Goal: Task Accomplishment & Management: Use online tool/utility

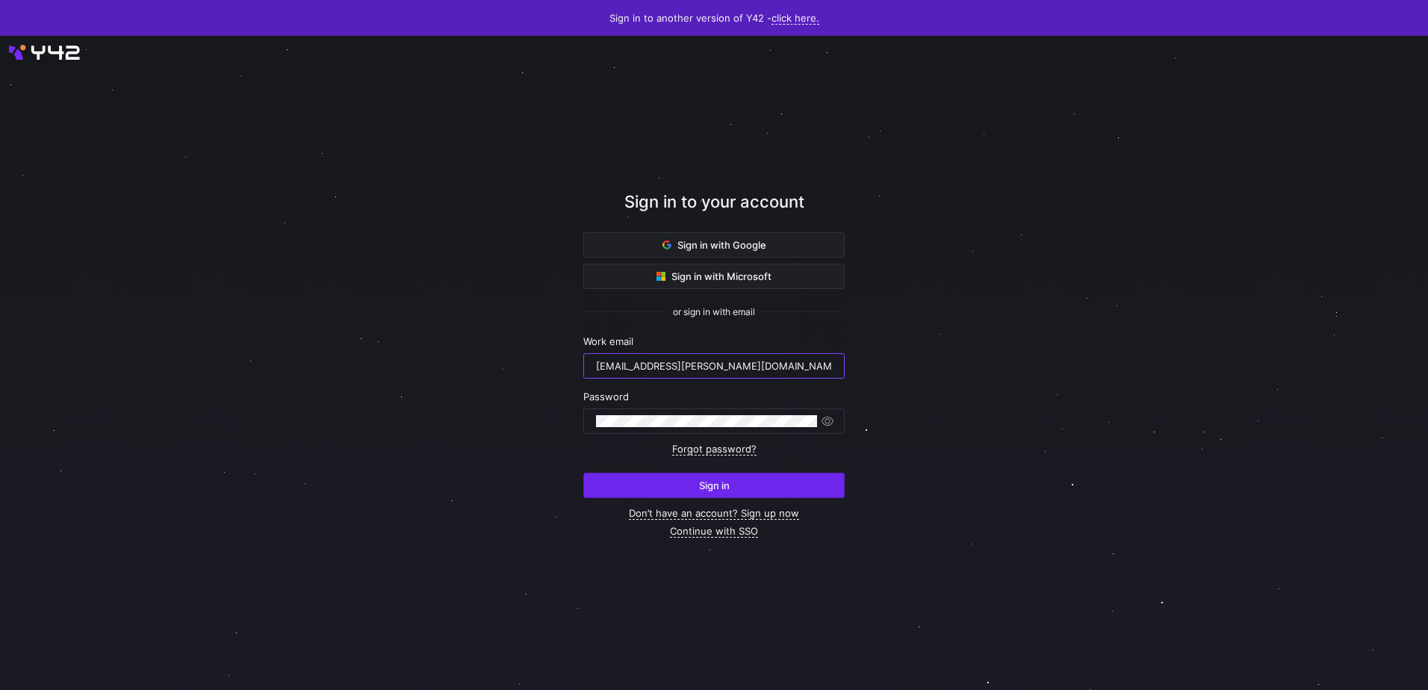
click at [703, 487] on span "Sign in" at bounding box center [714, 485] width 31 height 12
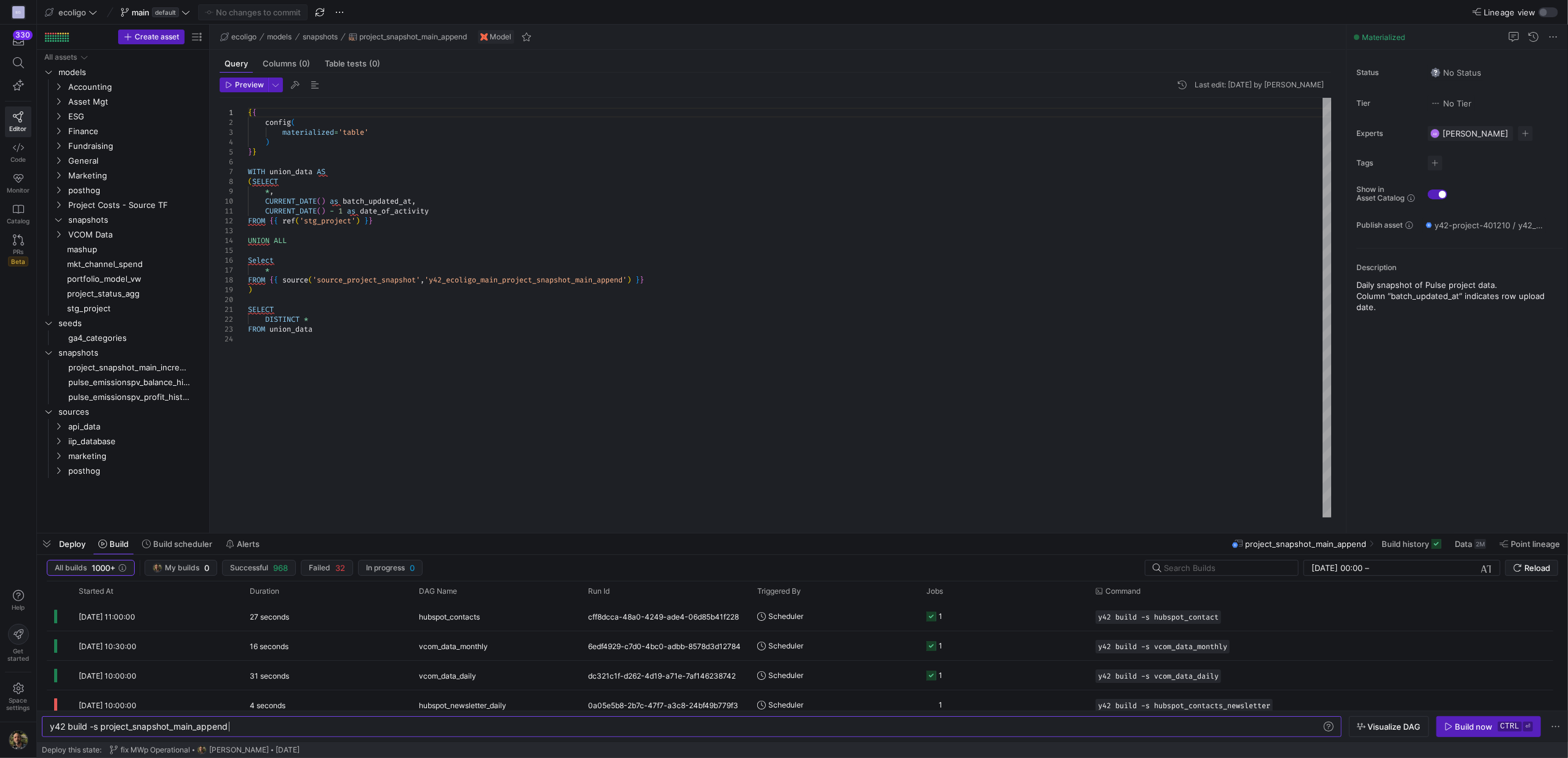
scroll to position [0, 80]
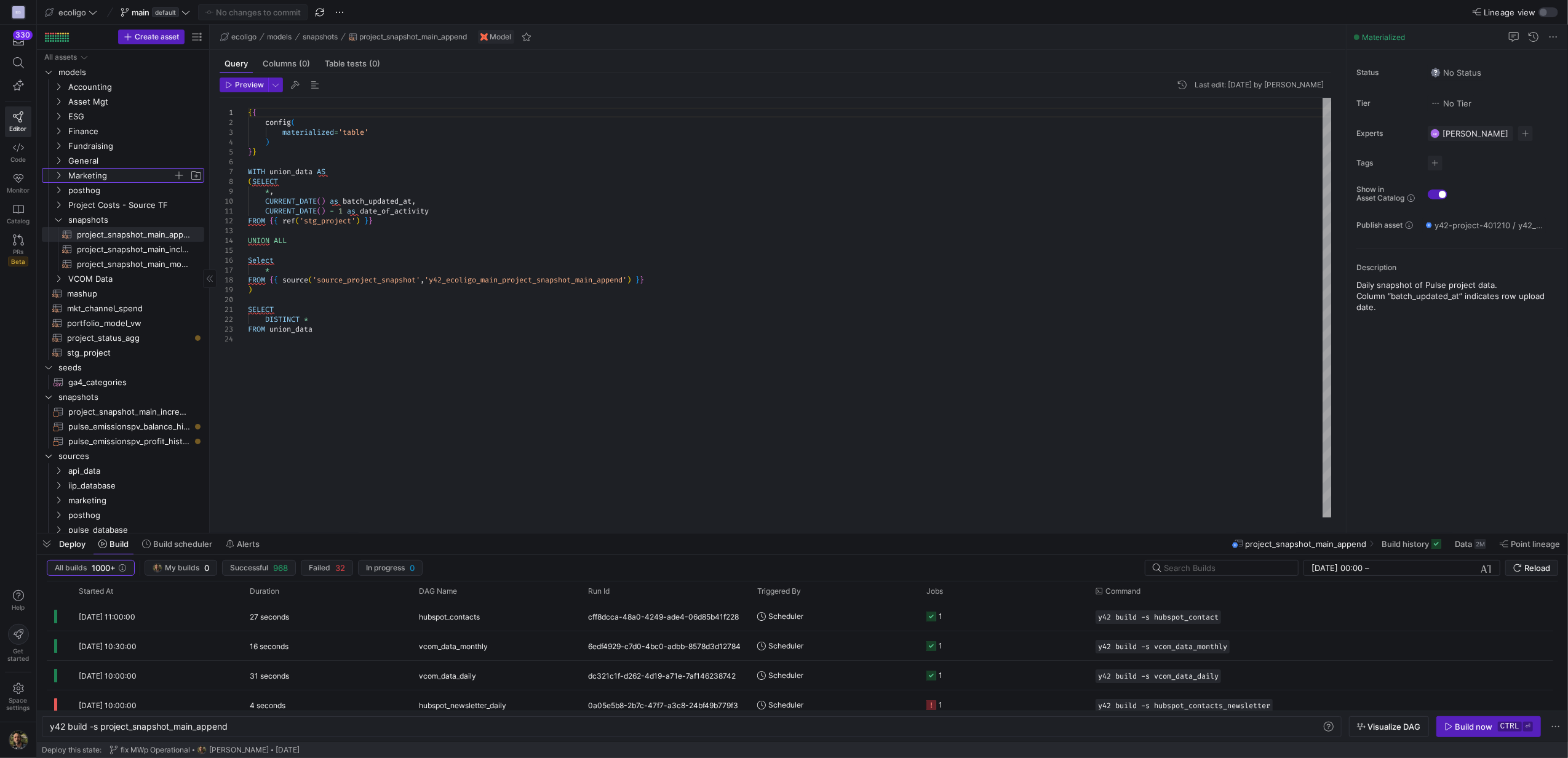
click at [64, 171] on span "Marketing" at bounding box center [128, 175] width 152 height 13
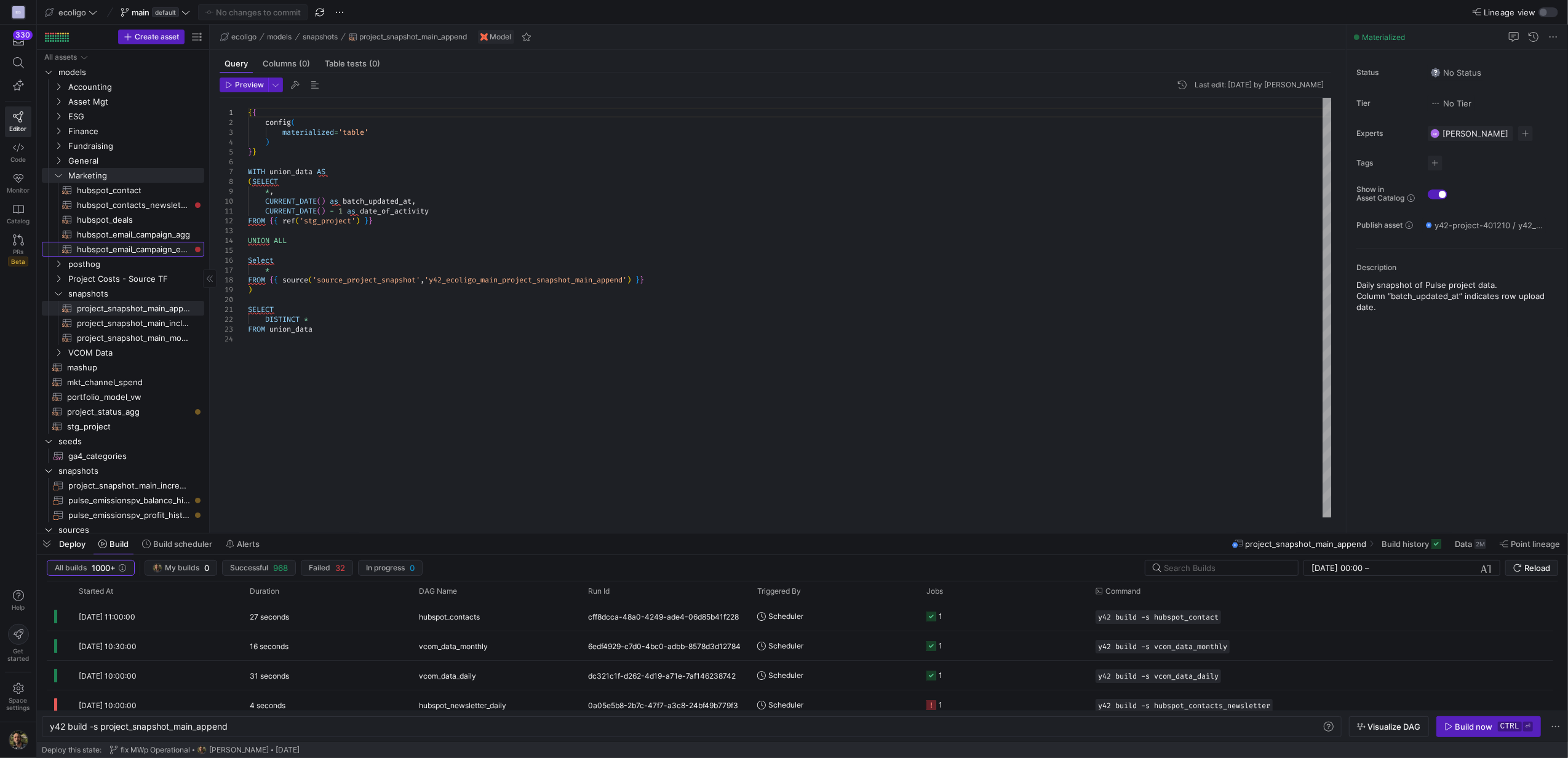
click at [130, 252] on span "hubspot_email_campaign_events​​​​​​​​​​" at bounding box center [133, 249] width 113 height 14
type textarea "{{ config( materialized='incremental', schema = 'schema_marketing', unique_key=…"
type textarea "y42 build -s hubspot_email_campaign_events"
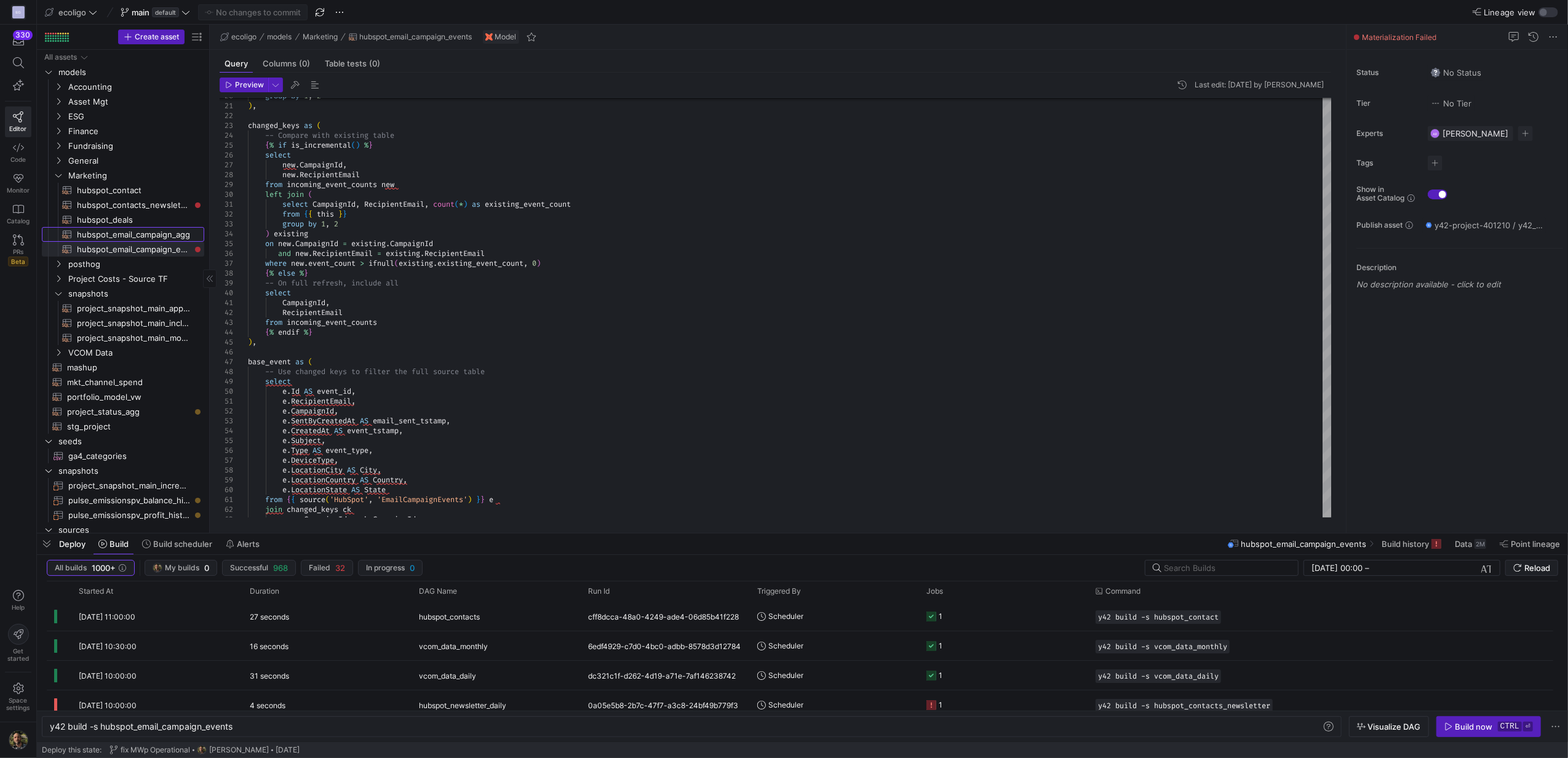
click at [135, 232] on span "hubspot_email_campaign_agg​​​​​​​​​​" at bounding box center [133, 234] width 113 height 14
type textarea "{{ config( materialized='table', schema = 'schema_marketing' ) }} SELECT id AS …"
type textarea "y42 build -s hubspot_email_campaign_agg"
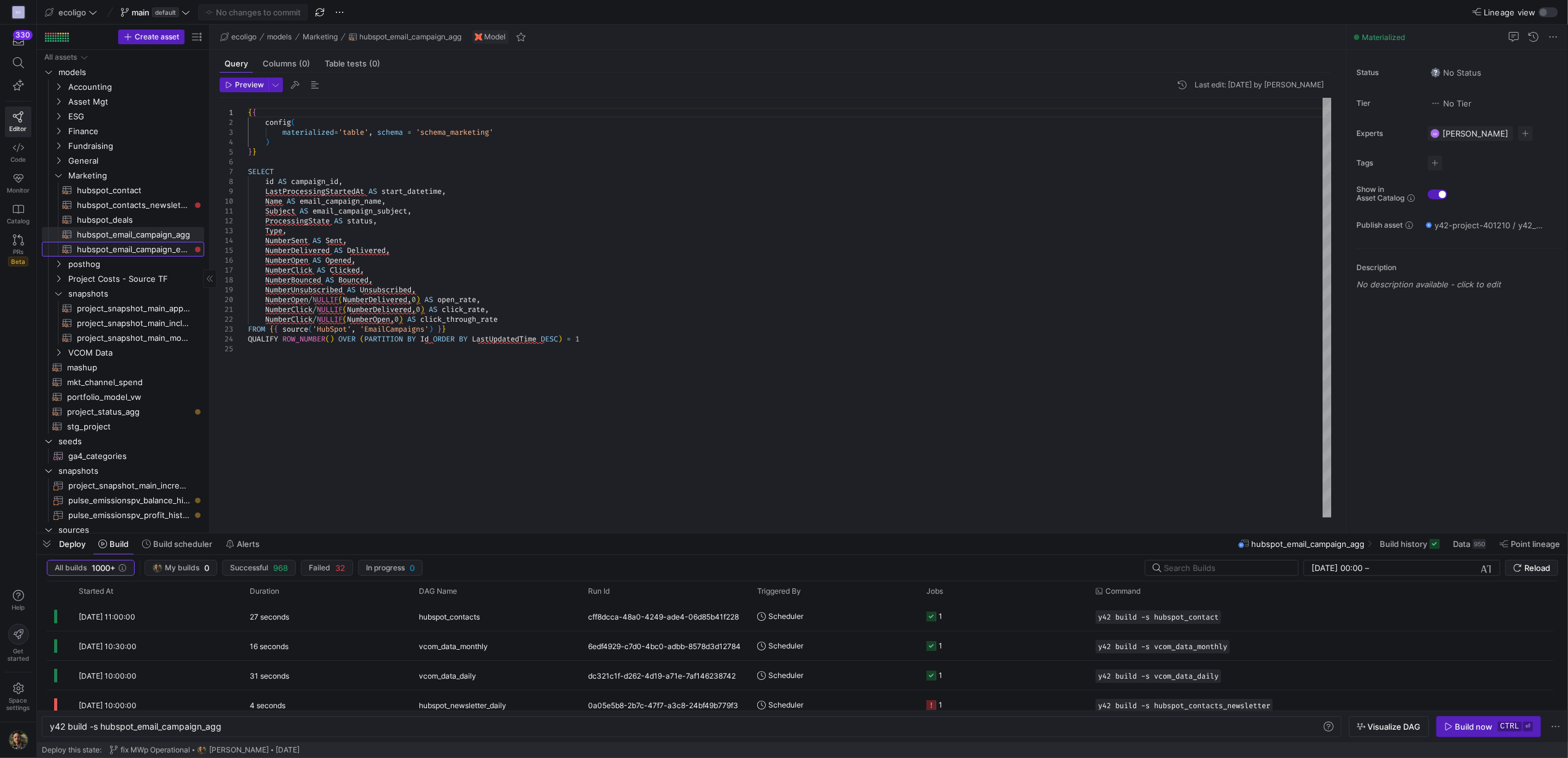
click at [126, 246] on span "hubspot_email_campaign_events​​​​​​​​​​" at bounding box center [133, 249] width 113 height 14
type textarea "{{ config( materialized='incremental', schema = 'schema_marketing', unique_key=…"
type textarea "y42 build -s hubspot_email_campaign_events"
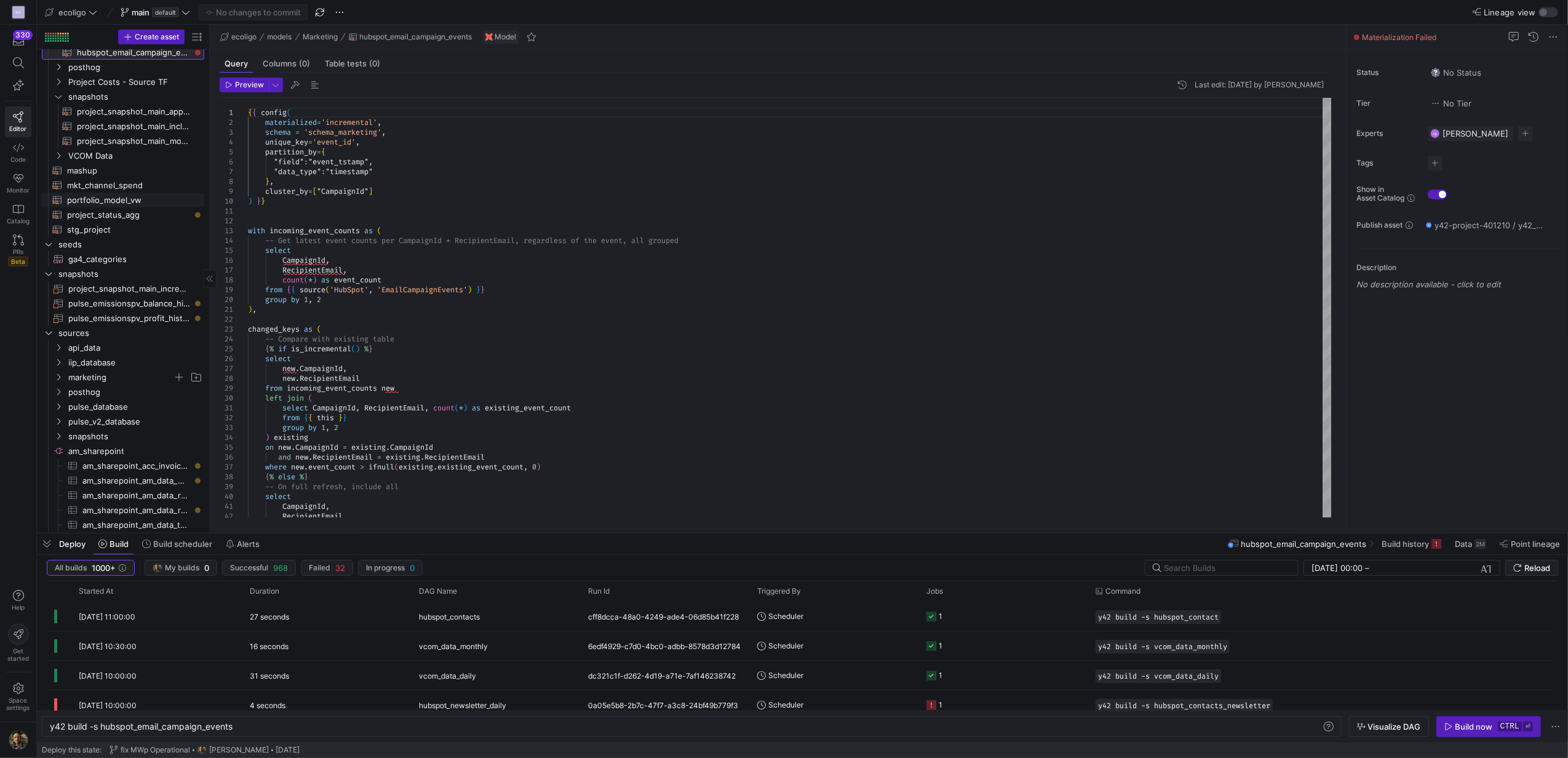
scroll to position [195, 0]
click at [59, 369] on icon "Press SPACE to select this row." at bounding box center [58, 367] width 8 height 7
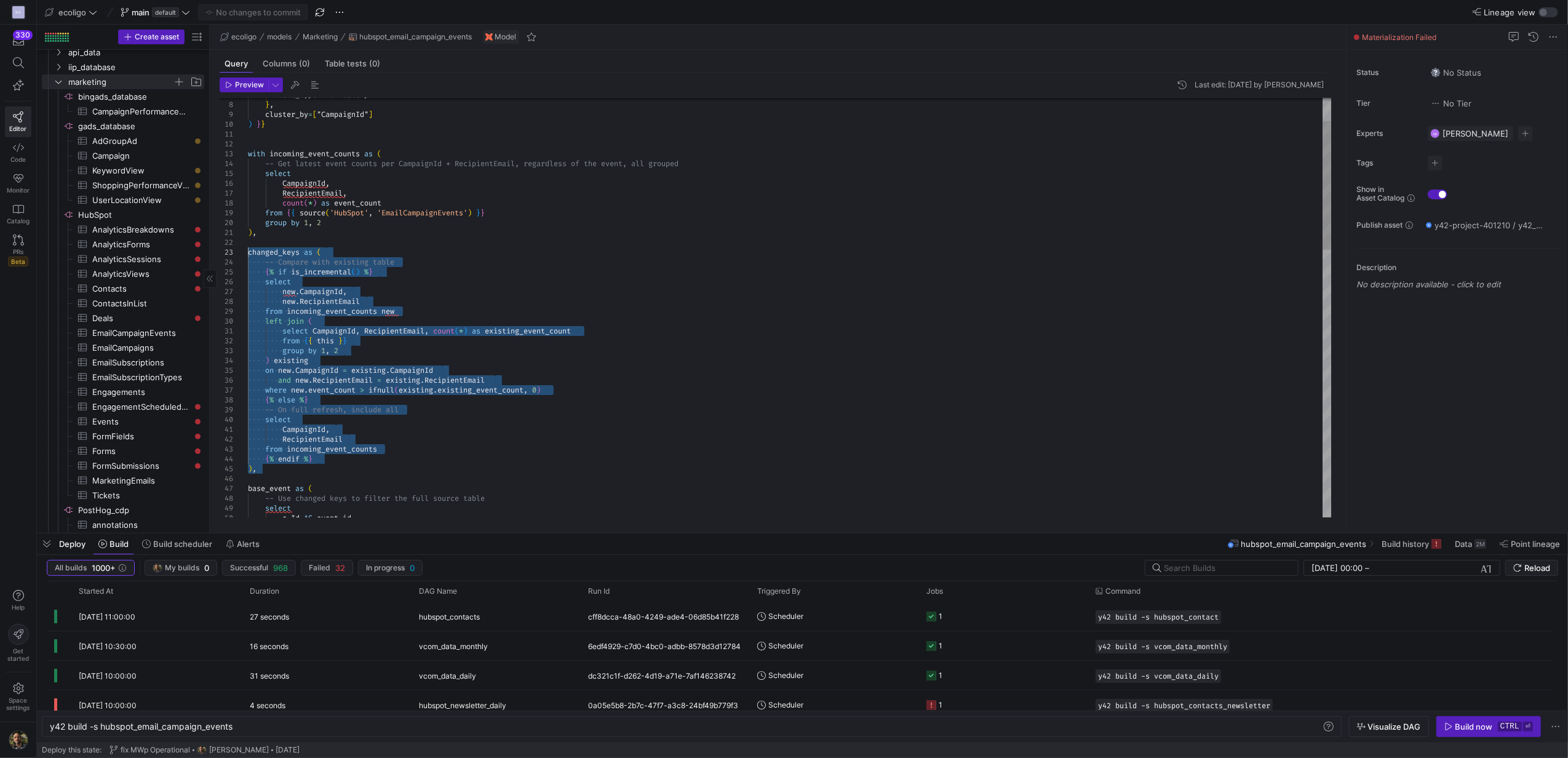
drag, startPoint x: 262, startPoint y: 470, endPoint x: 245, endPoint y: 252, distance: 218.7
click at [248, 252] on div "RecipientEmail CampaignId , select -- On full refresh, include all where new . …" at bounding box center [789, 704] width 1083 height 1369
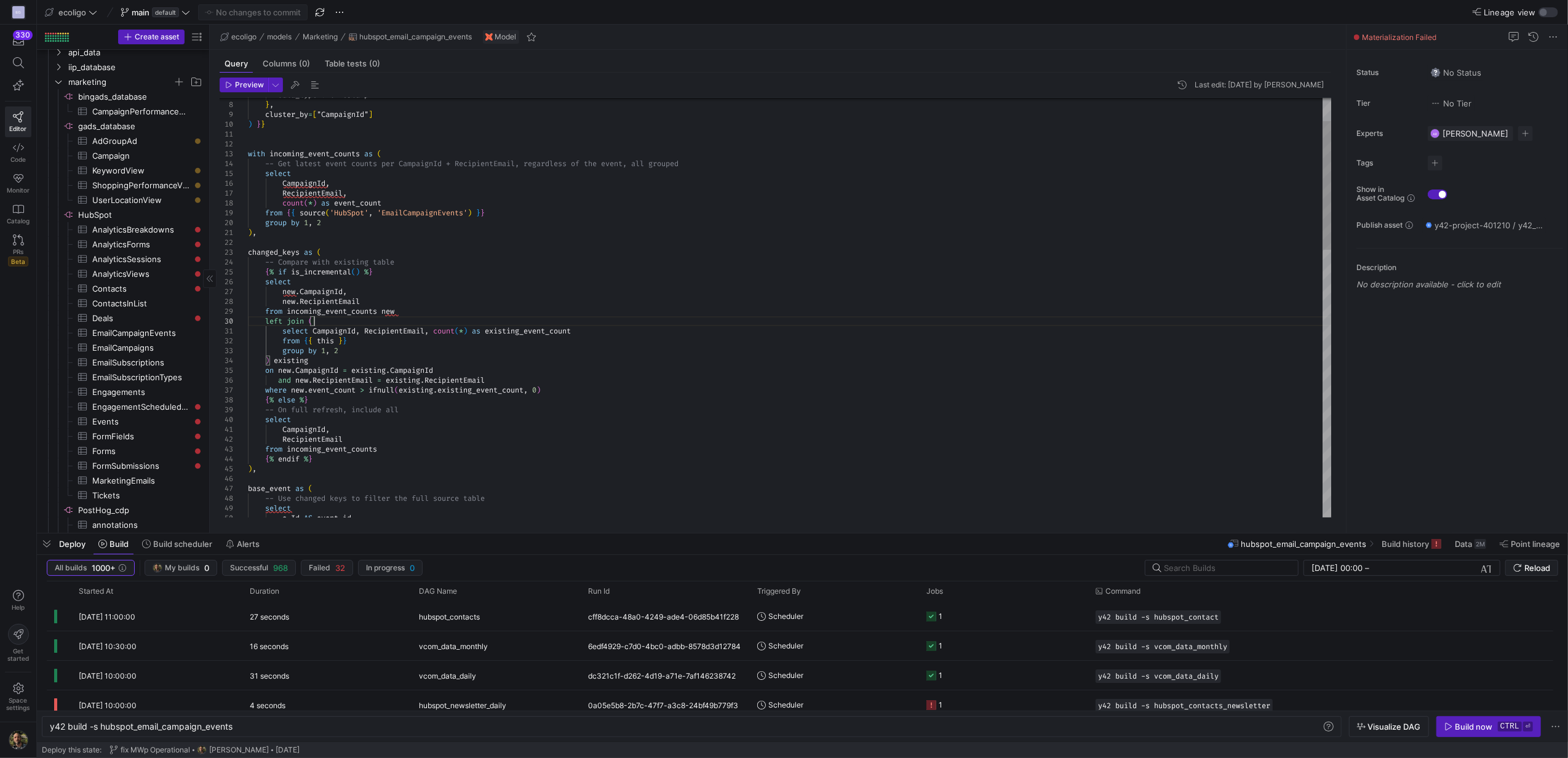
click at [476, 318] on div "RecipientEmail CampaignId , select -- On full refresh, include all where new . …" at bounding box center [789, 704] width 1083 height 1369
click at [331, 346] on div "RecipientEmail CampaignId , select -- On full refresh, include all where new . …" at bounding box center [789, 704] width 1083 height 1369
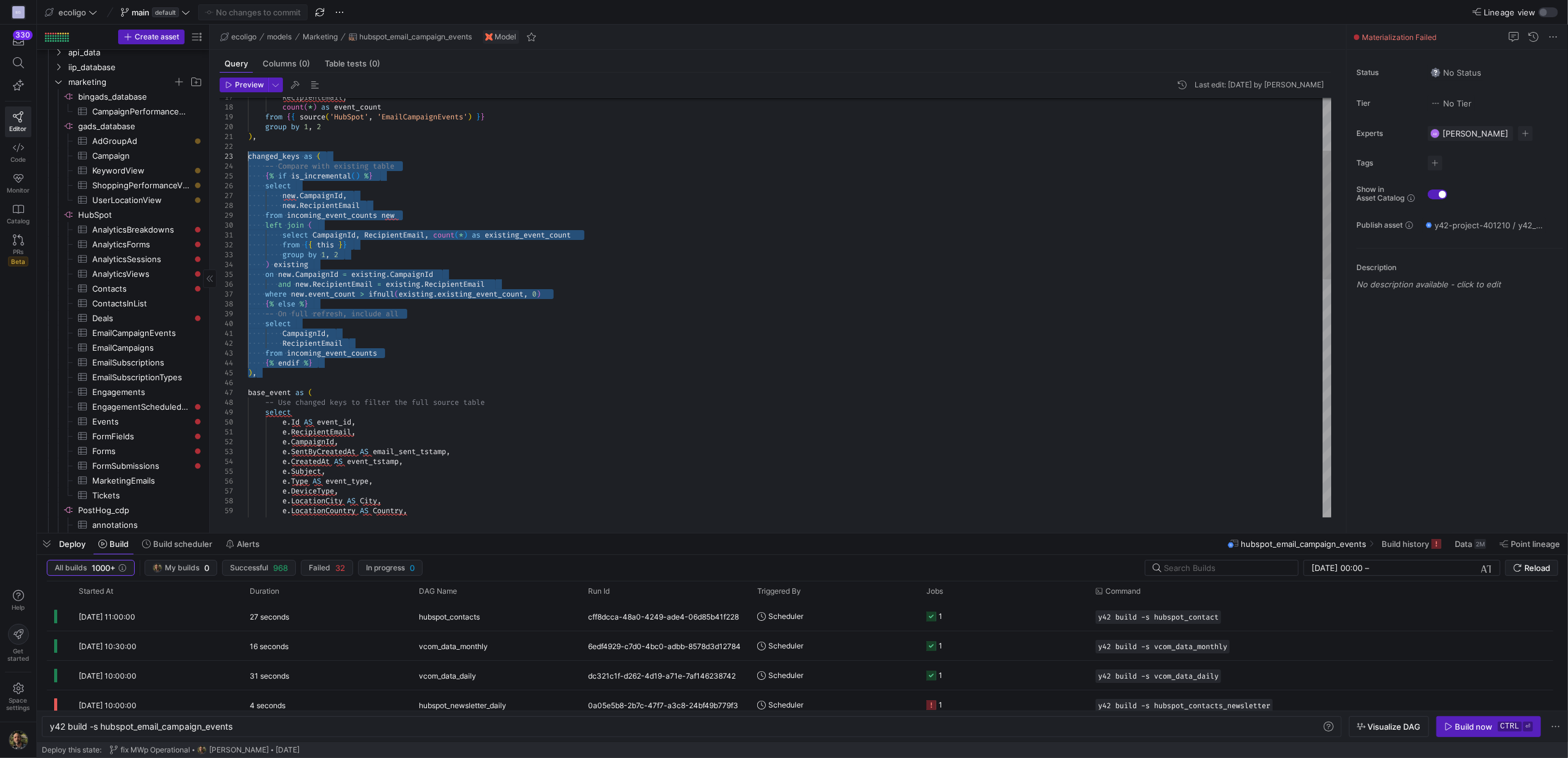
drag, startPoint x: 299, startPoint y: 372, endPoint x: 241, endPoint y: 161, distance: 218.8
click at [248, 161] on div "base_event as ( -- Use changed keys to filter the full source tabl e select e .…" at bounding box center [789, 609] width 1083 height 1369
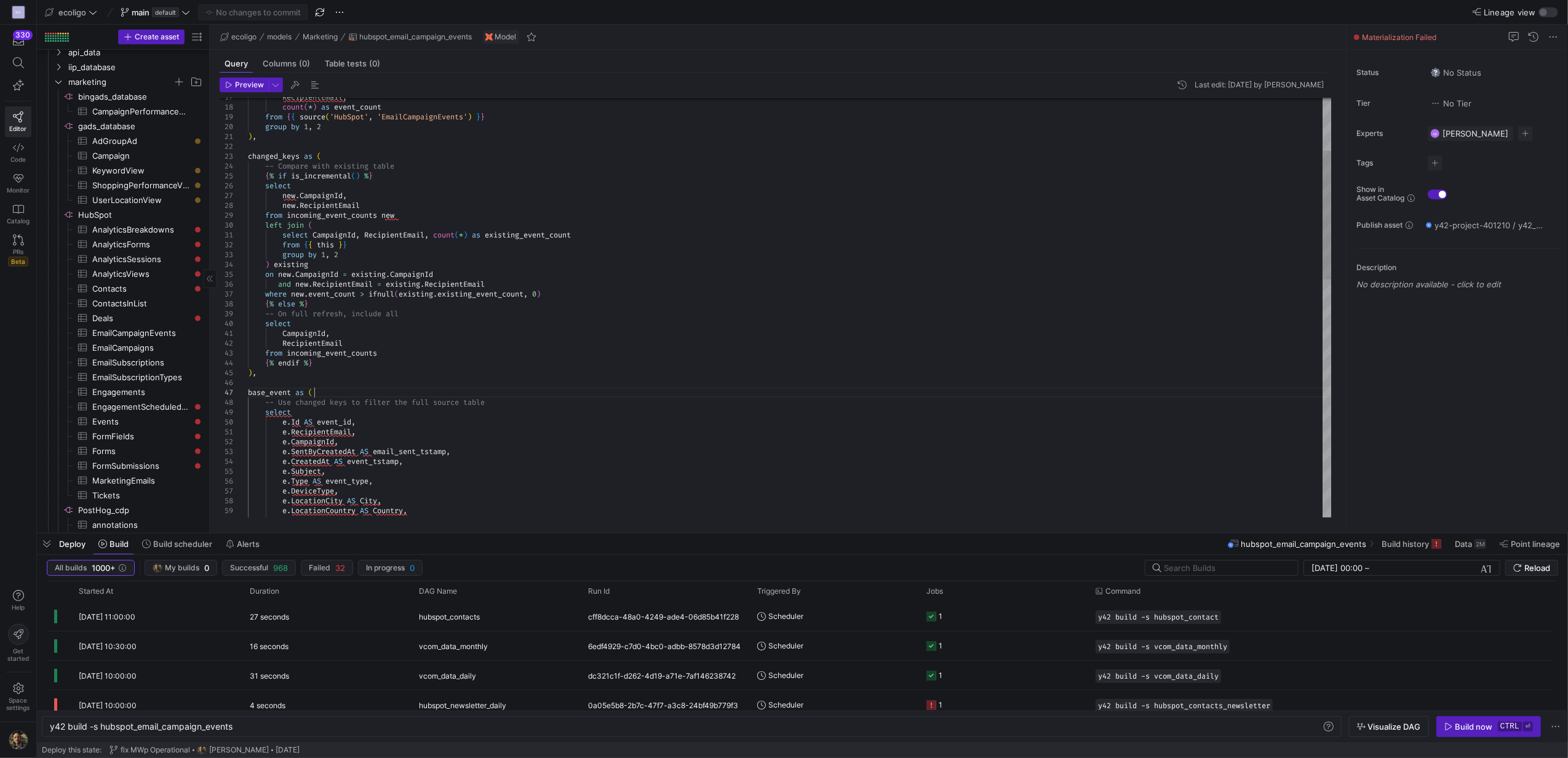
click at [743, 392] on div "base_event as ( -- Use changed keys to filter the full source tabl e select e .…" at bounding box center [789, 609] width 1083 height 1369
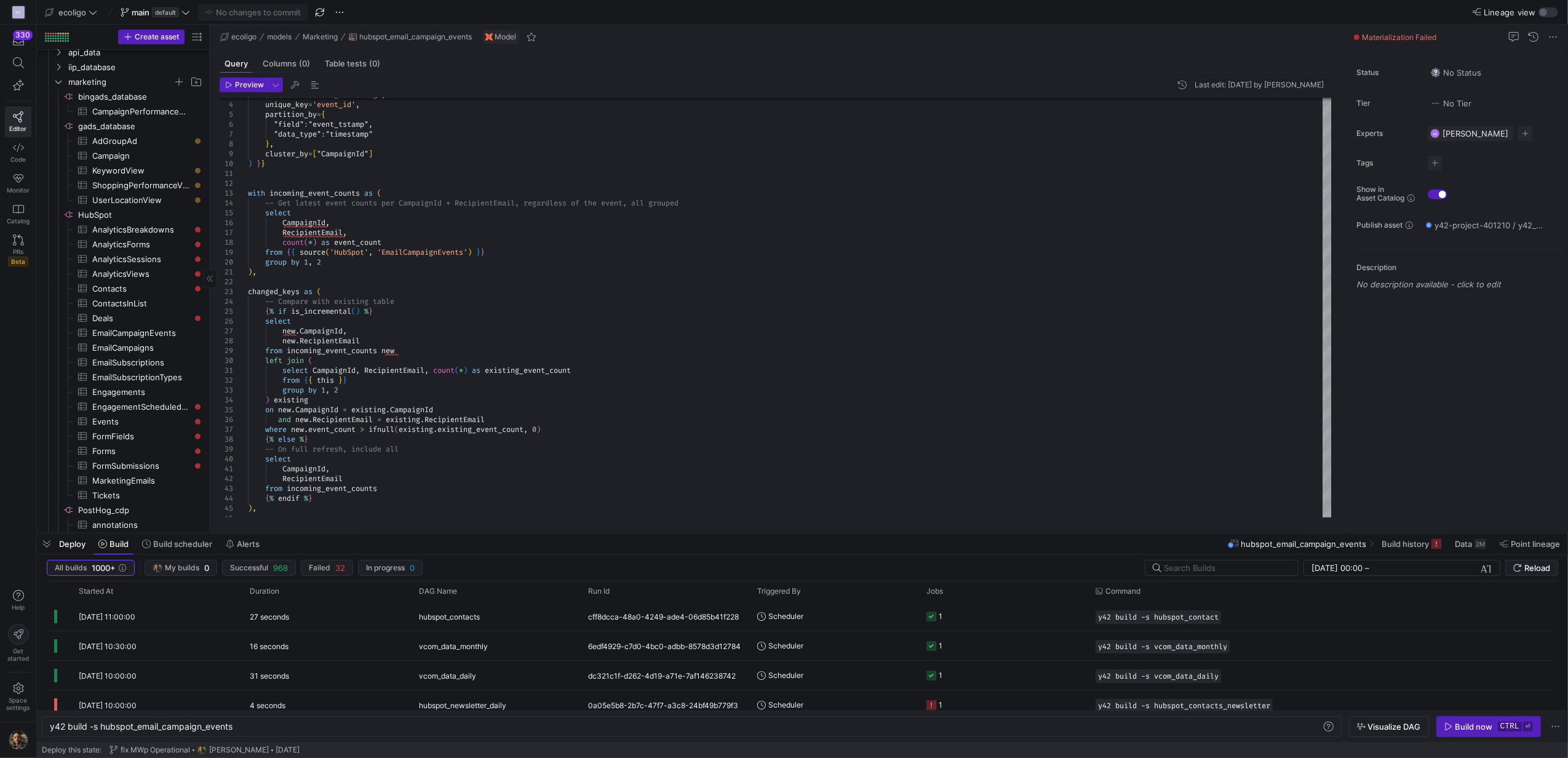
scroll to position [0, 80]
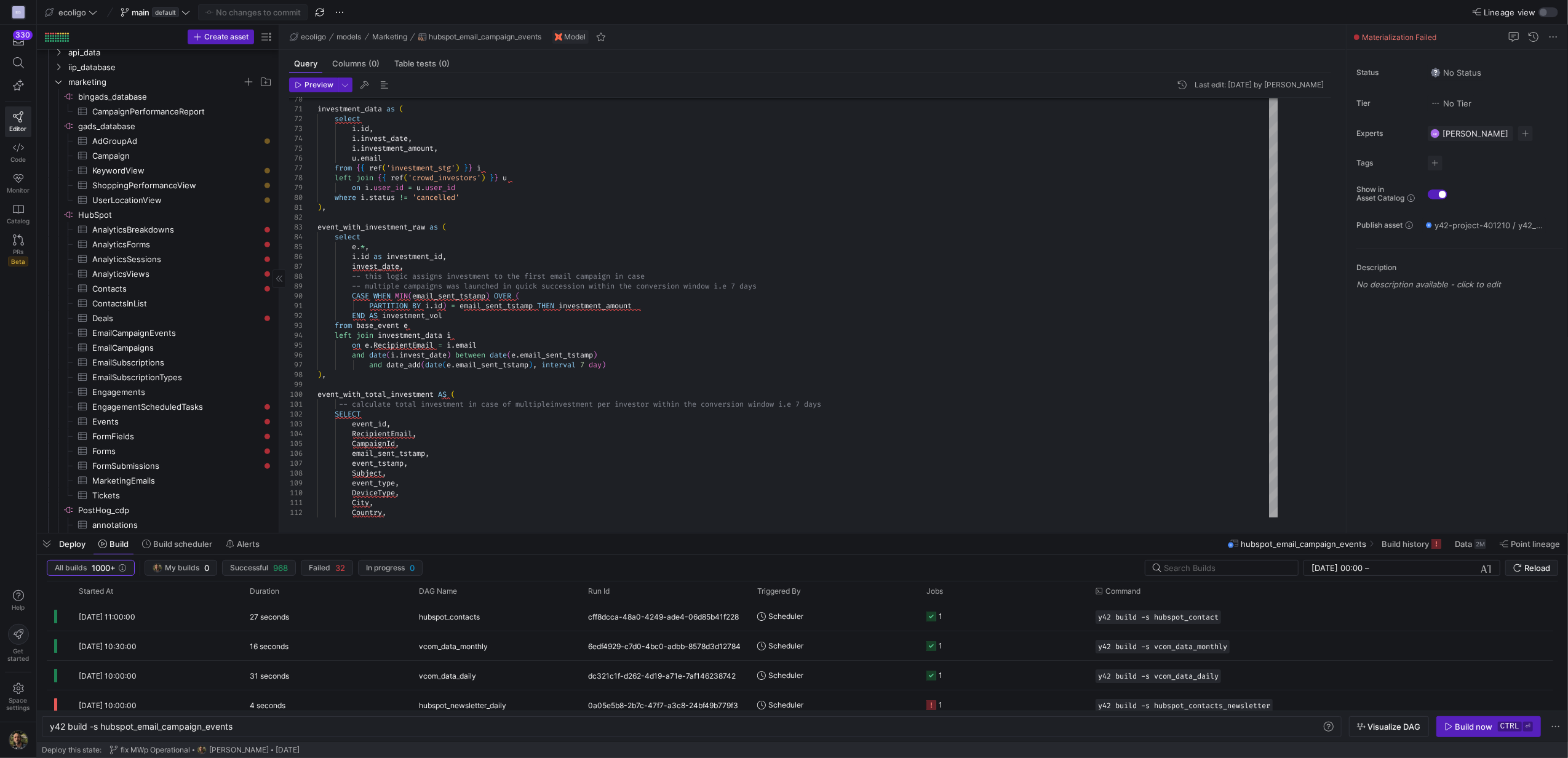
drag, startPoint x: 208, startPoint y: 304, endPoint x: 277, endPoint y: 314, distance: 69.7
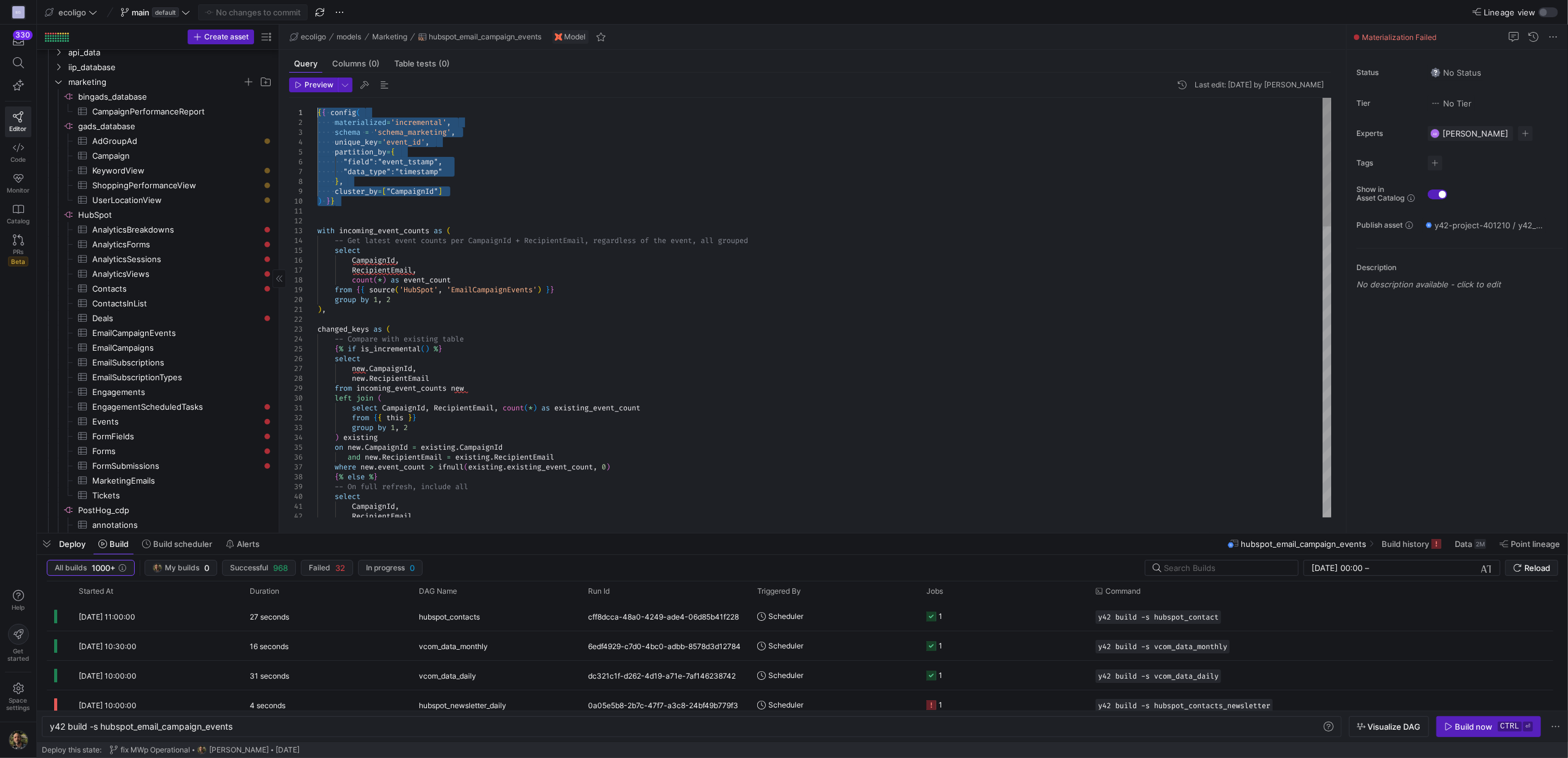
drag, startPoint x: 343, startPoint y: 202, endPoint x: 287, endPoint y: 107, distance: 110.3
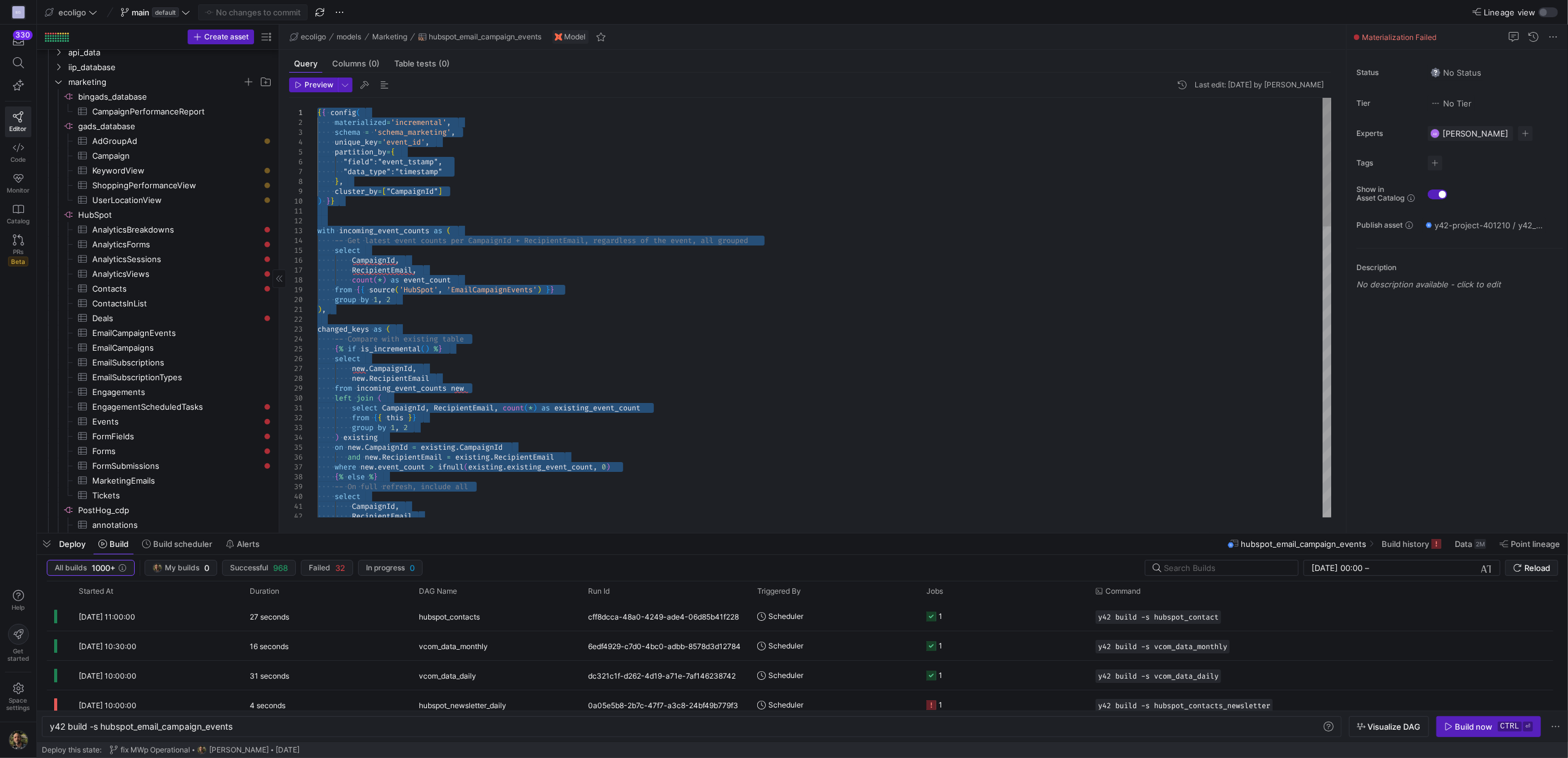
drag, startPoint x: 353, startPoint y: 509, endPoint x: 193, endPoint y: -86, distance: 616.1
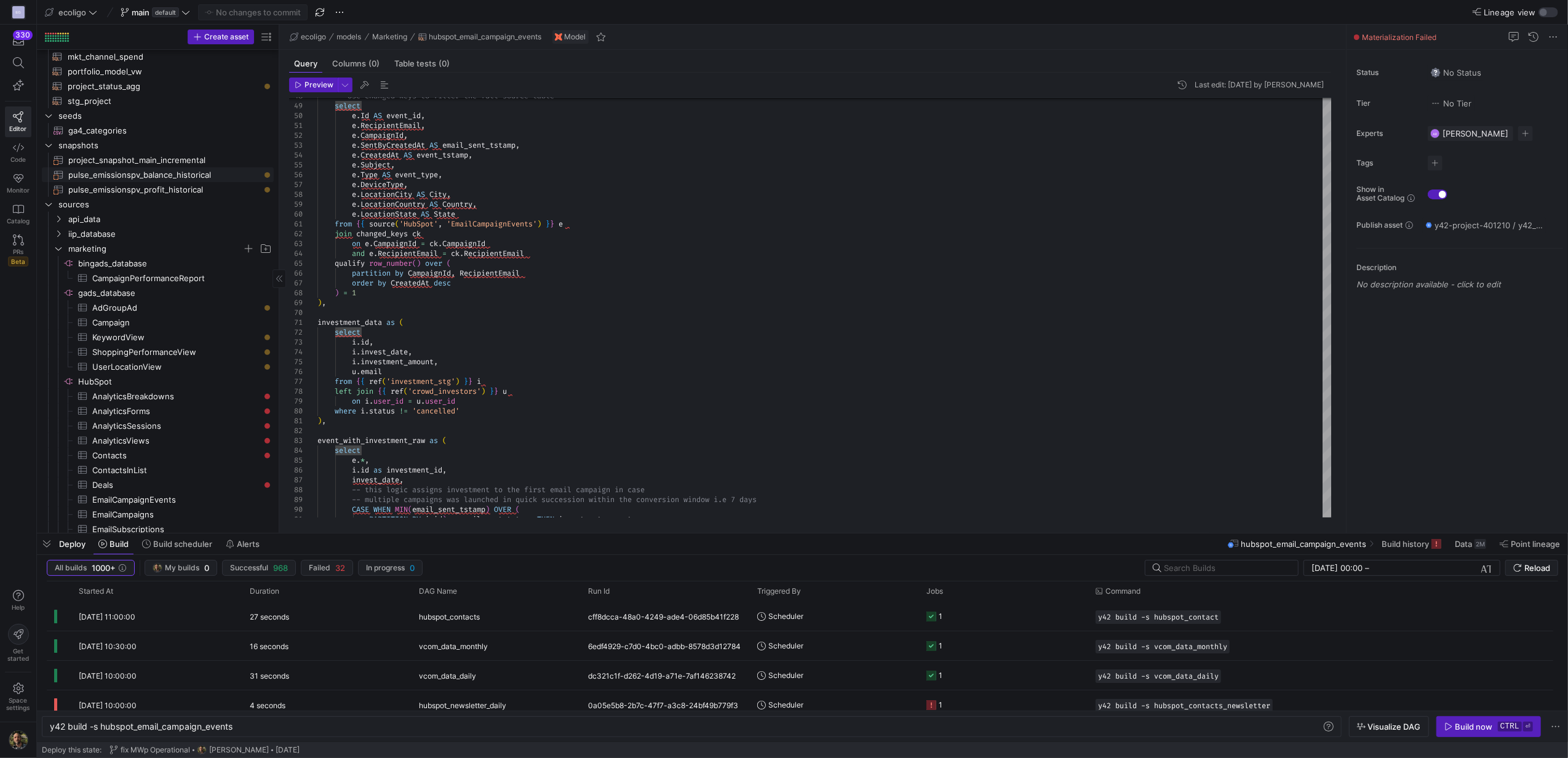
scroll to position [325, 0]
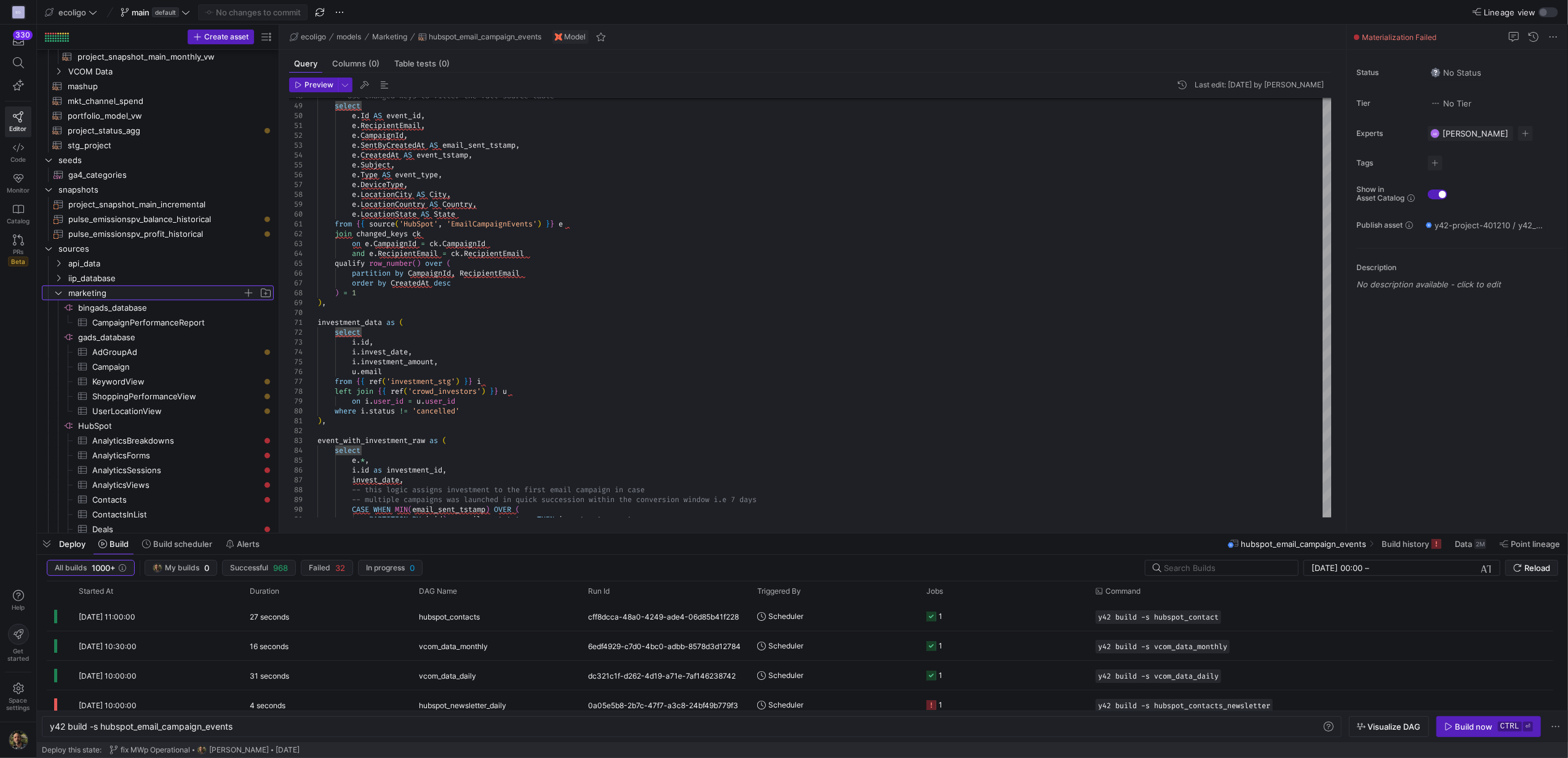
click at [57, 288] on y42-icon "Press SPACE to select this row." at bounding box center [58, 292] width 10 height 10
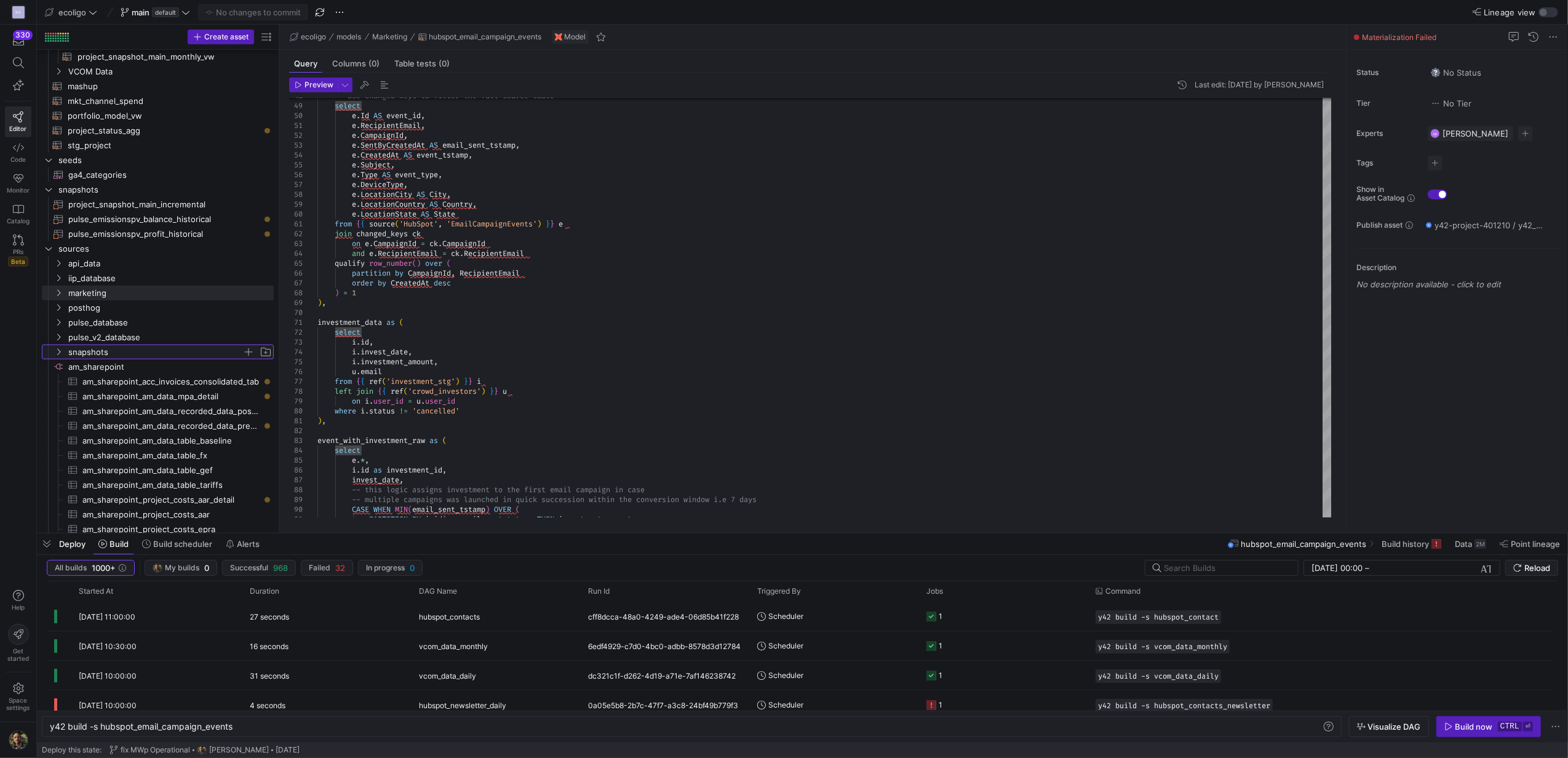
click at [57, 351] on icon "Press SPACE to select this row." at bounding box center [58, 352] width 8 height 7
click at [57, 351] on icon at bounding box center [58, 352] width 8 height 7
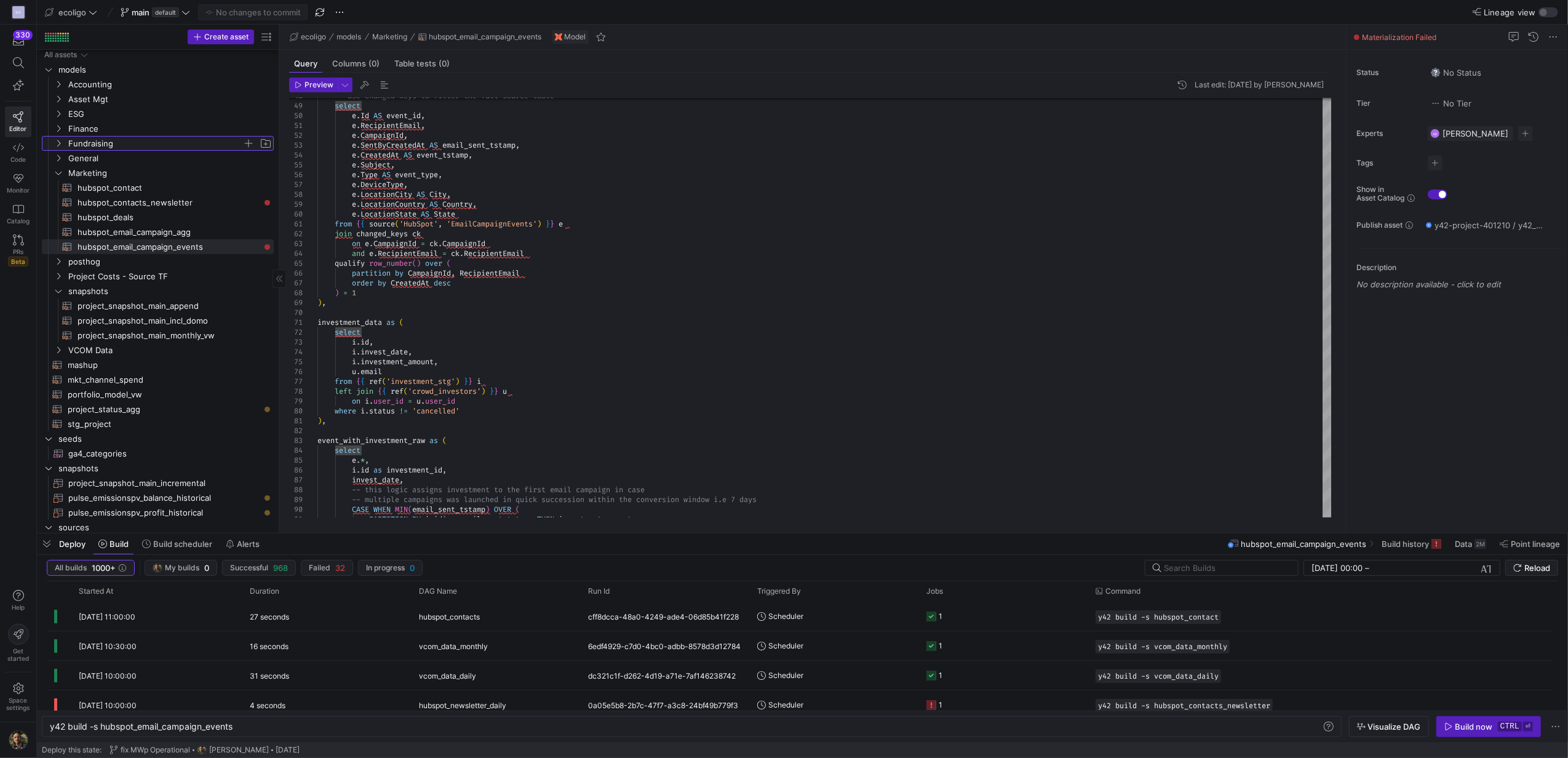
click at [57, 143] on icon "Press SPACE to select this row." at bounding box center [58, 143] width 8 height 7
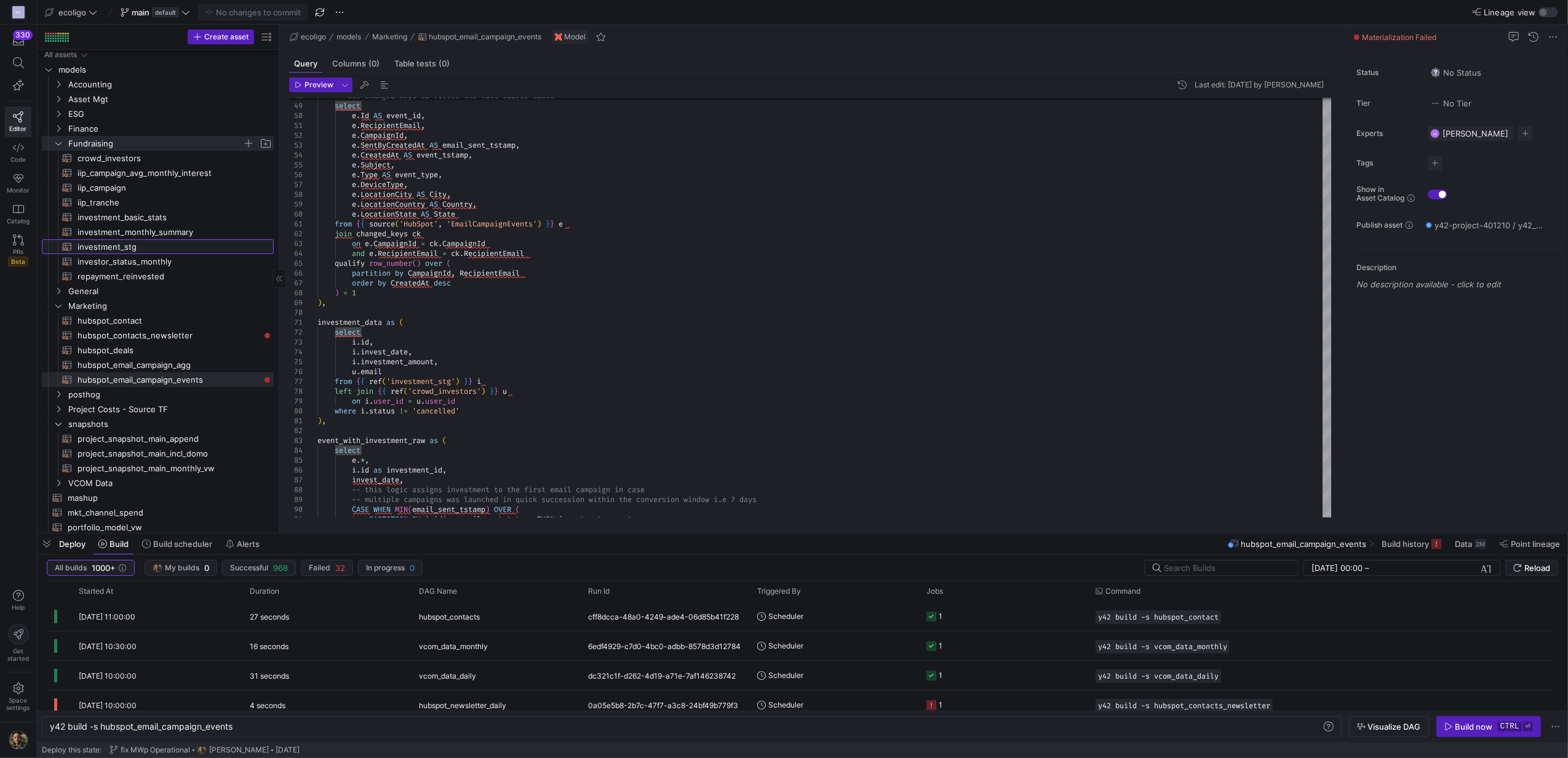
click at [103, 249] on span "investment_stg​​​​​​​​​​" at bounding box center [168, 246] width 182 height 14
type textarea "{{ config( materialized='table', schema = 'schema_projectfunding' ) }} WITH bas…"
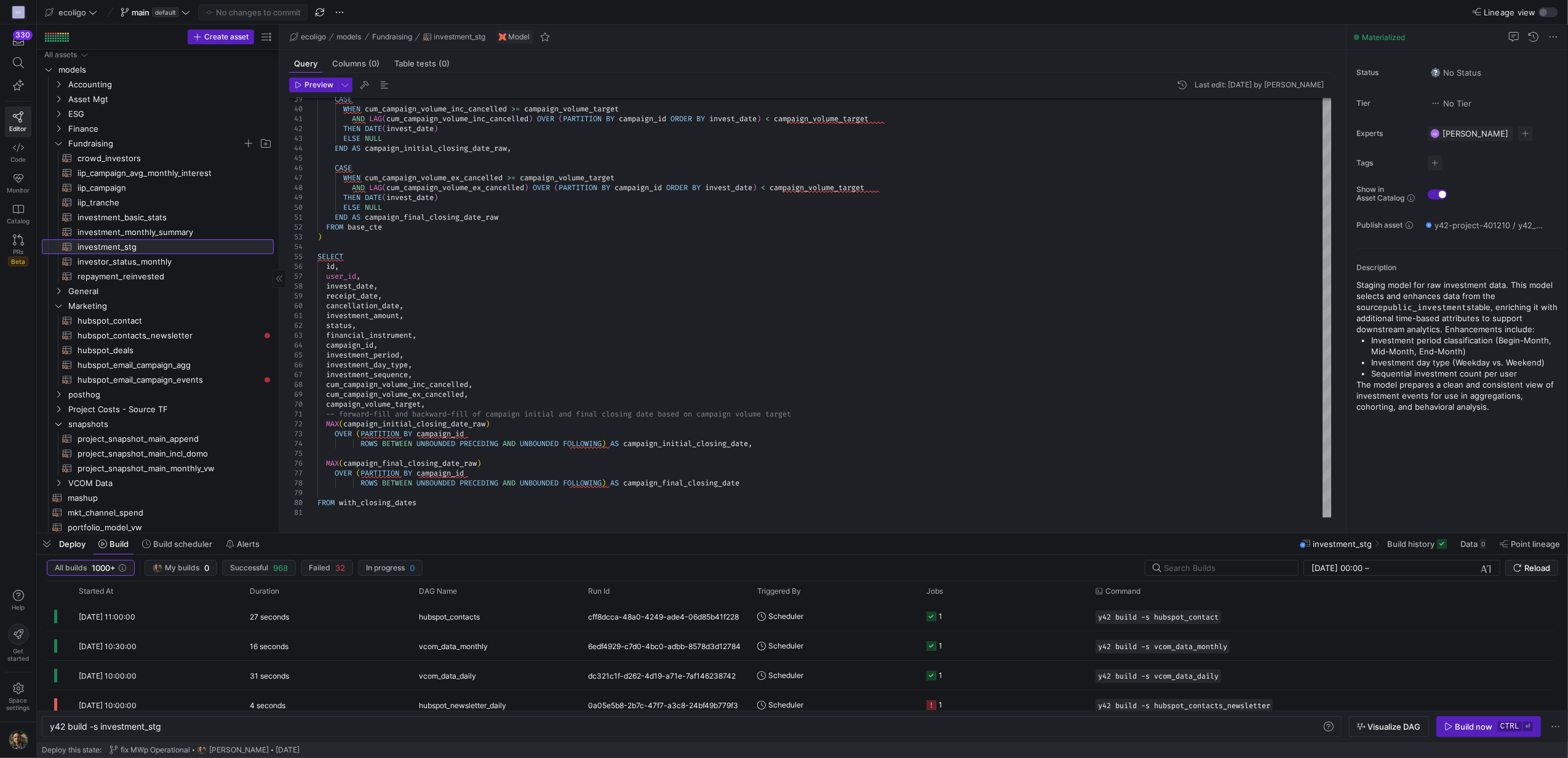
click at [110, 245] on span "investment_stg​​​​​​​​​​" at bounding box center [168, 246] width 182 height 14
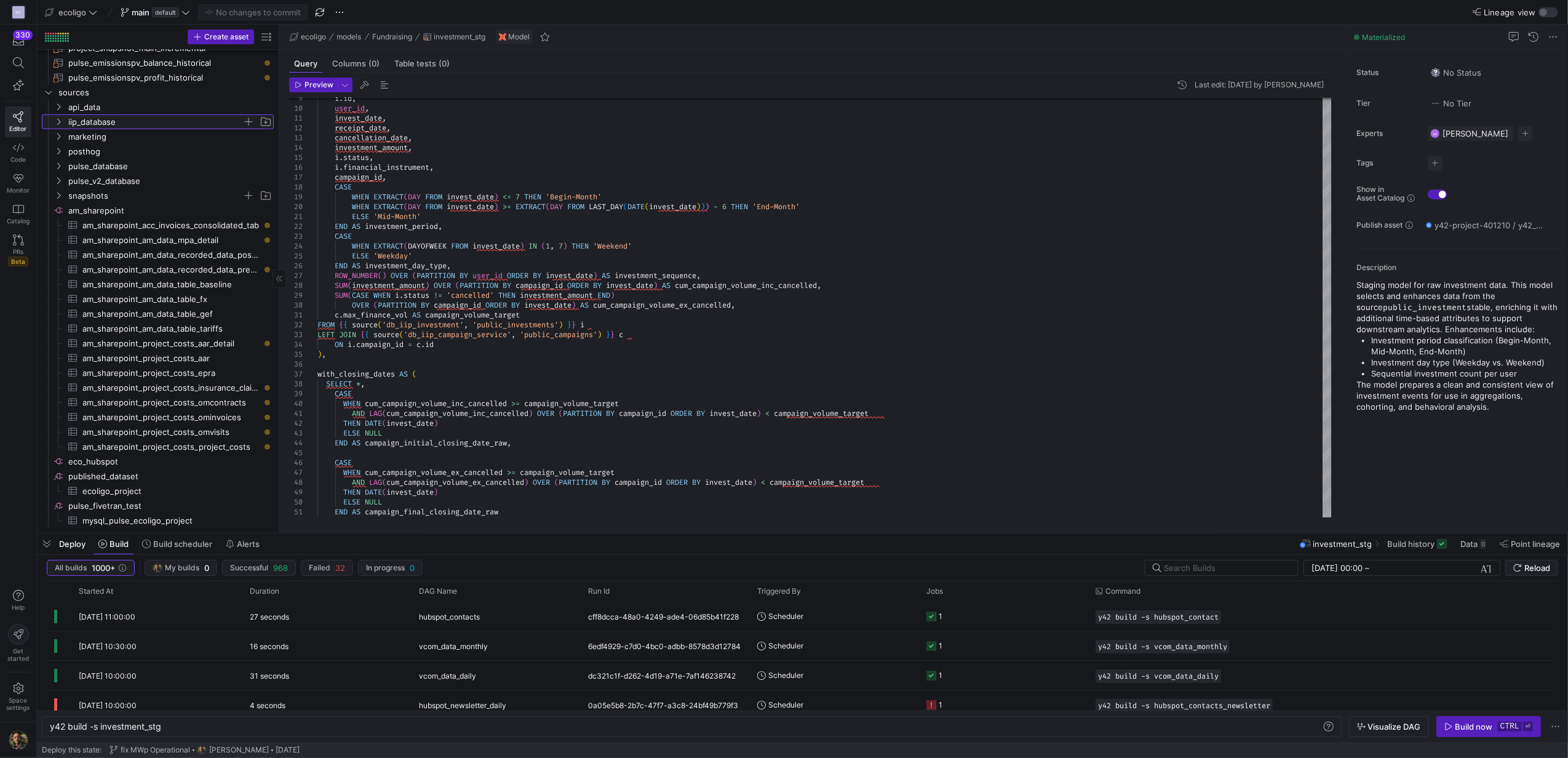
click at [59, 117] on y42-icon "Press SPACE to select this row." at bounding box center [58, 122] width 10 height 10
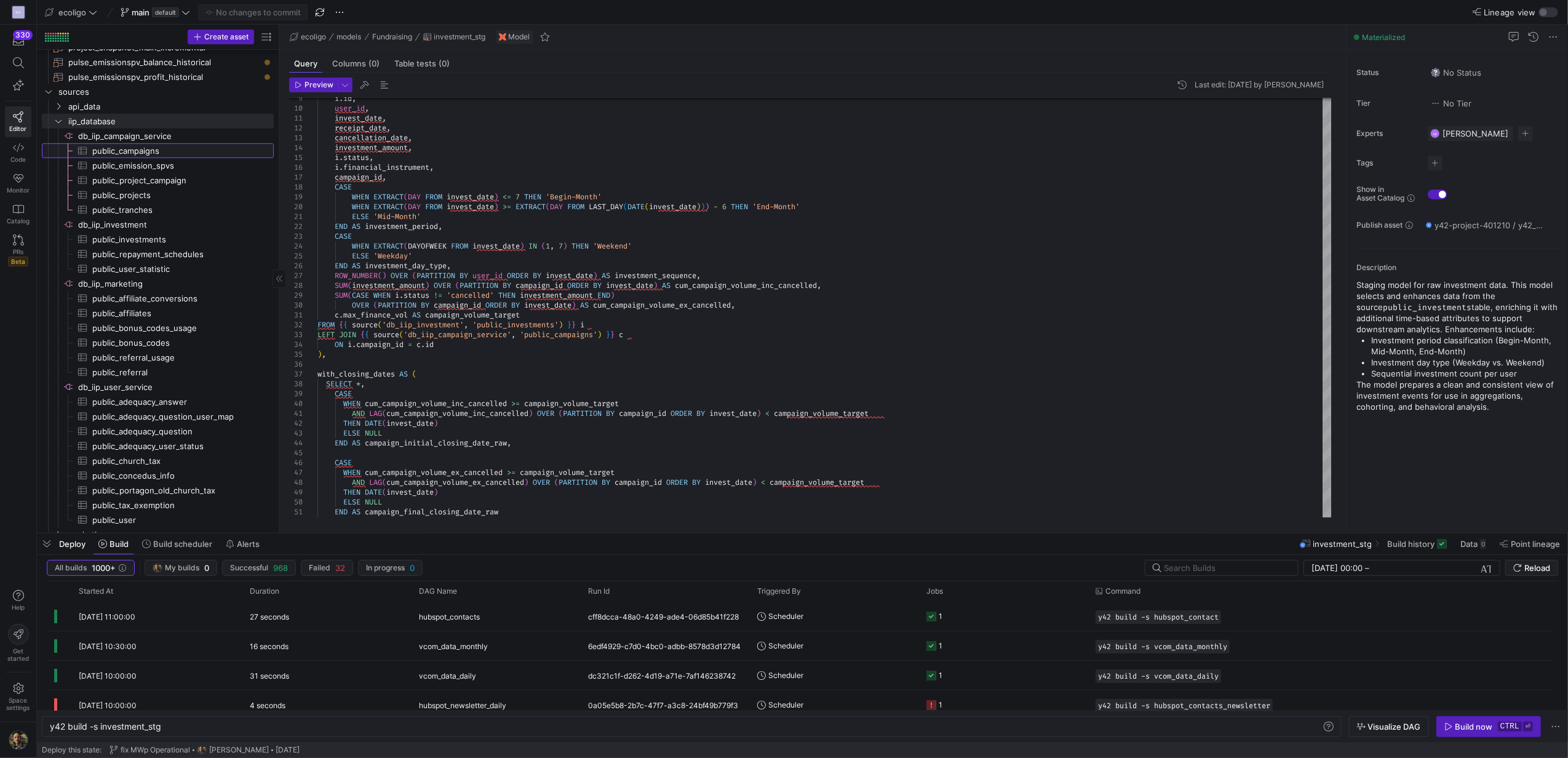
click at [152, 147] on span "public_campaigns​​​​​​​​​" at bounding box center [175, 151] width 167 height 14
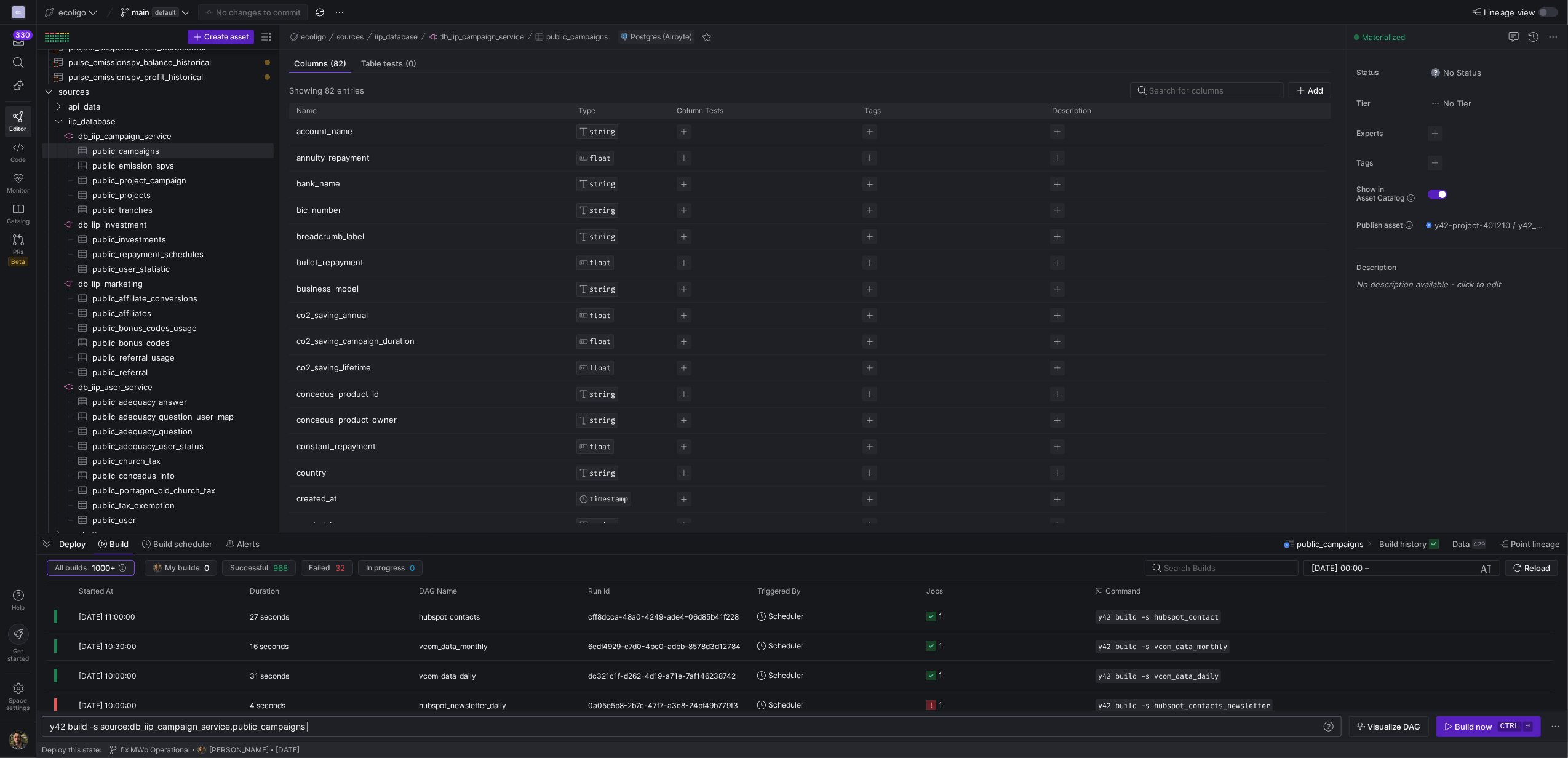
click at [315, 731] on div "y42 build -s source:db_iip_campaign_service.public _campaigns" at bounding box center [684, 727] width 1271 height 10
type textarea "y42 build -s source:db_iip_campaign_service.public_campaigns --full-refresh"
click at [1494, 730] on span "Build now ctrl ⏎" at bounding box center [1488, 727] width 89 height 10
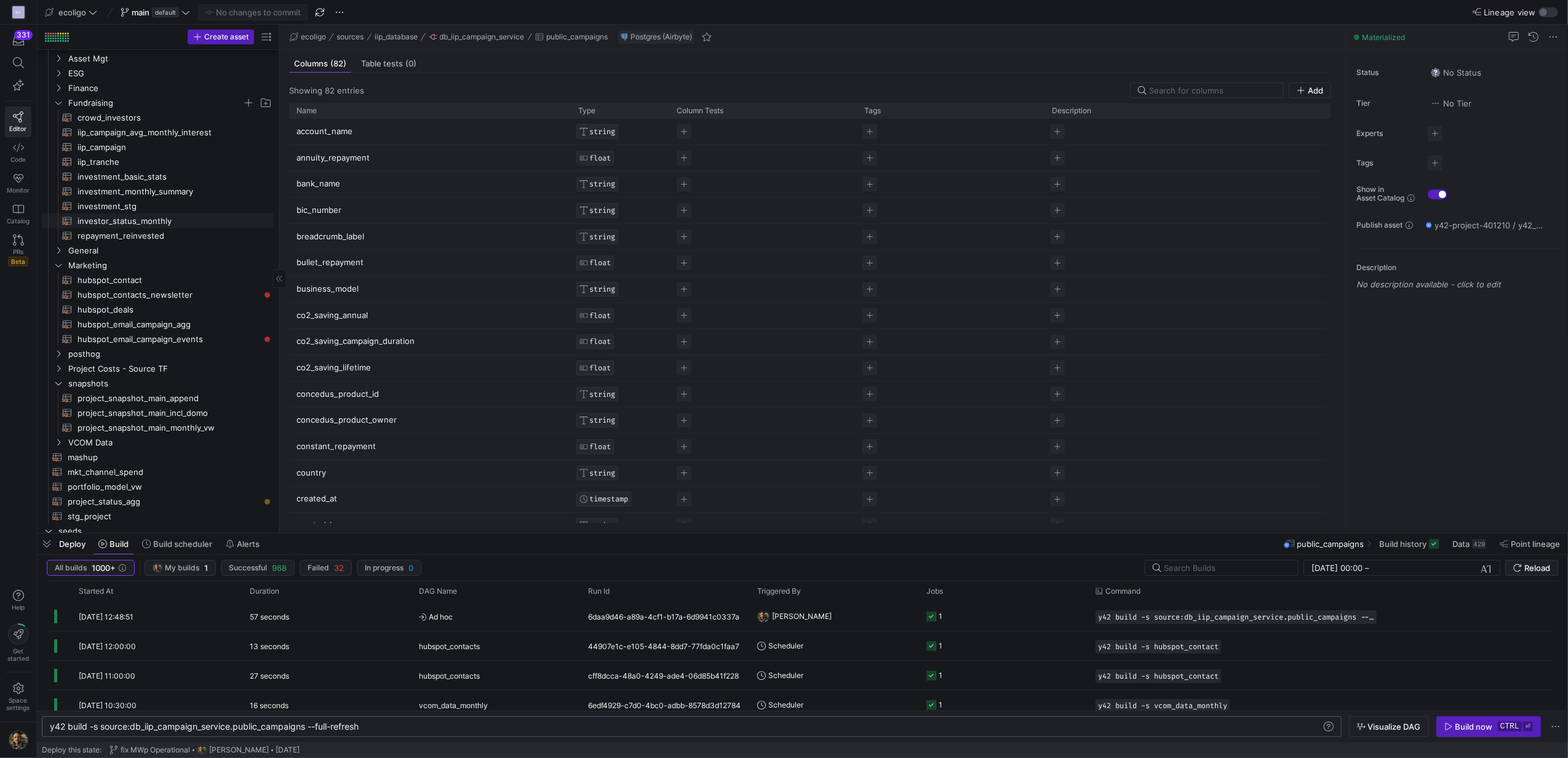
scroll to position [1, 0]
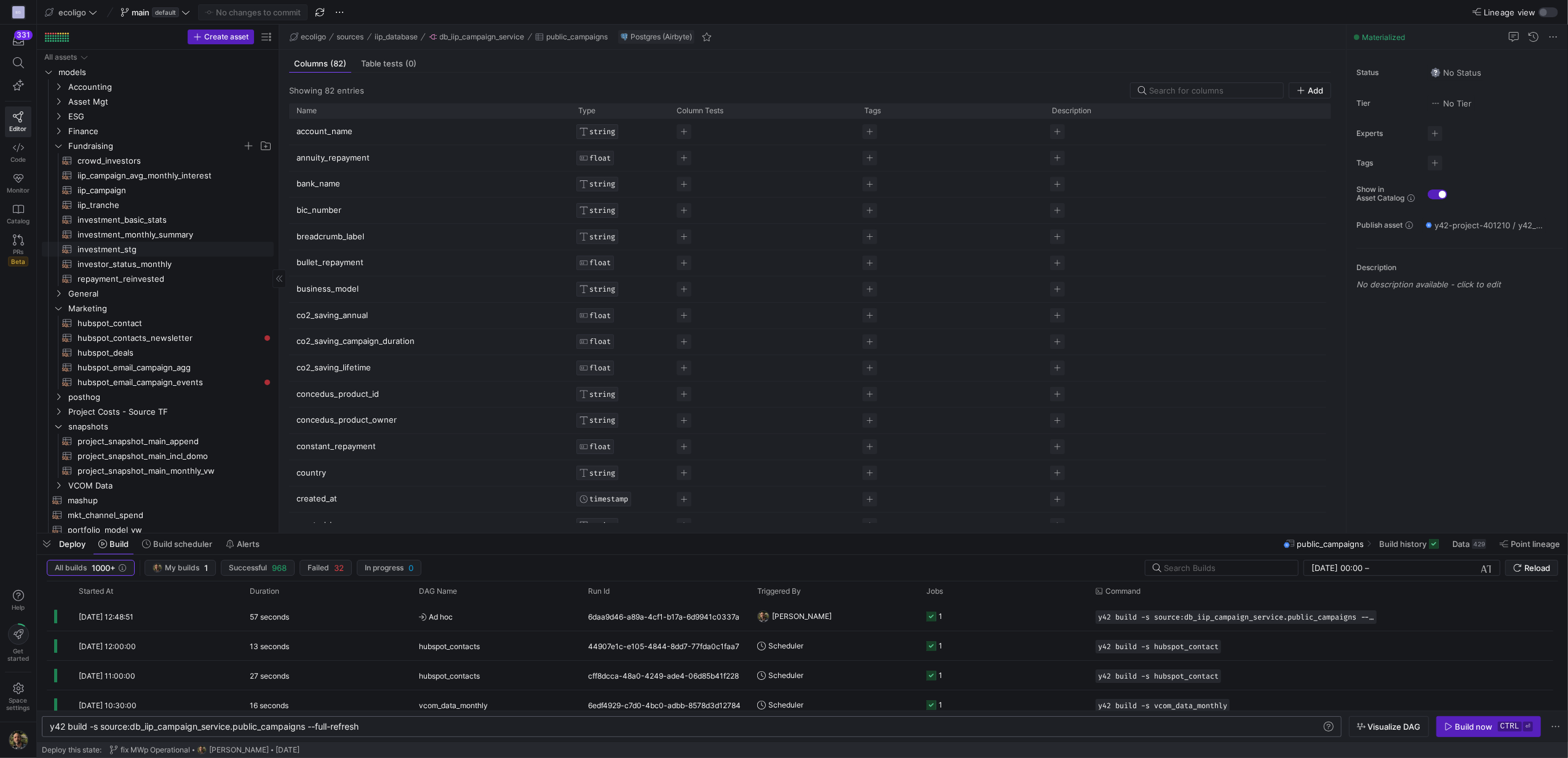
click at [121, 245] on span "investment_stg​​​​​​​​​​" at bounding box center [168, 249] width 182 height 14
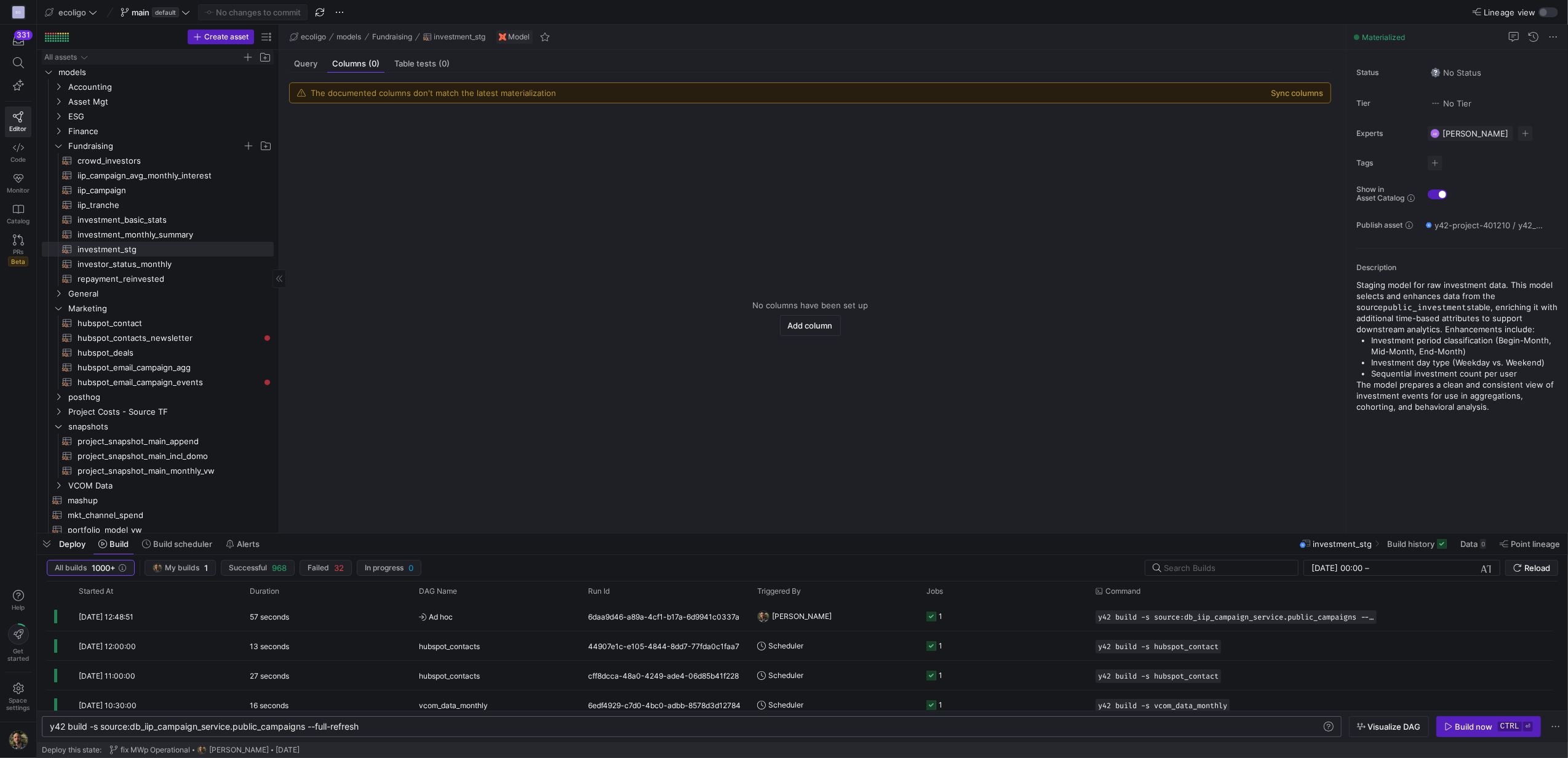
drag, startPoint x: 1477, startPoint y: 721, endPoint x: 182, endPoint y: 57, distance: 1455.3
click at [182, 57] on as-split "ecoligo main default No changes to commit Lineage view Create asset Drag here t…" at bounding box center [802, 379] width 1531 height 758
click at [49, 543] on span "button" at bounding box center [47, 543] width 20 height 21
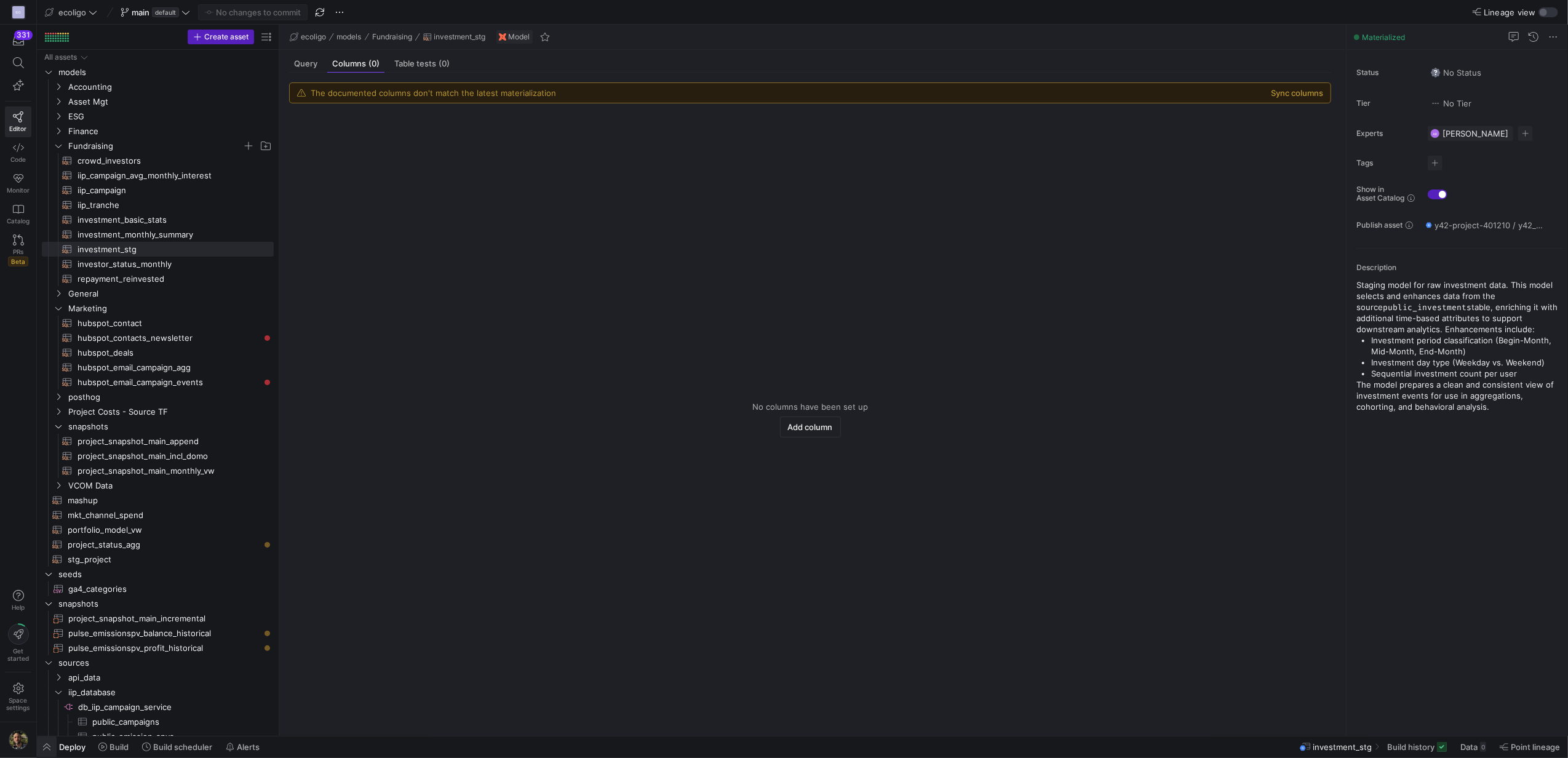
click at [43, 751] on span "button" at bounding box center [47, 746] width 20 height 21
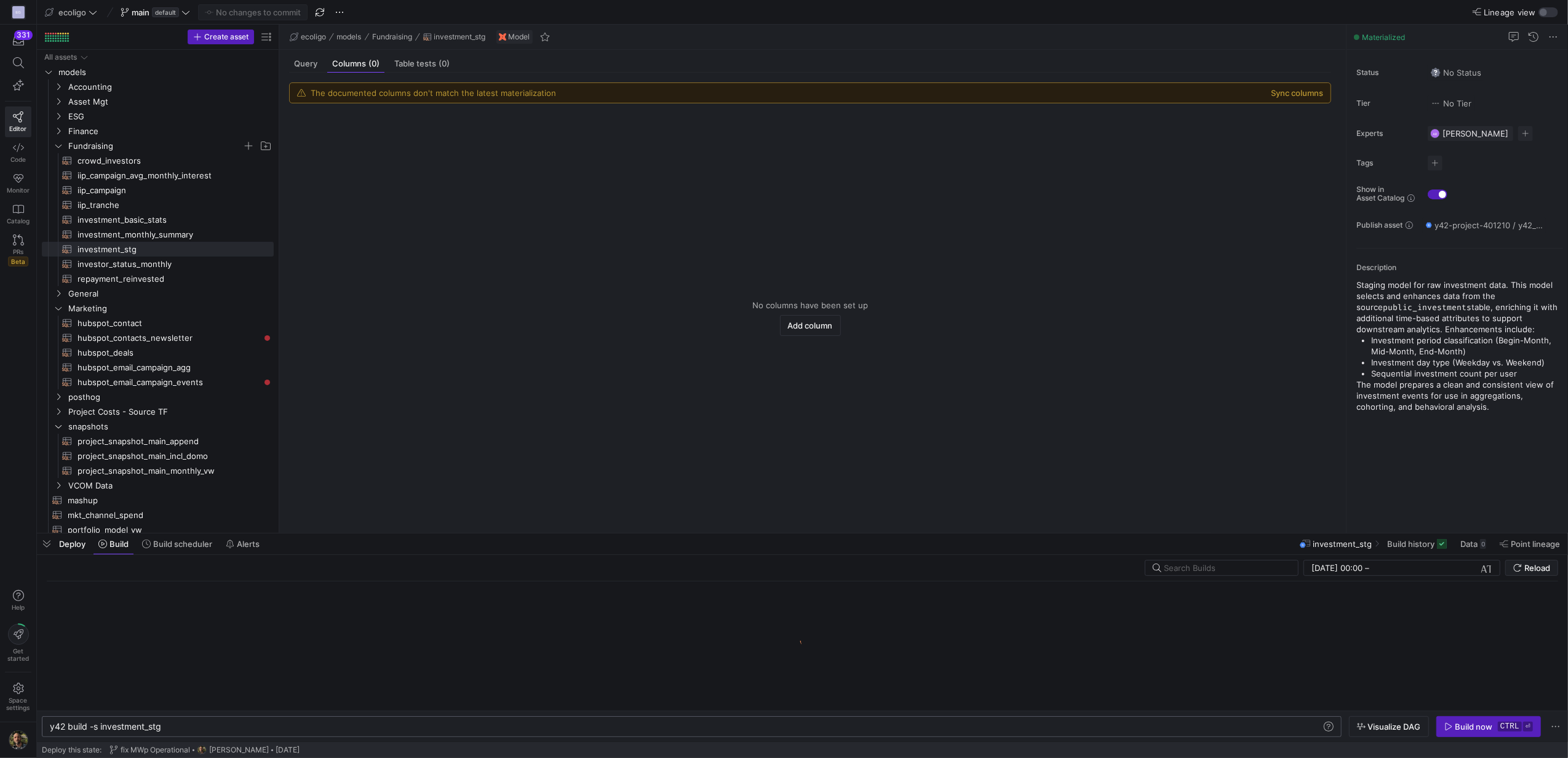
click at [210, 725] on div "y42 build -s investment_stg" at bounding box center [684, 727] width 1271 height 10
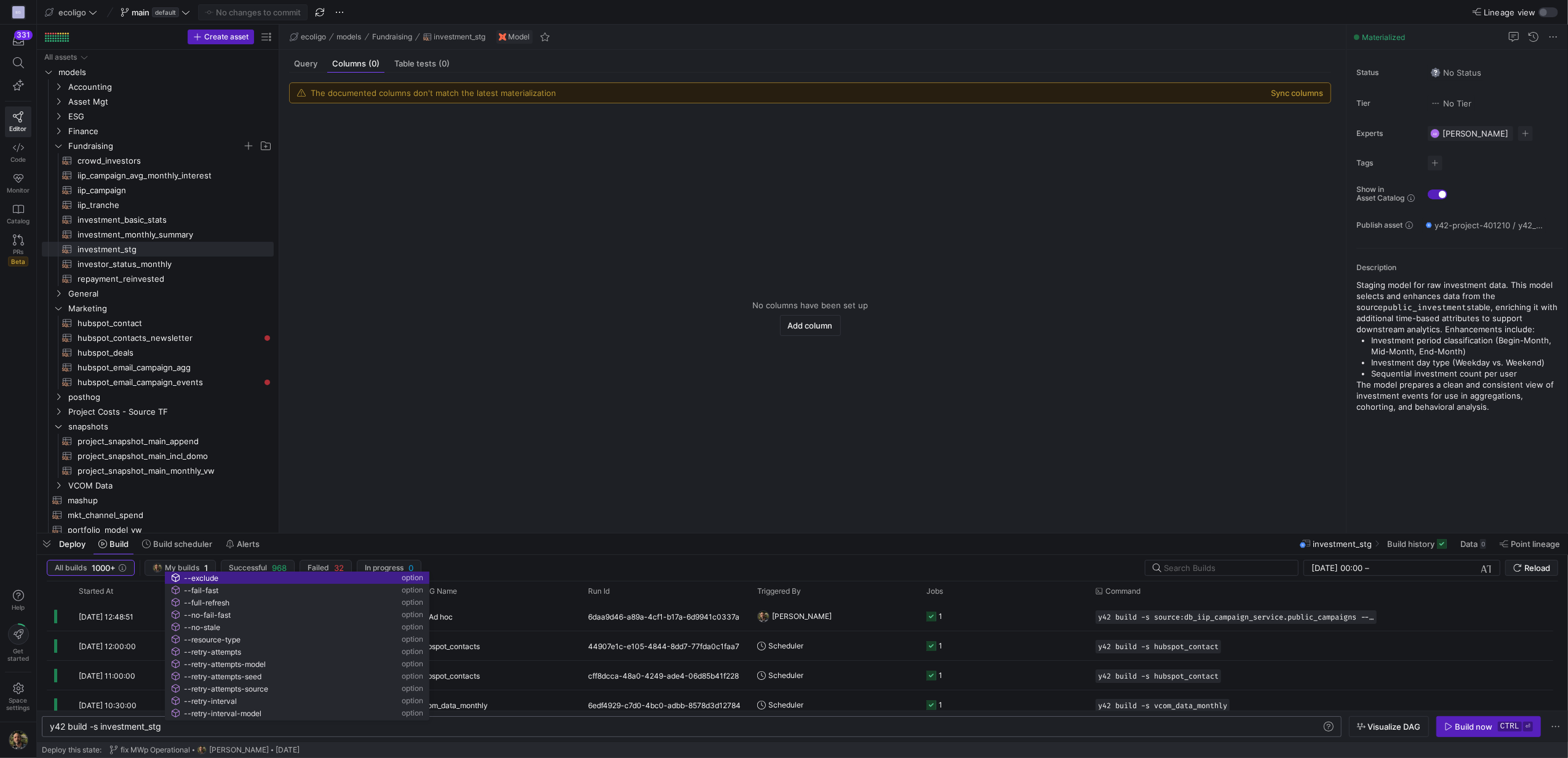
type textarea "y42 build -s investment_stg"
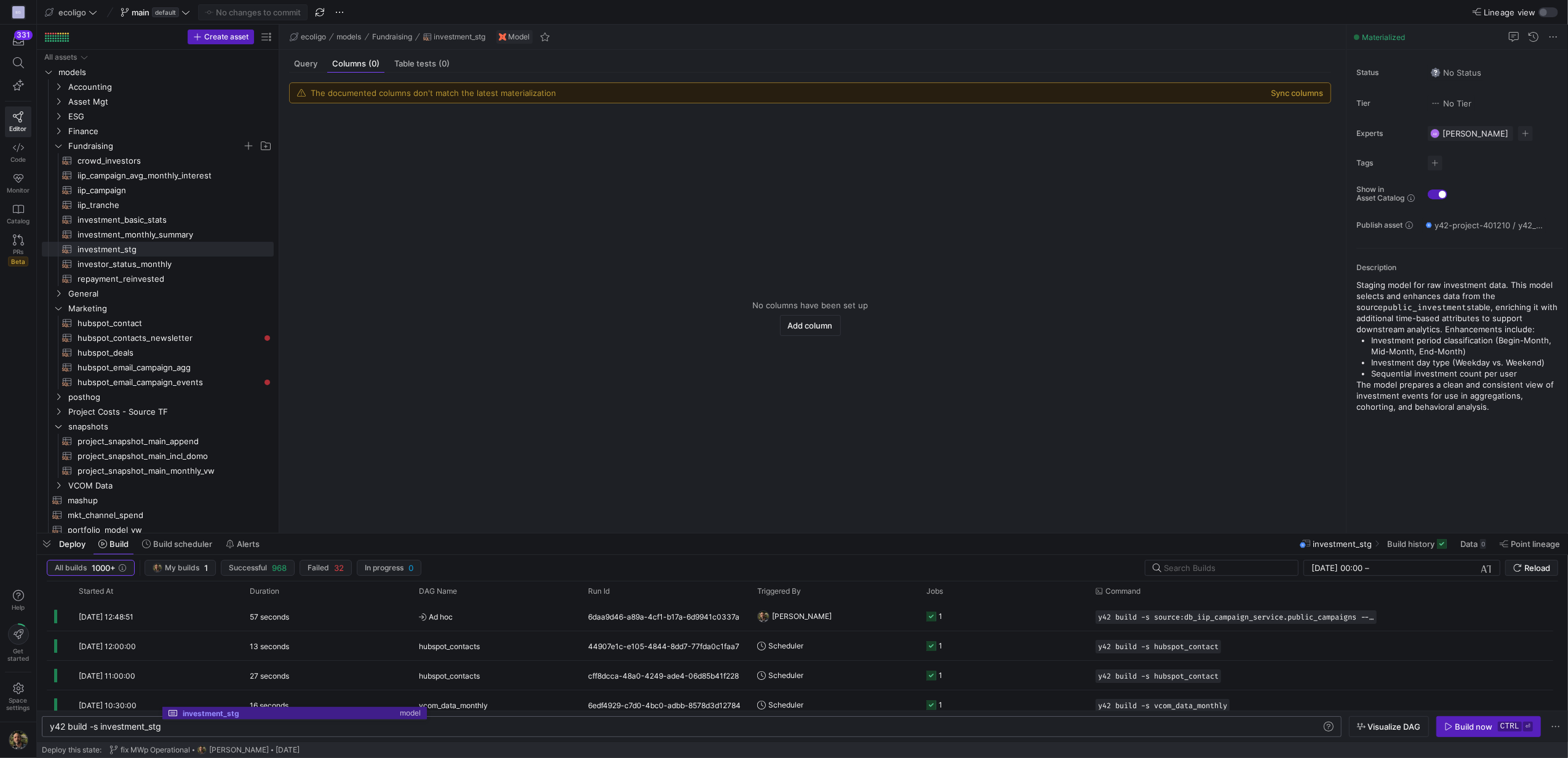
click at [931, 274] on y42-empty-state "No columns have been set up Add column" at bounding box center [810, 317] width 1042 height 409
click at [1485, 724] on div "Build now" at bounding box center [1474, 727] width 38 height 10
click at [1288, 89] on button "Sync columns" at bounding box center [1296, 93] width 52 height 10
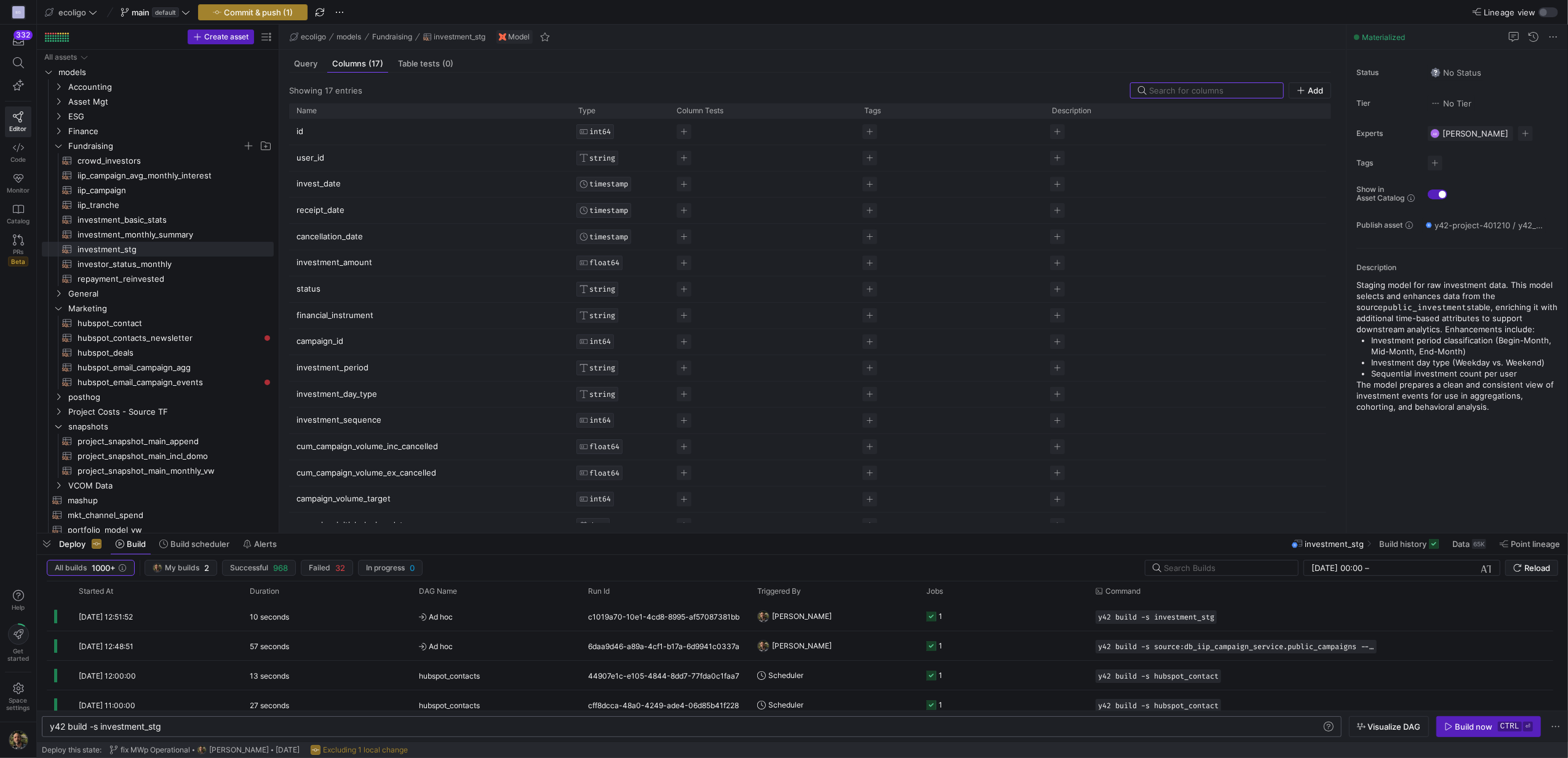
click at [256, 13] on span "Commit & push (1)" at bounding box center [259, 12] width 69 height 10
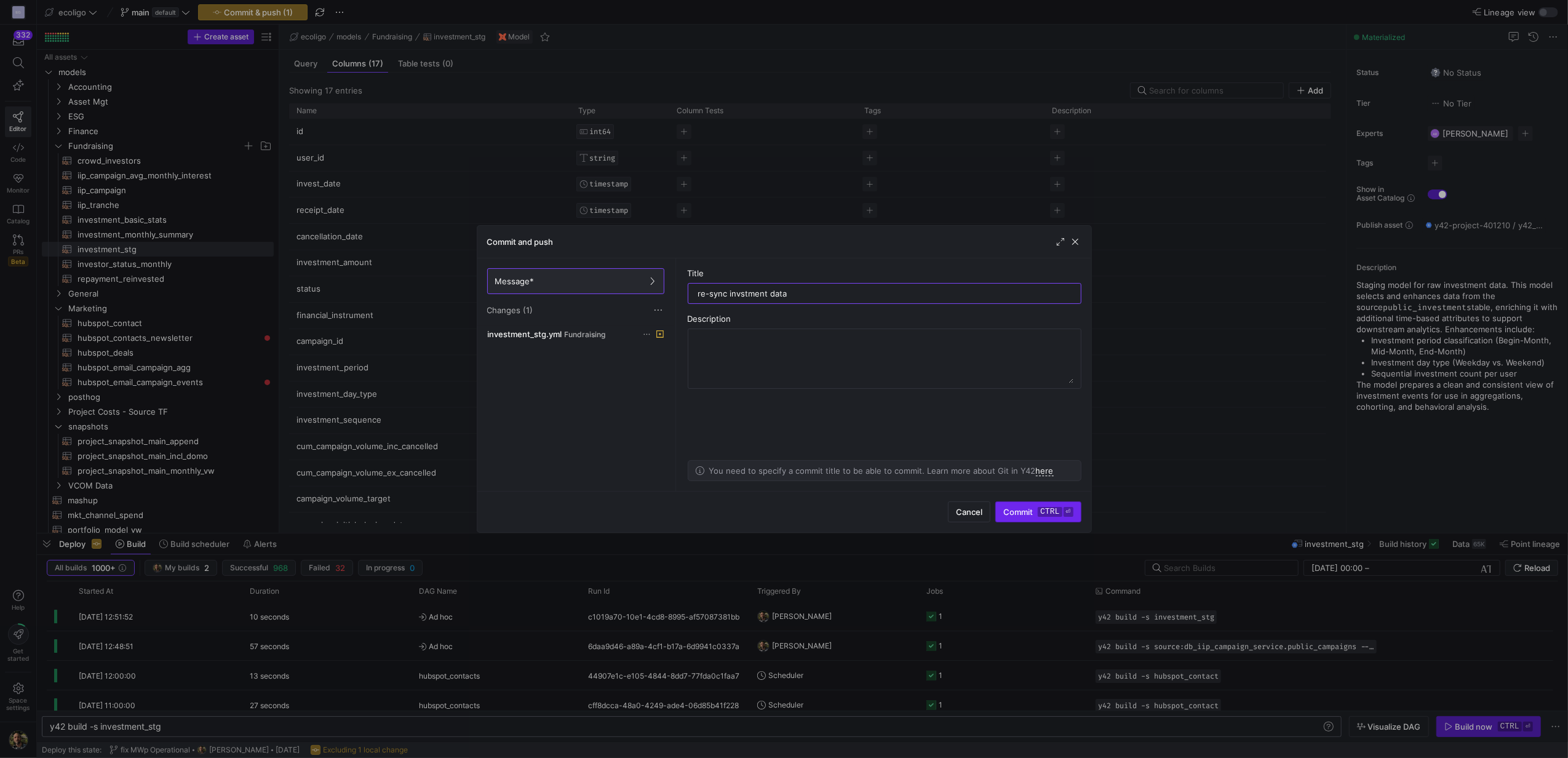
type input "re-sync invstment data"
click at [1021, 505] on span "submit" at bounding box center [1038, 512] width 84 height 20
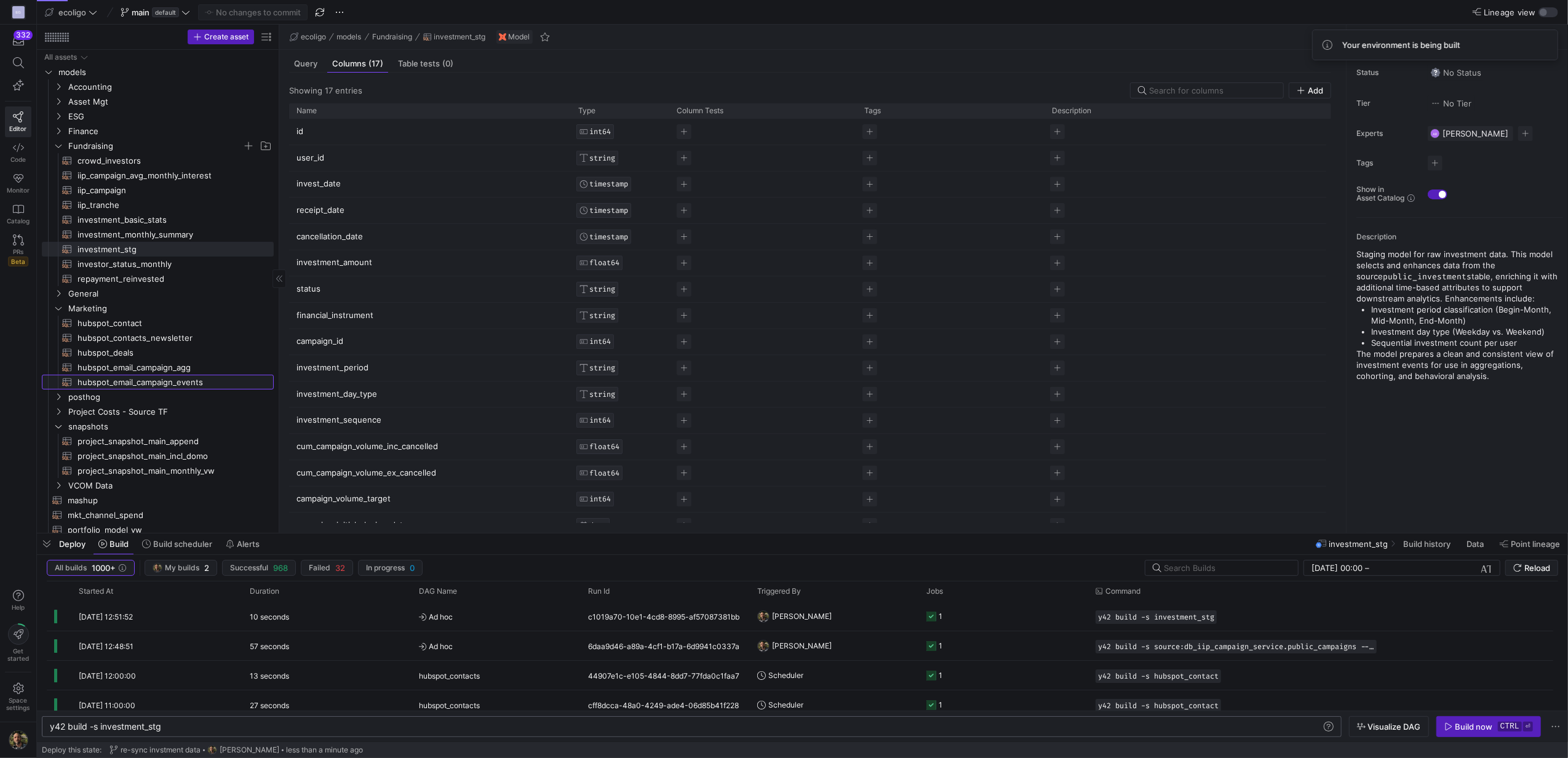
click at [176, 381] on span "hubspot_email_campaign_events​​​​​​​​​​" at bounding box center [168, 382] width 182 height 14
type textarea "y42 build -s hubspot_email_campaign_events"
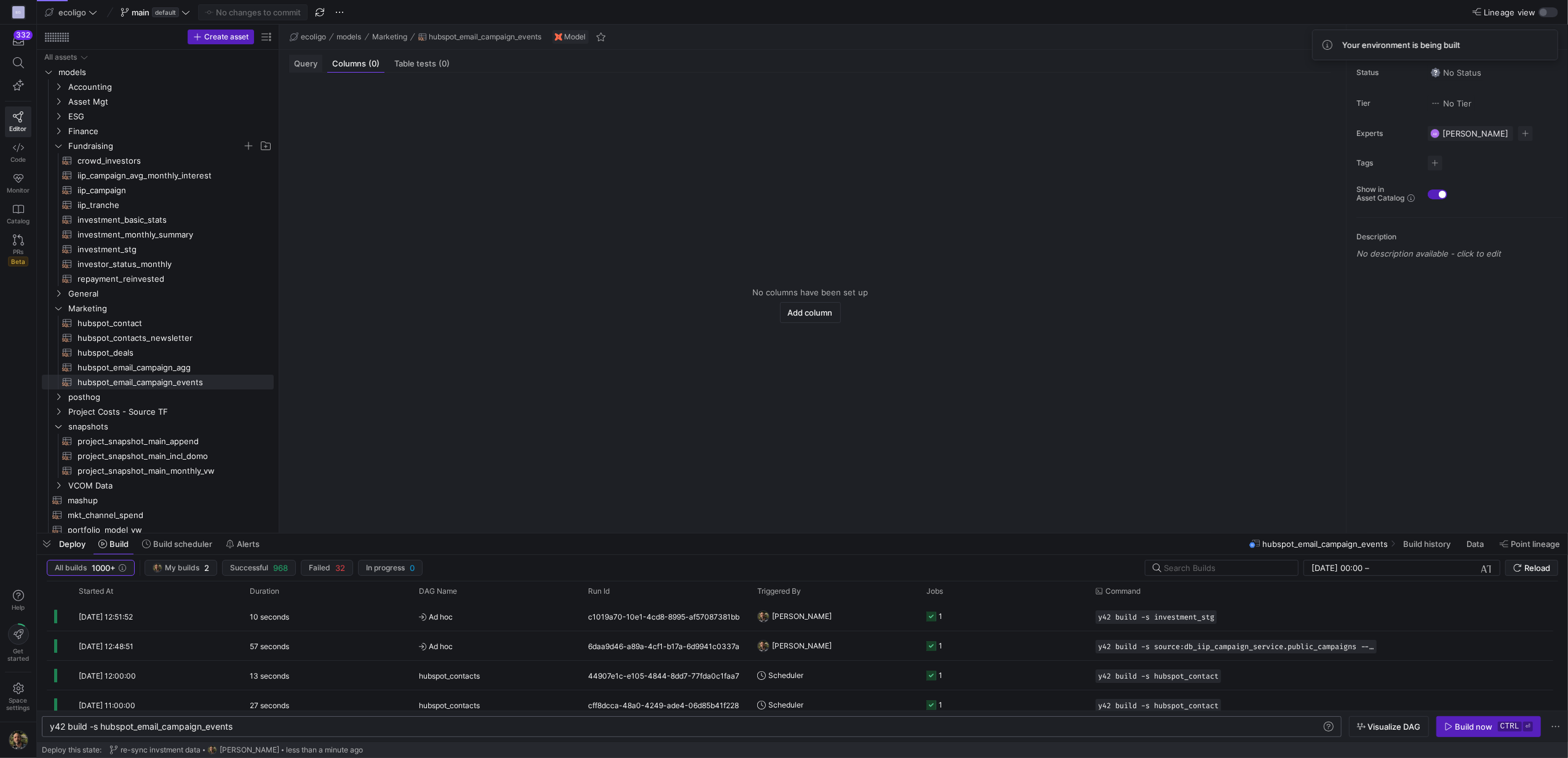
click at [303, 69] on div "Query" at bounding box center [306, 63] width 33 height 18
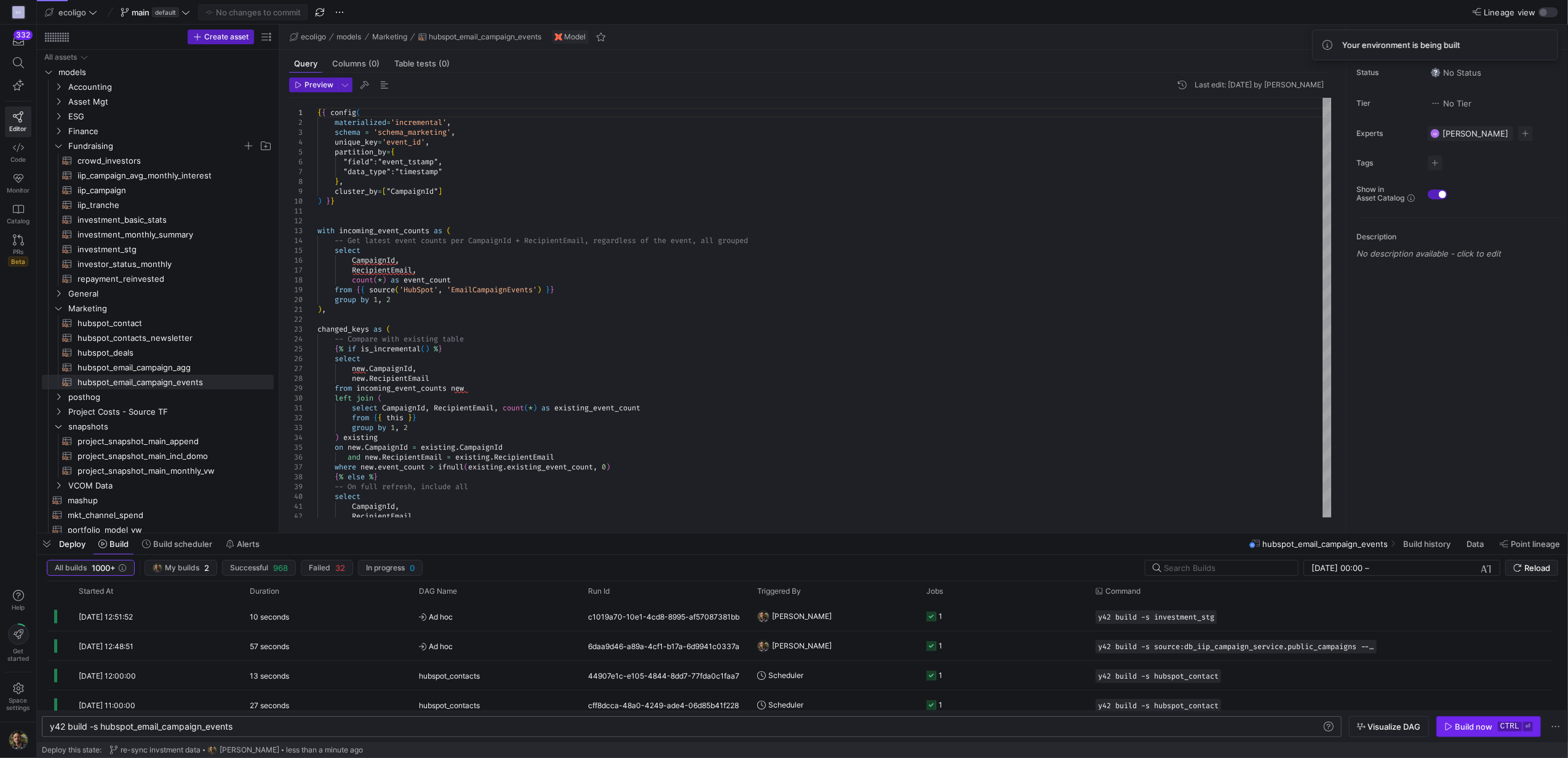
click at [1465, 731] on div "Build now" at bounding box center [1474, 727] width 38 height 10
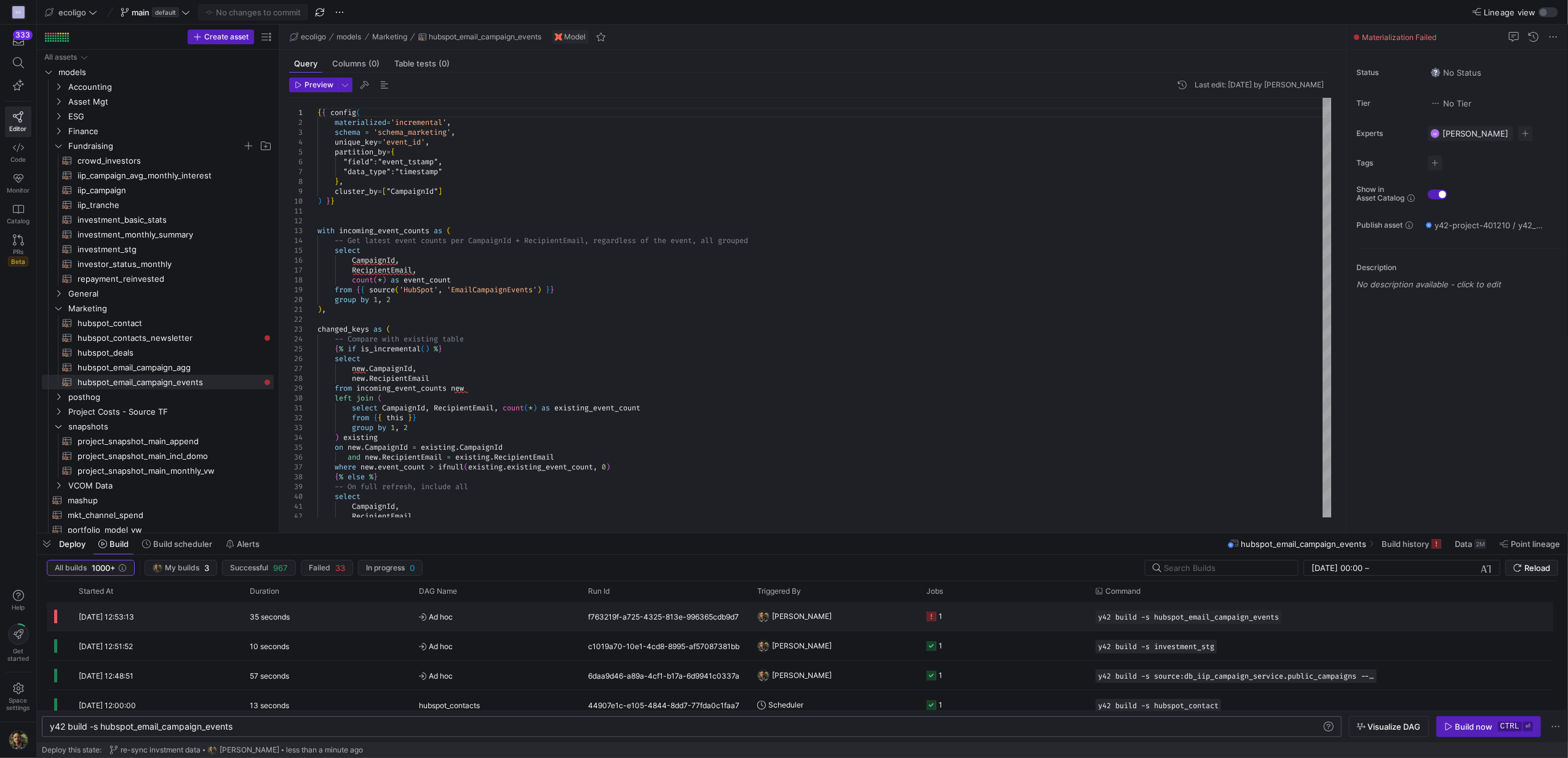
click at [842, 609] on y42-orchestration-triggered-by "[PERSON_NAME]" at bounding box center [833, 616] width 154 height 28
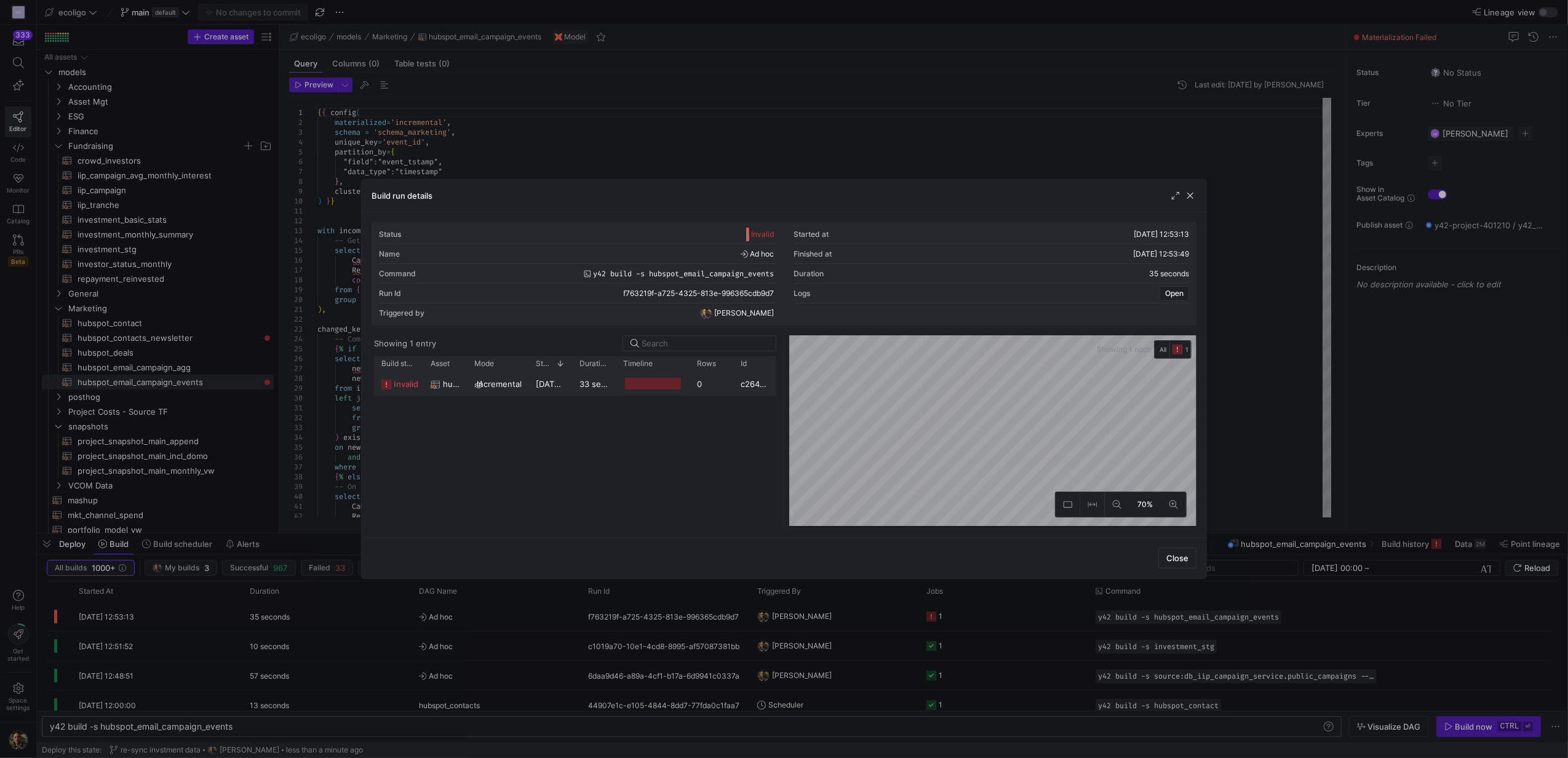
click at [567, 389] on span "[DATE] 12:53:14" at bounding box center [566, 384] width 61 height 10
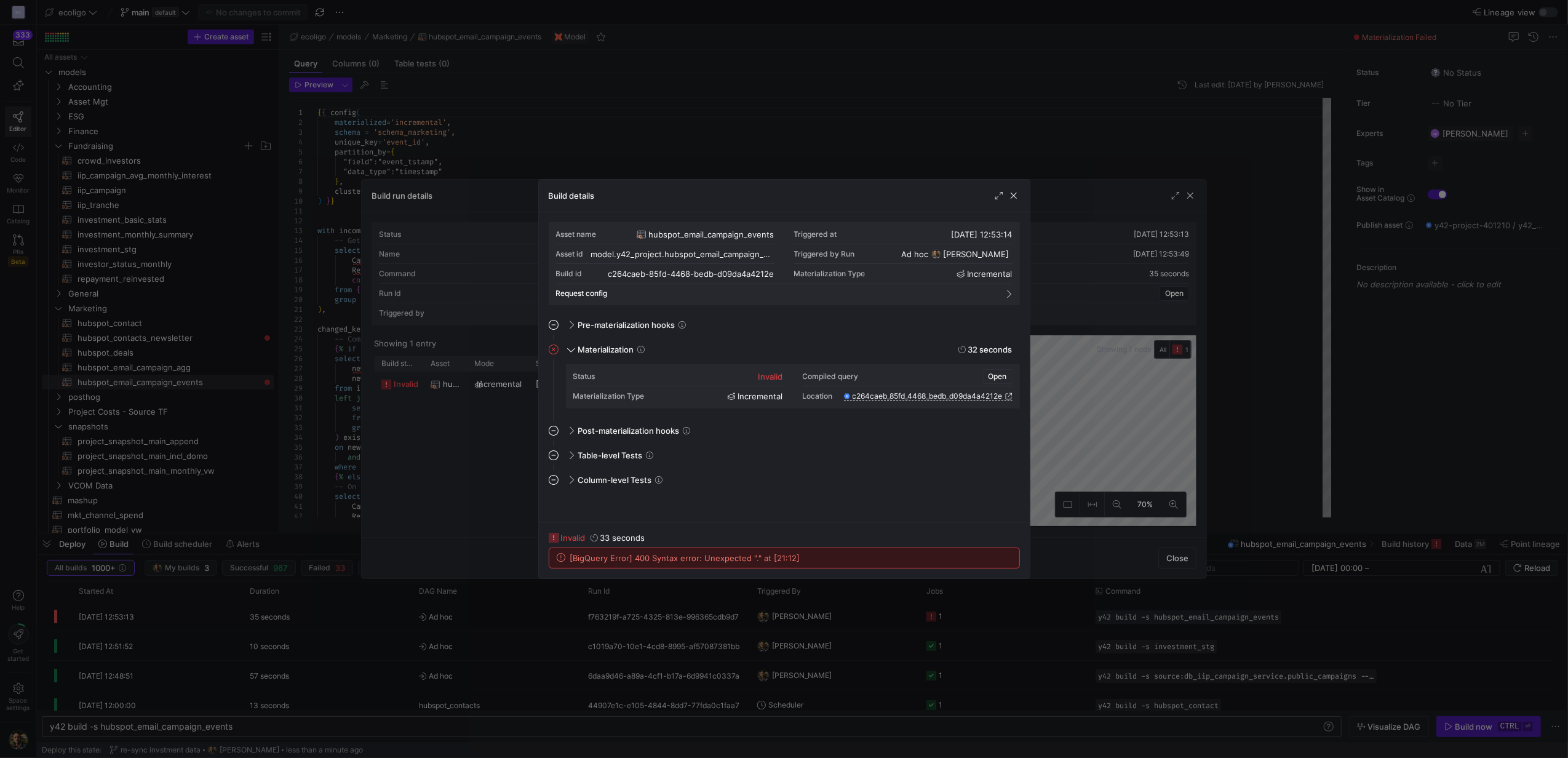
click at [999, 373] on span "Open" at bounding box center [997, 377] width 18 height 8
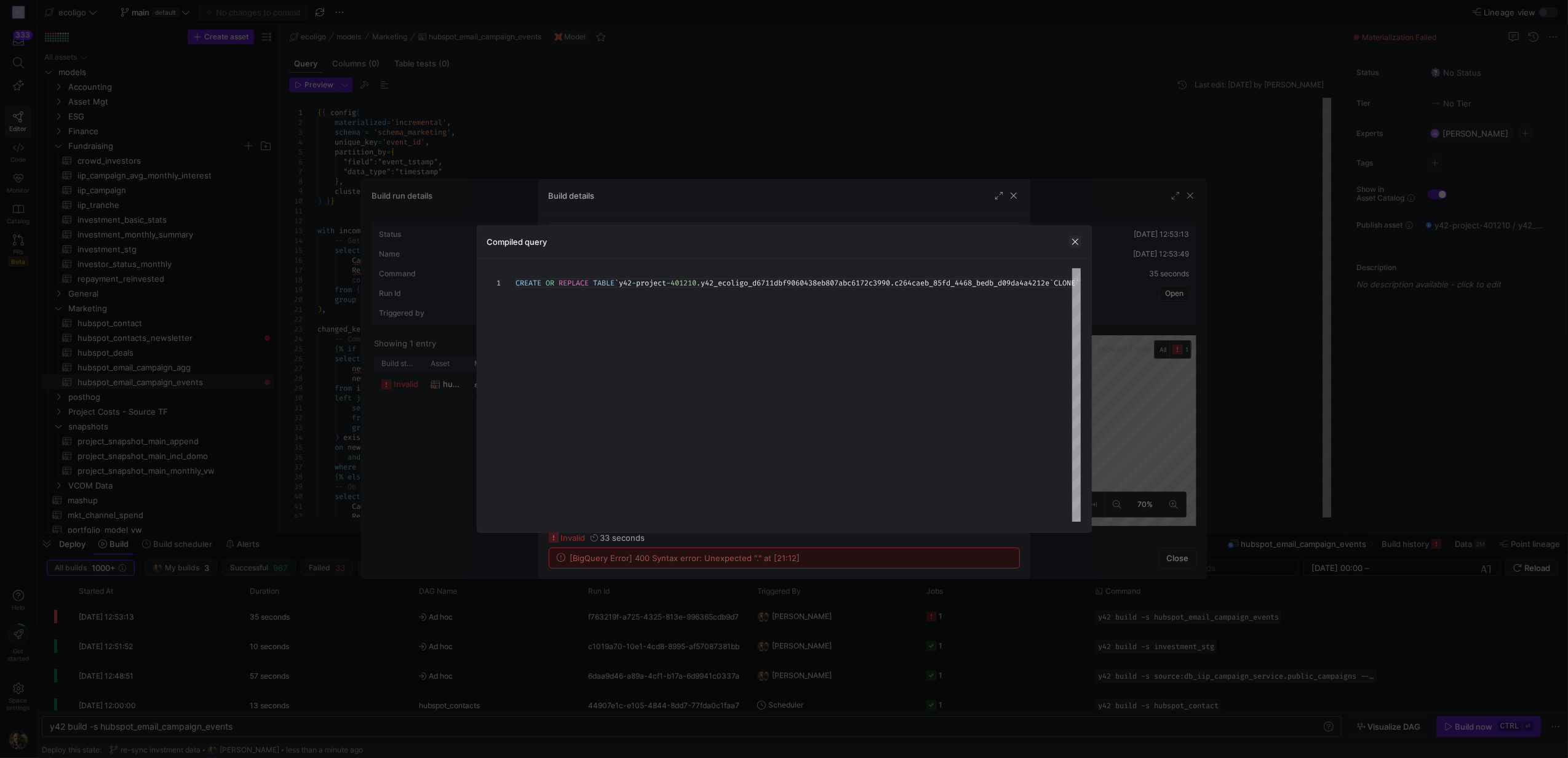
click at [1071, 237] on span "button" at bounding box center [1075, 241] width 12 height 12
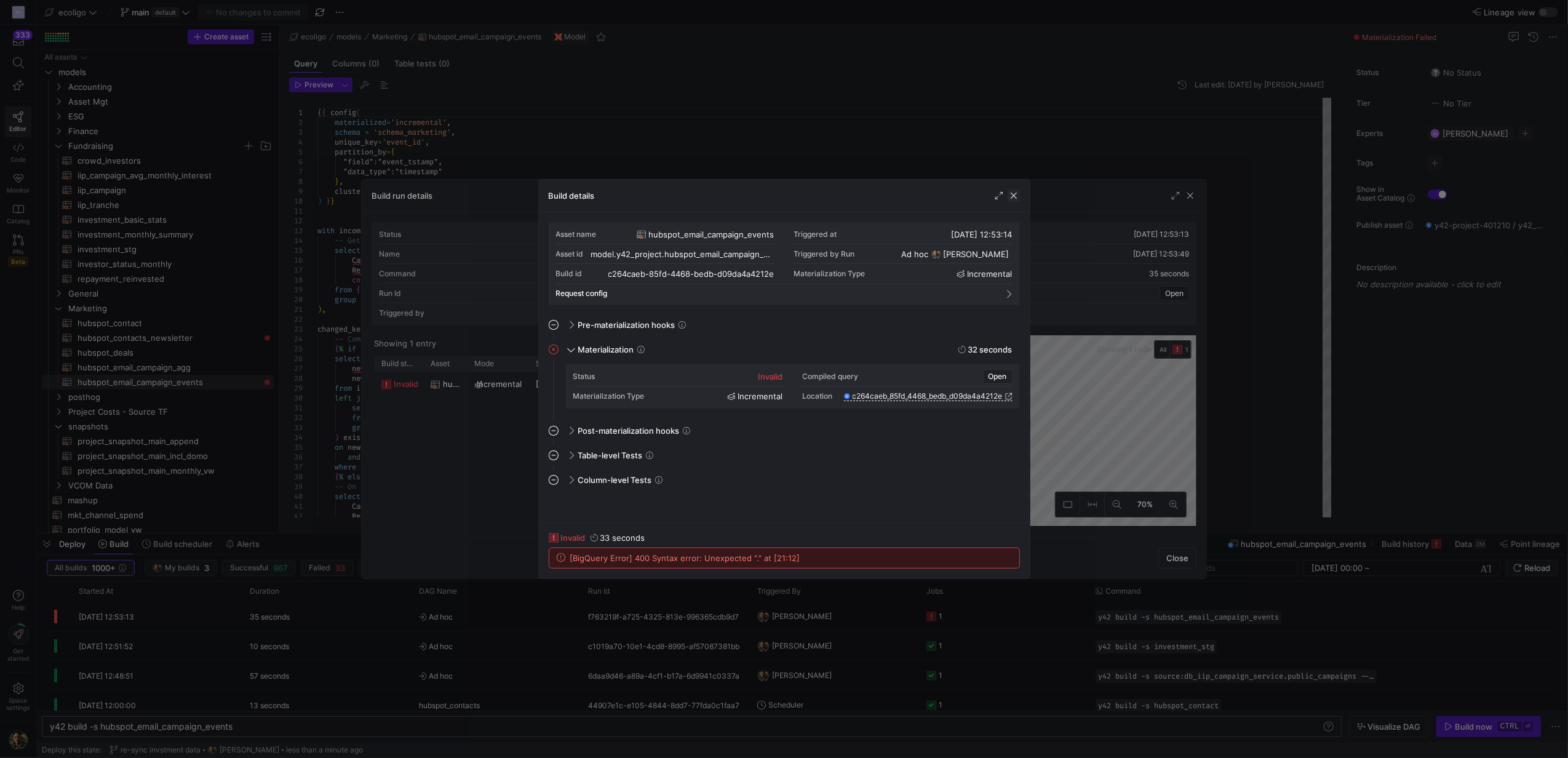
click at [1019, 190] on span "button" at bounding box center [1013, 195] width 12 height 12
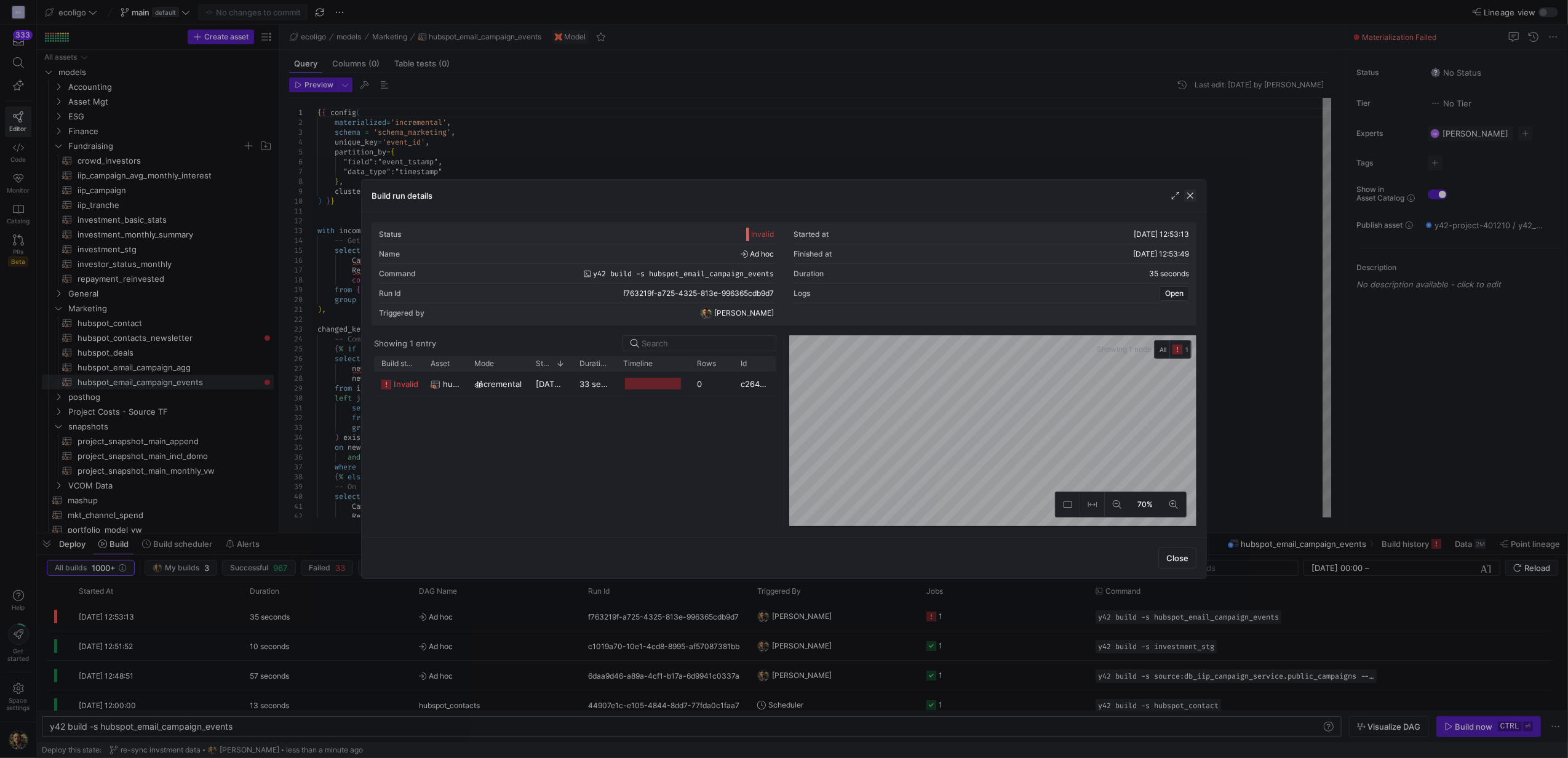
click at [1188, 194] on span "button" at bounding box center [1190, 195] width 12 height 12
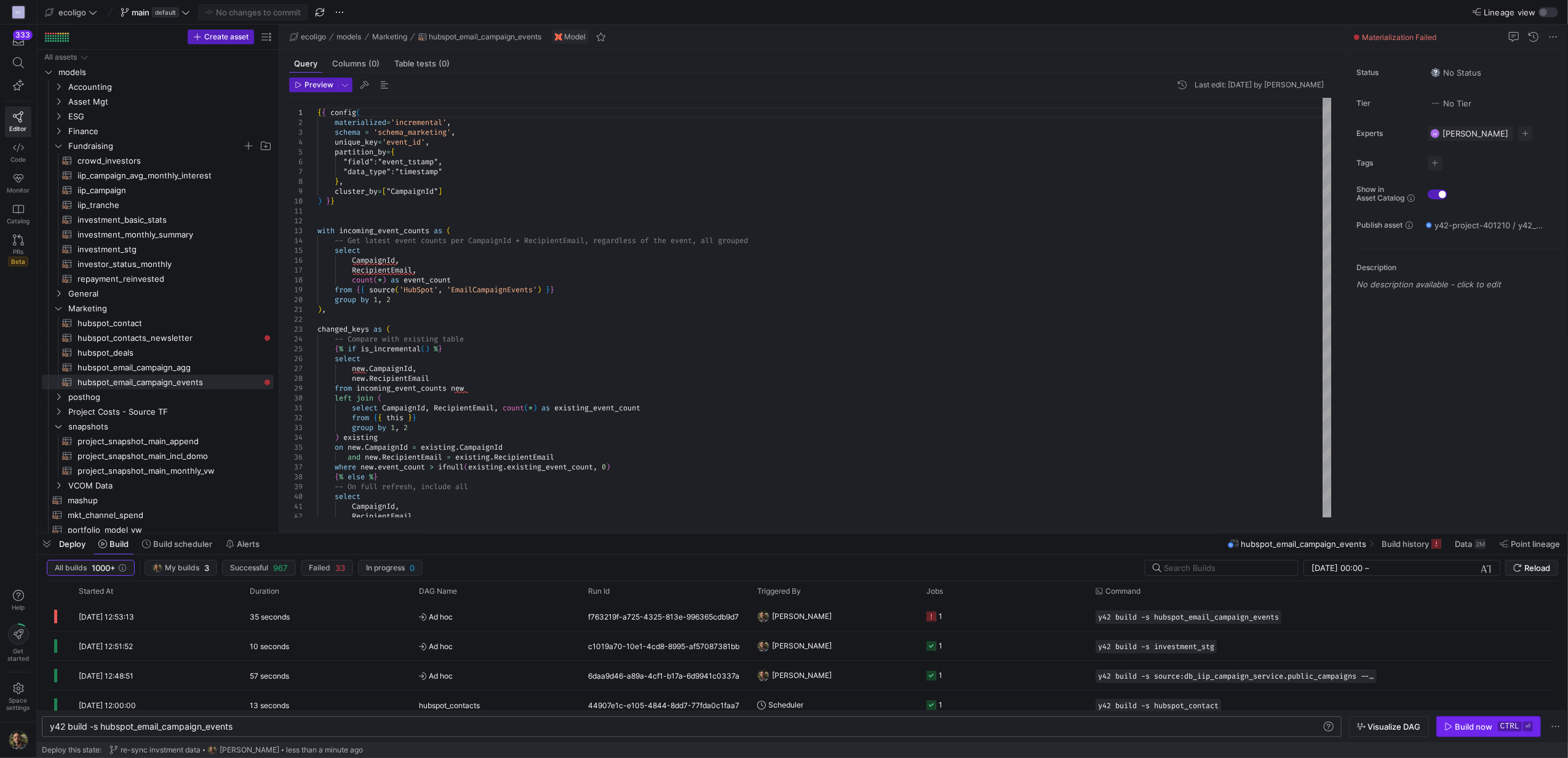
click at [1480, 723] on div "Build now" at bounding box center [1474, 727] width 38 height 10
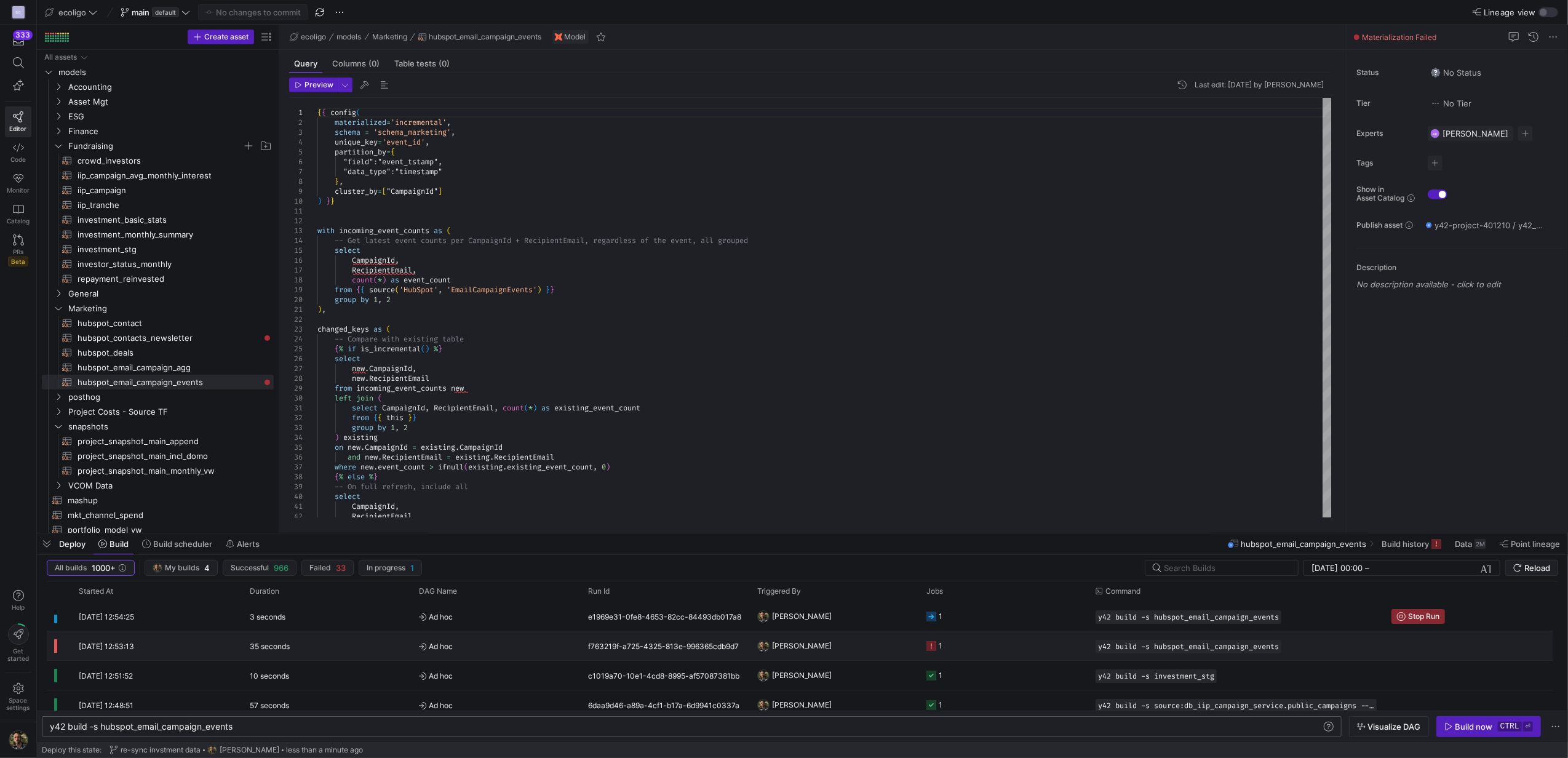
click at [264, 645] on y42-duration "35 seconds" at bounding box center [269, 646] width 40 height 9
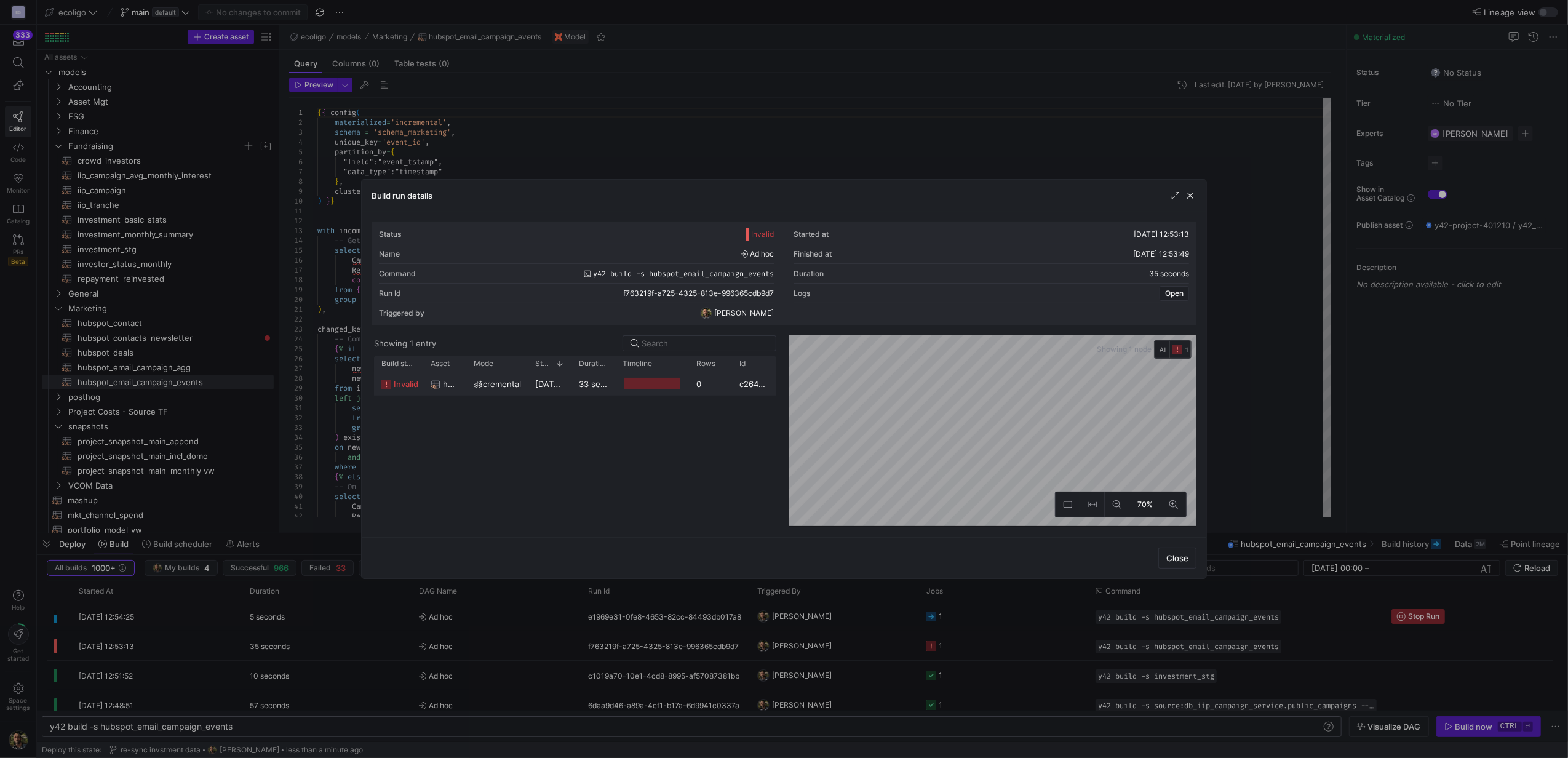
click at [572, 392] on div "33 seconds" at bounding box center [593, 383] width 44 height 24
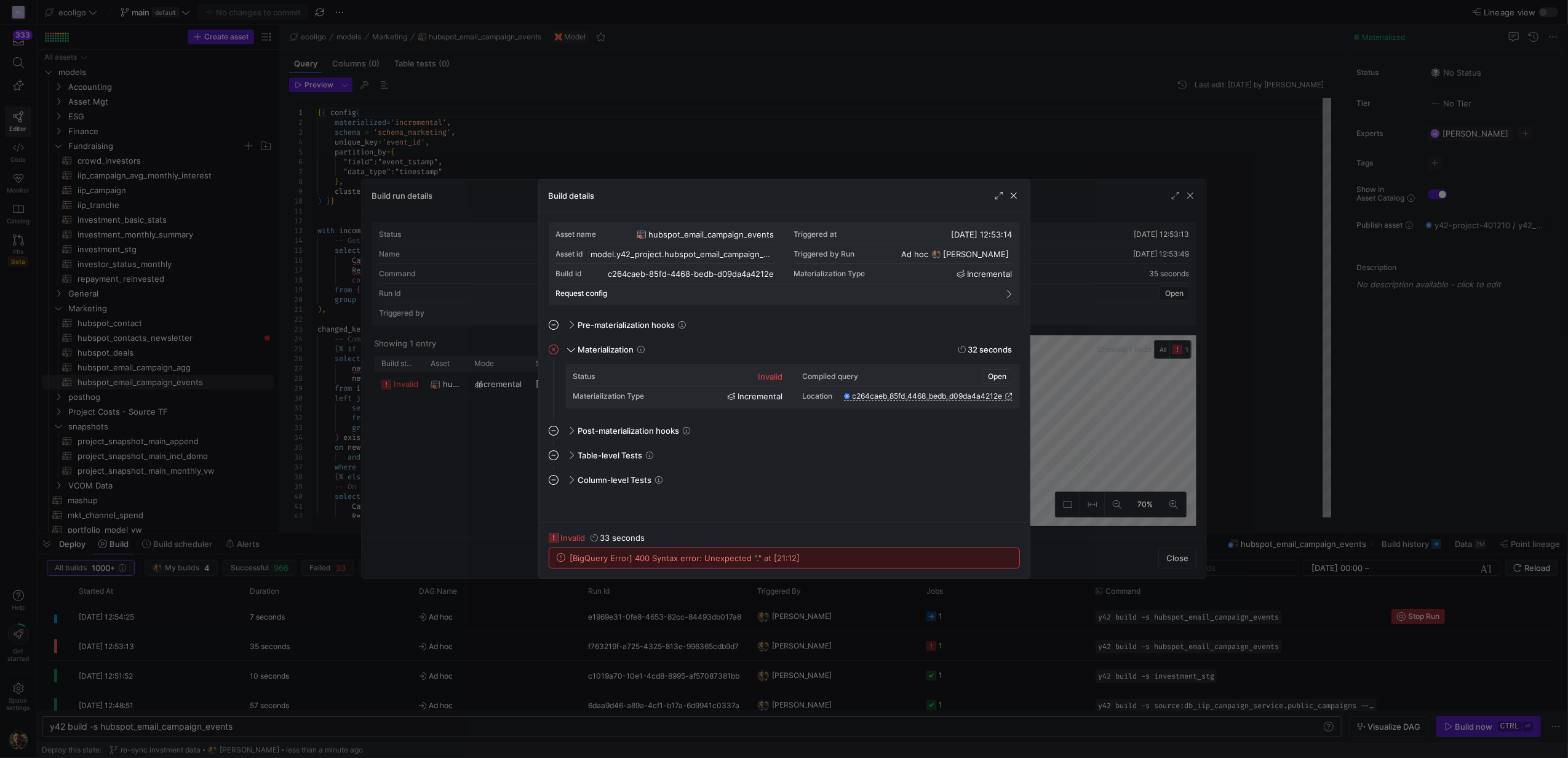
click at [988, 378] on span "Open" at bounding box center [997, 377] width 18 height 8
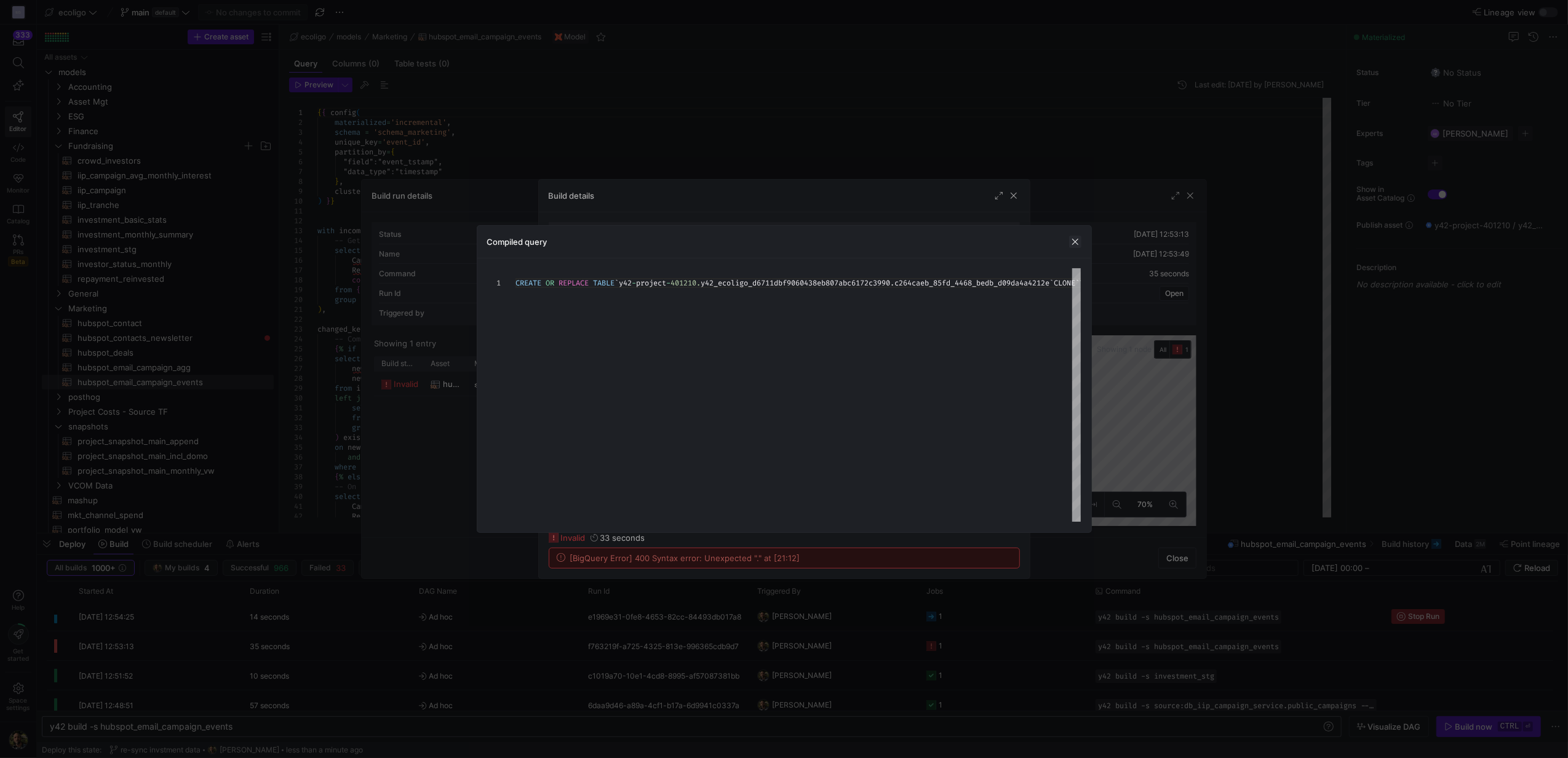
click at [1071, 237] on span "button" at bounding box center [1075, 241] width 12 height 12
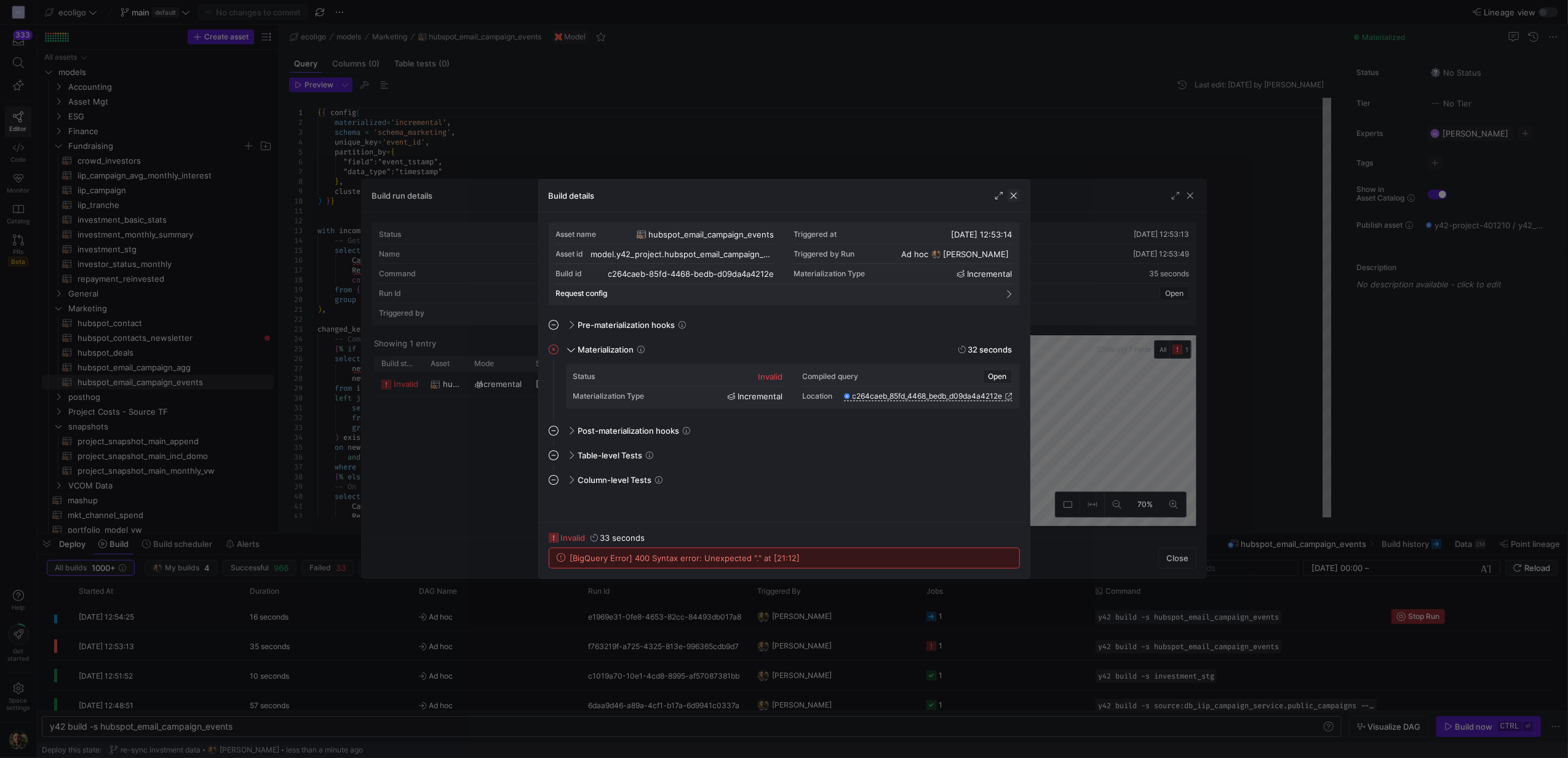
click at [1010, 190] on span "button" at bounding box center [1013, 195] width 12 height 12
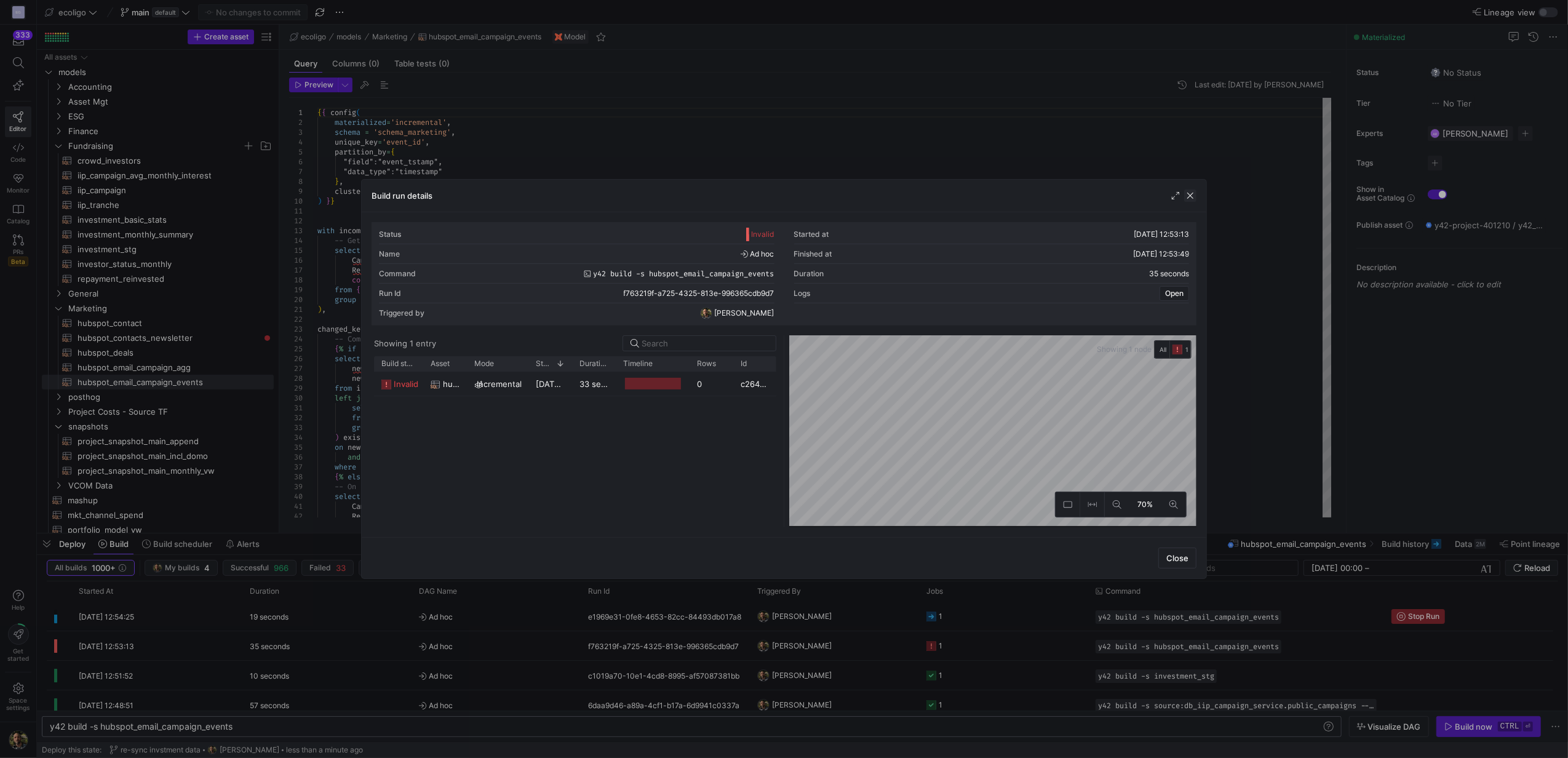
click at [1184, 194] on span "button" at bounding box center [1190, 195] width 12 height 12
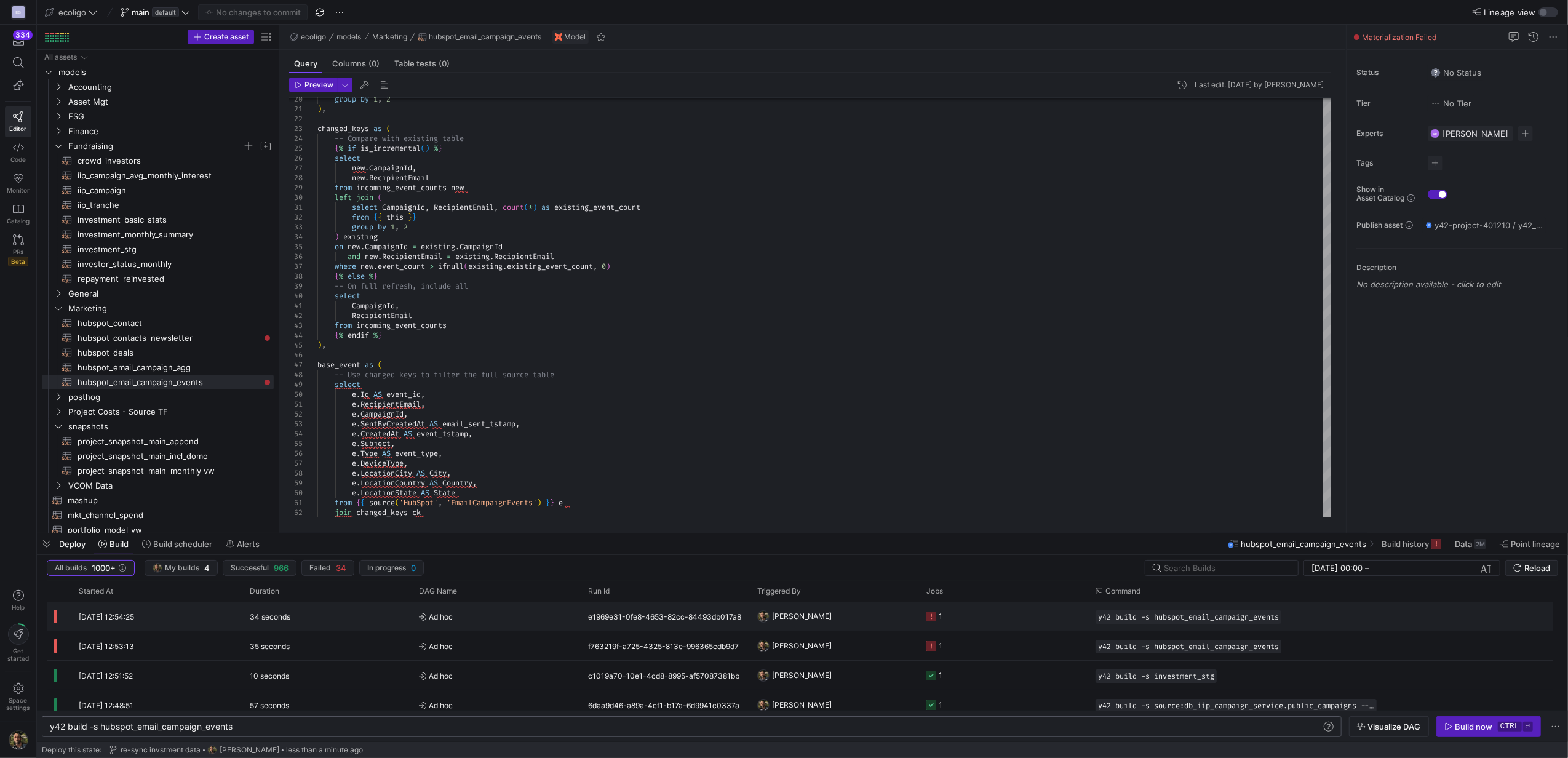
click at [842, 619] on y42-orchestration-triggered-by "[PERSON_NAME]" at bounding box center [833, 616] width 154 height 28
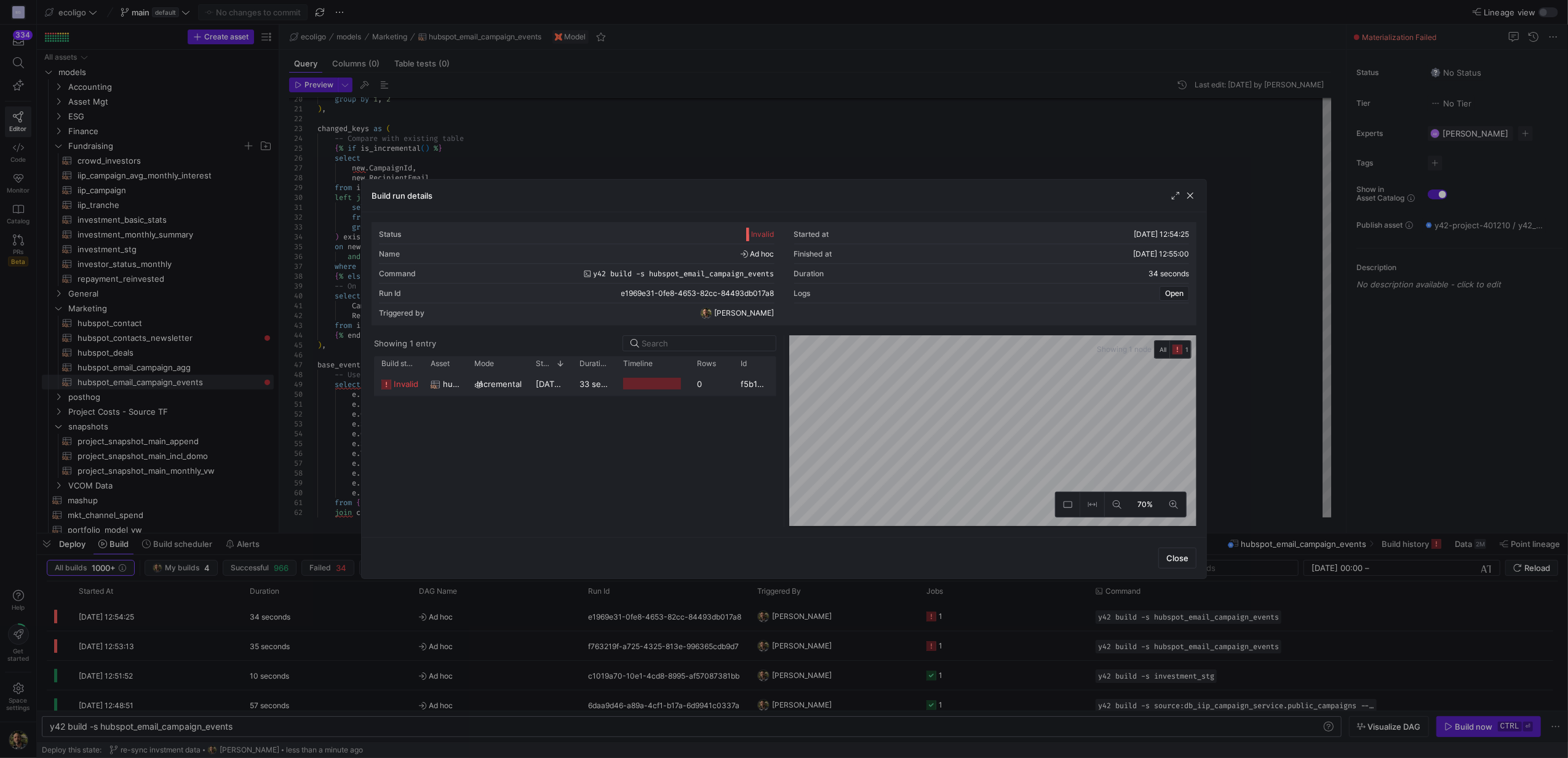
click at [565, 391] on div "[DATE] 12:54:26" at bounding box center [549, 383] width 44 height 24
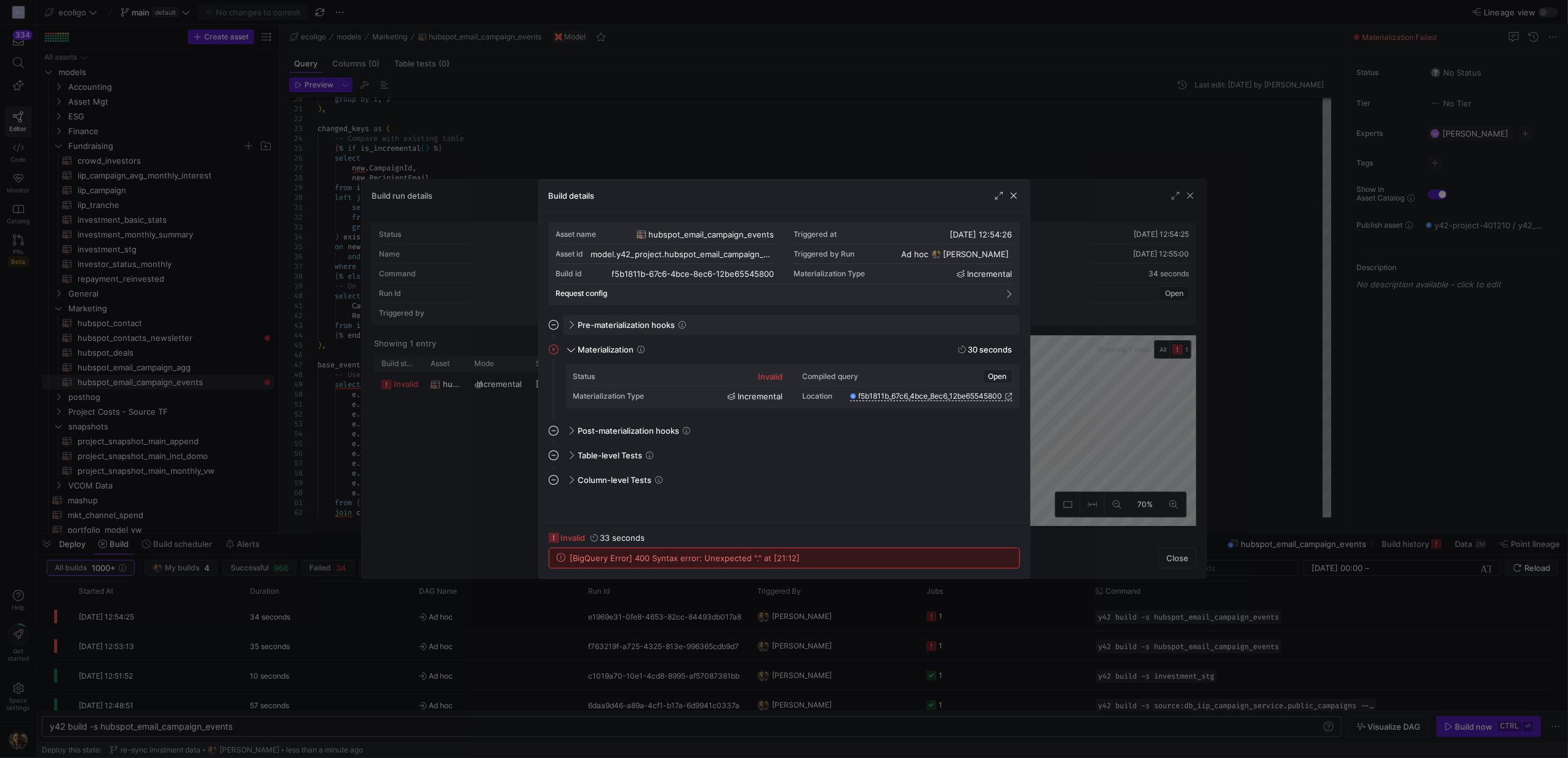
click at [572, 324] on span at bounding box center [570, 325] width 10 height 6
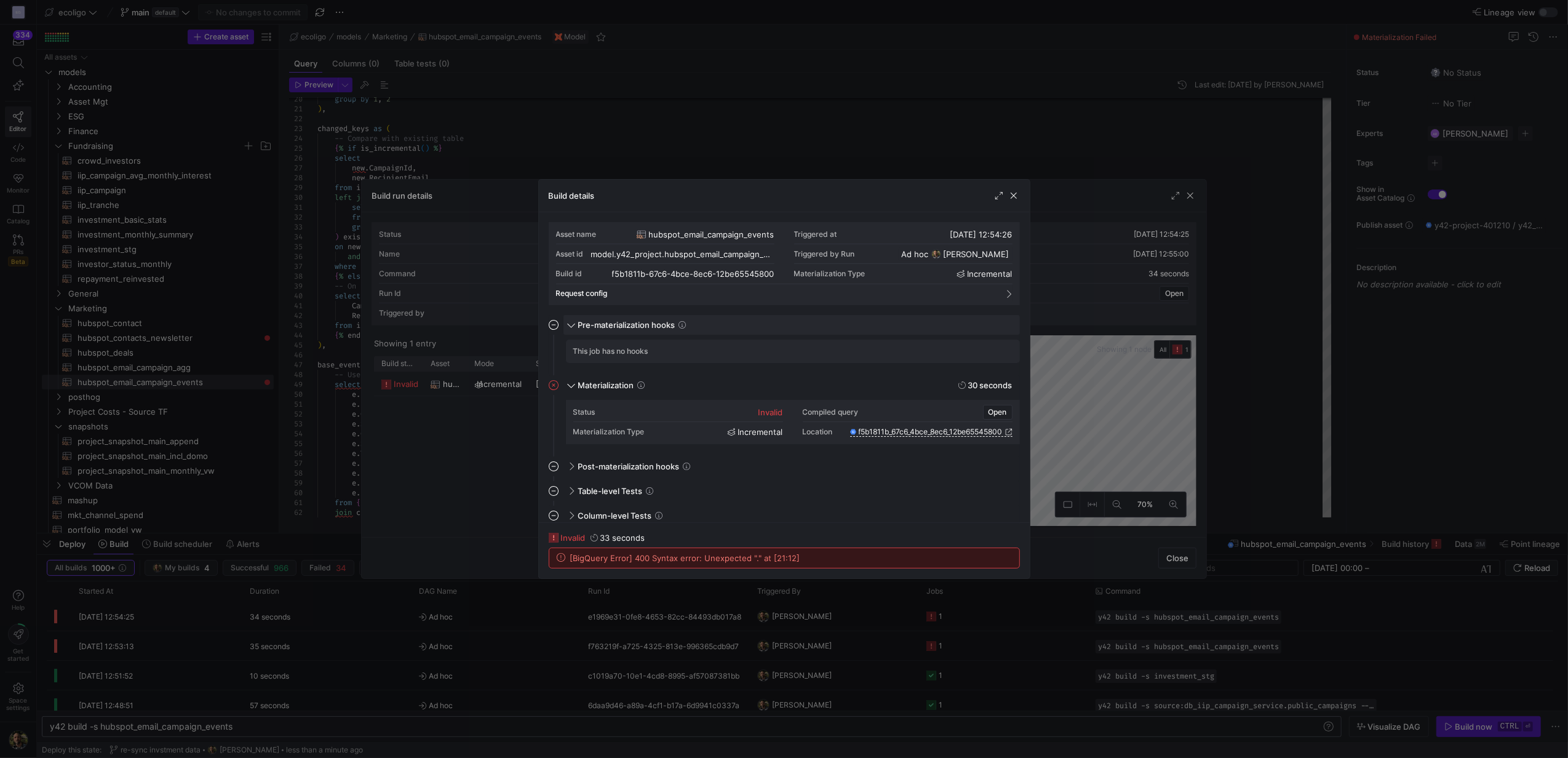
click at [572, 324] on span at bounding box center [571, 324] width 6 height 10
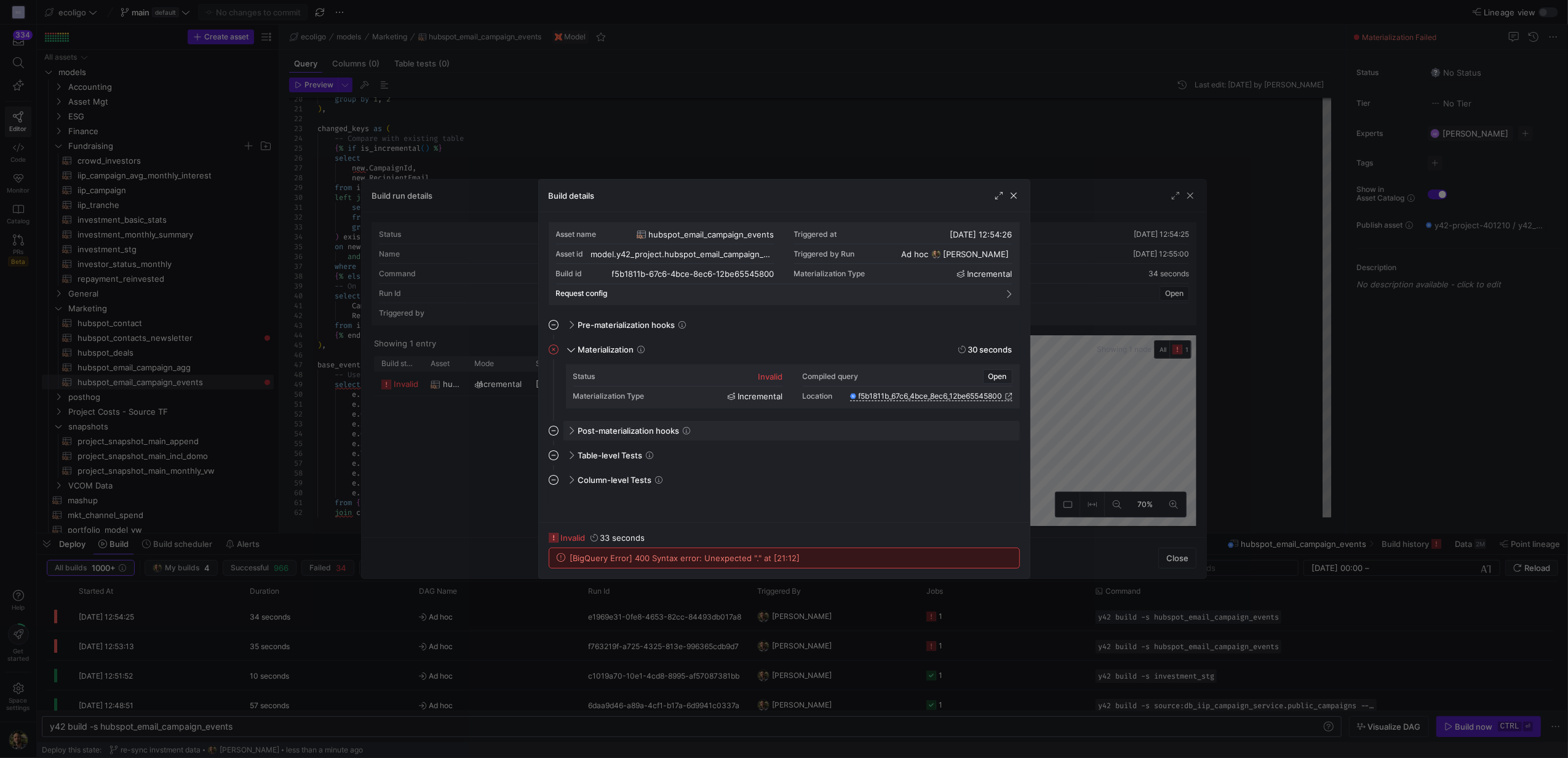
click at [579, 438] on div "Post-materialization hooks" at bounding box center [791, 431] width 456 height 20
click at [1001, 374] on span "Open" at bounding box center [997, 377] width 18 height 8
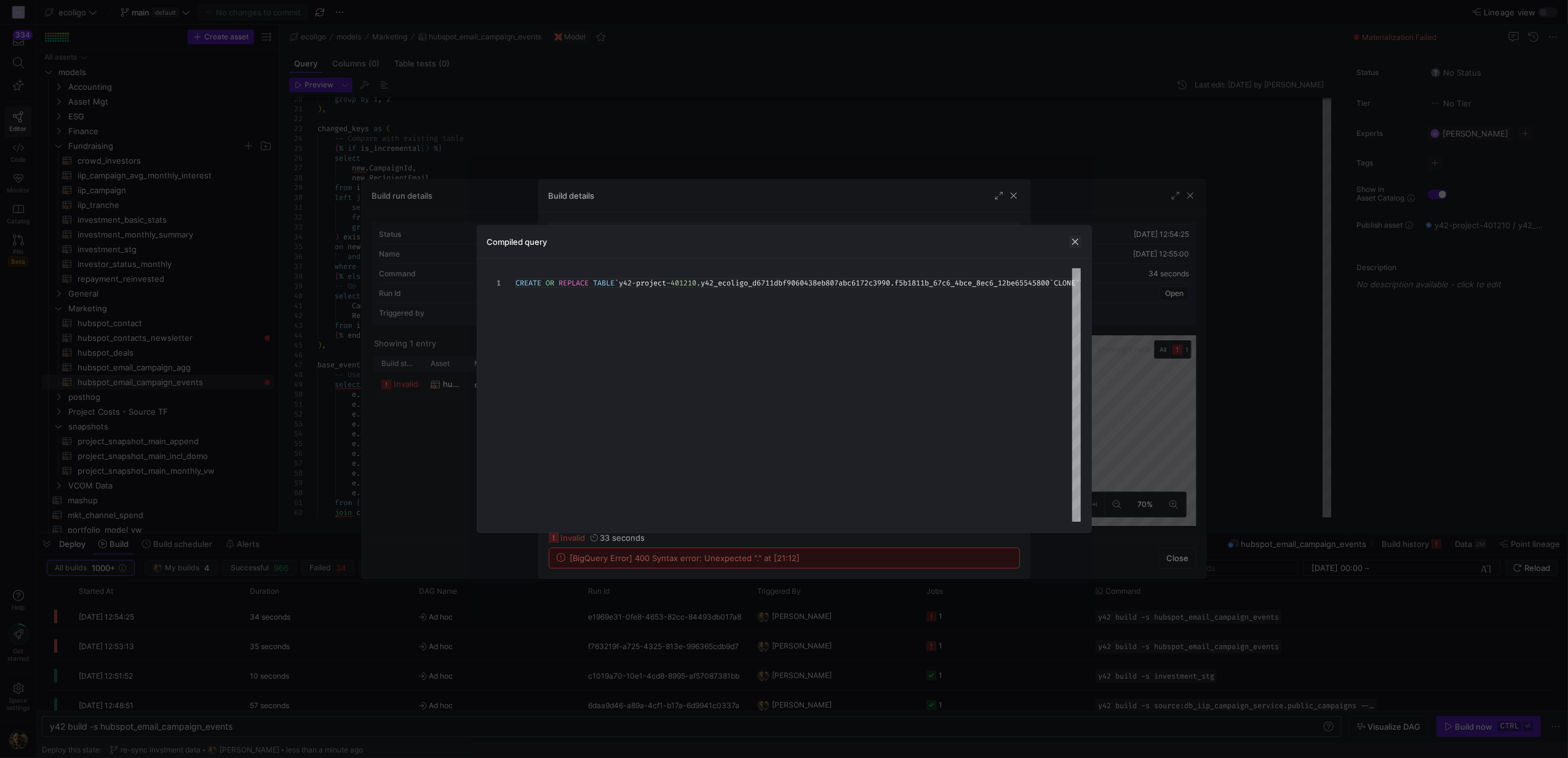
click at [1077, 245] on span "button" at bounding box center [1075, 241] width 12 height 12
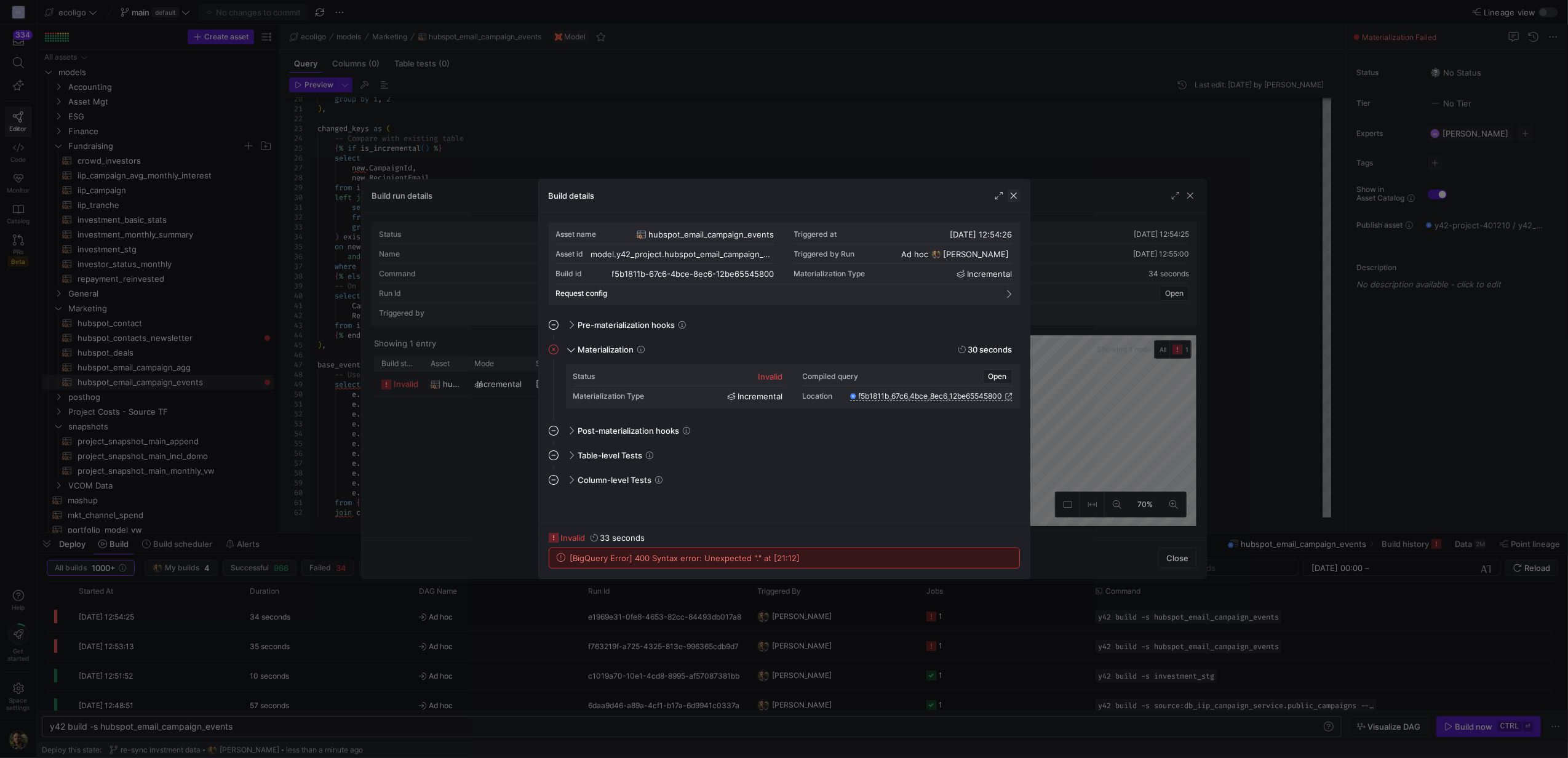
click at [1009, 197] on span "button" at bounding box center [1013, 195] width 12 height 12
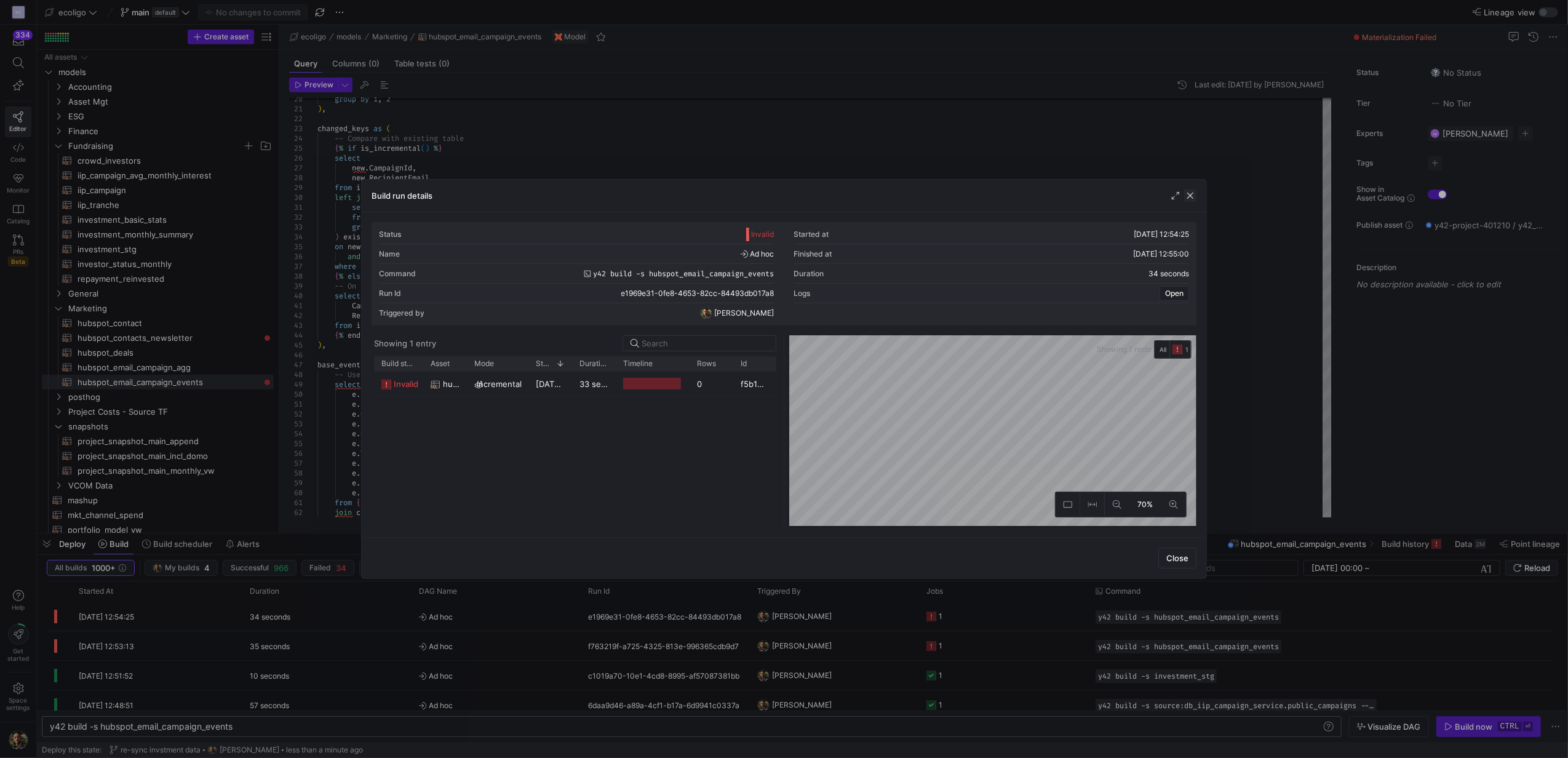
click at [1187, 195] on span "button" at bounding box center [1190, 195] width 12 height 12
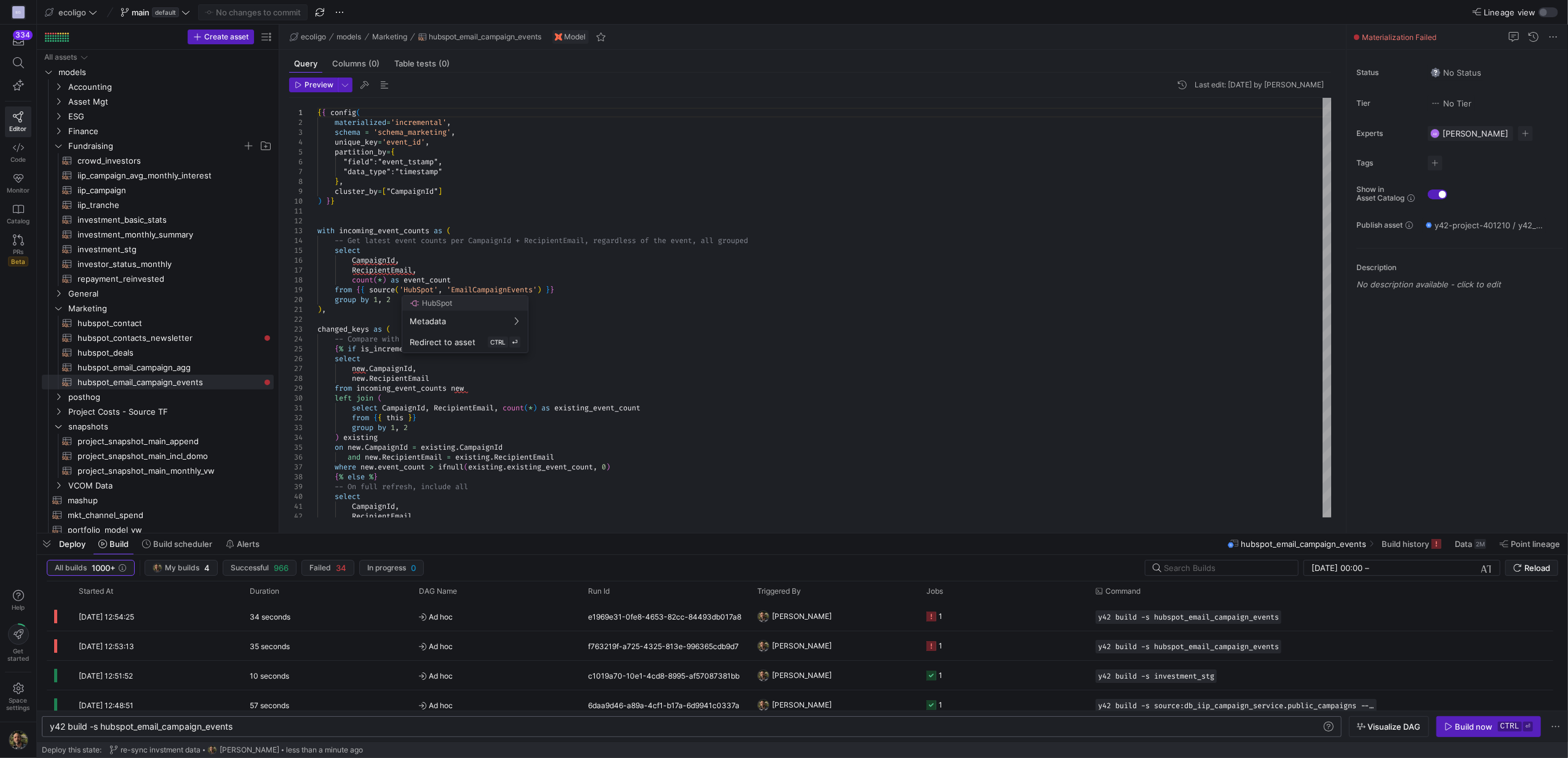
click at [647, 251] on div at bounding box center [784, 379] width 1568 height 758
click at [381, 89] on span "button" at bounding box center [385, 85] width 15 height 15
click at [363, 85] on span "button" at bounding box center [365, 85] width 15 height 15
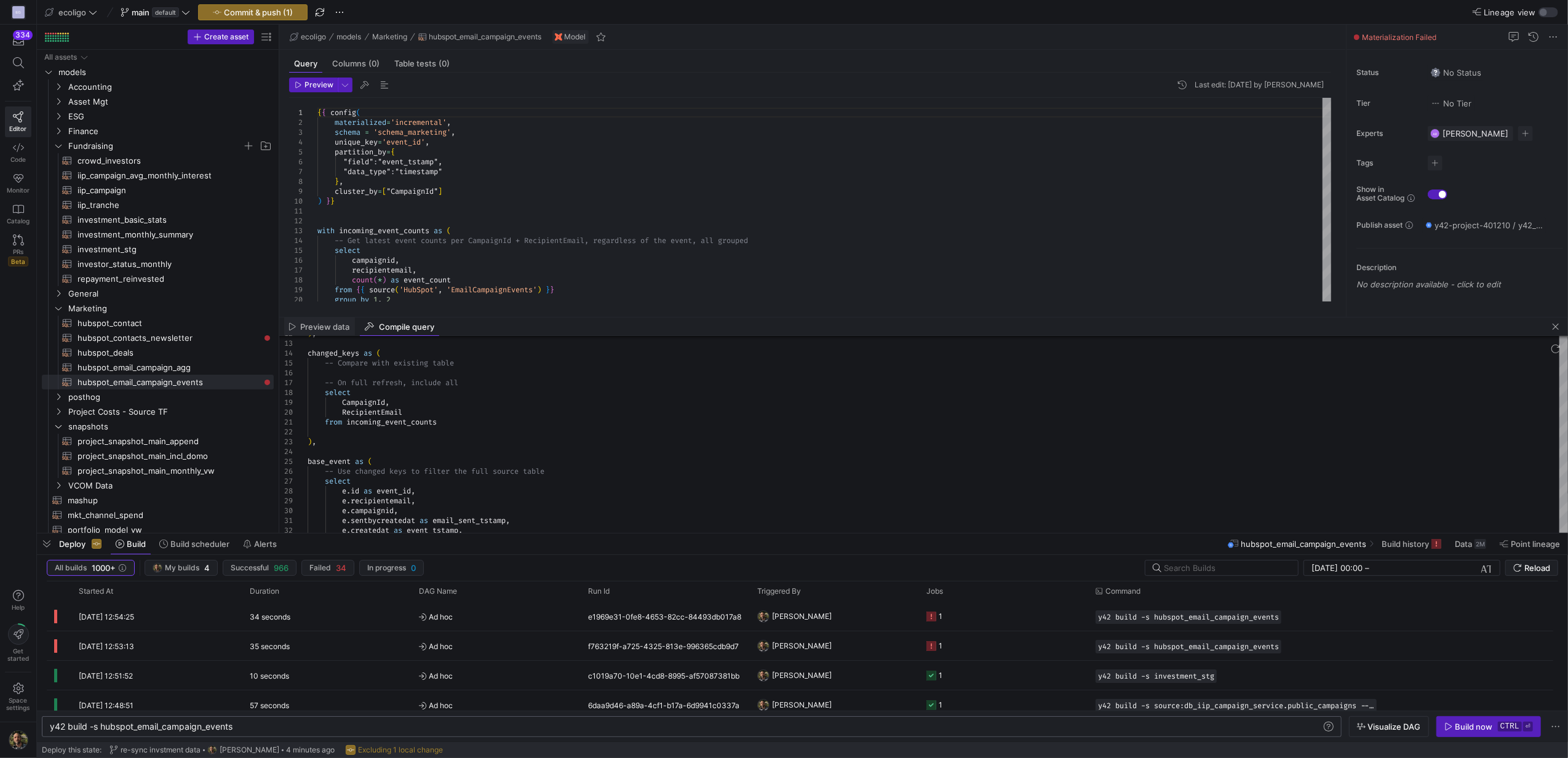
click at [323, 323] on span "Preview data" at bounding box center [325, 327] width 49 height 8
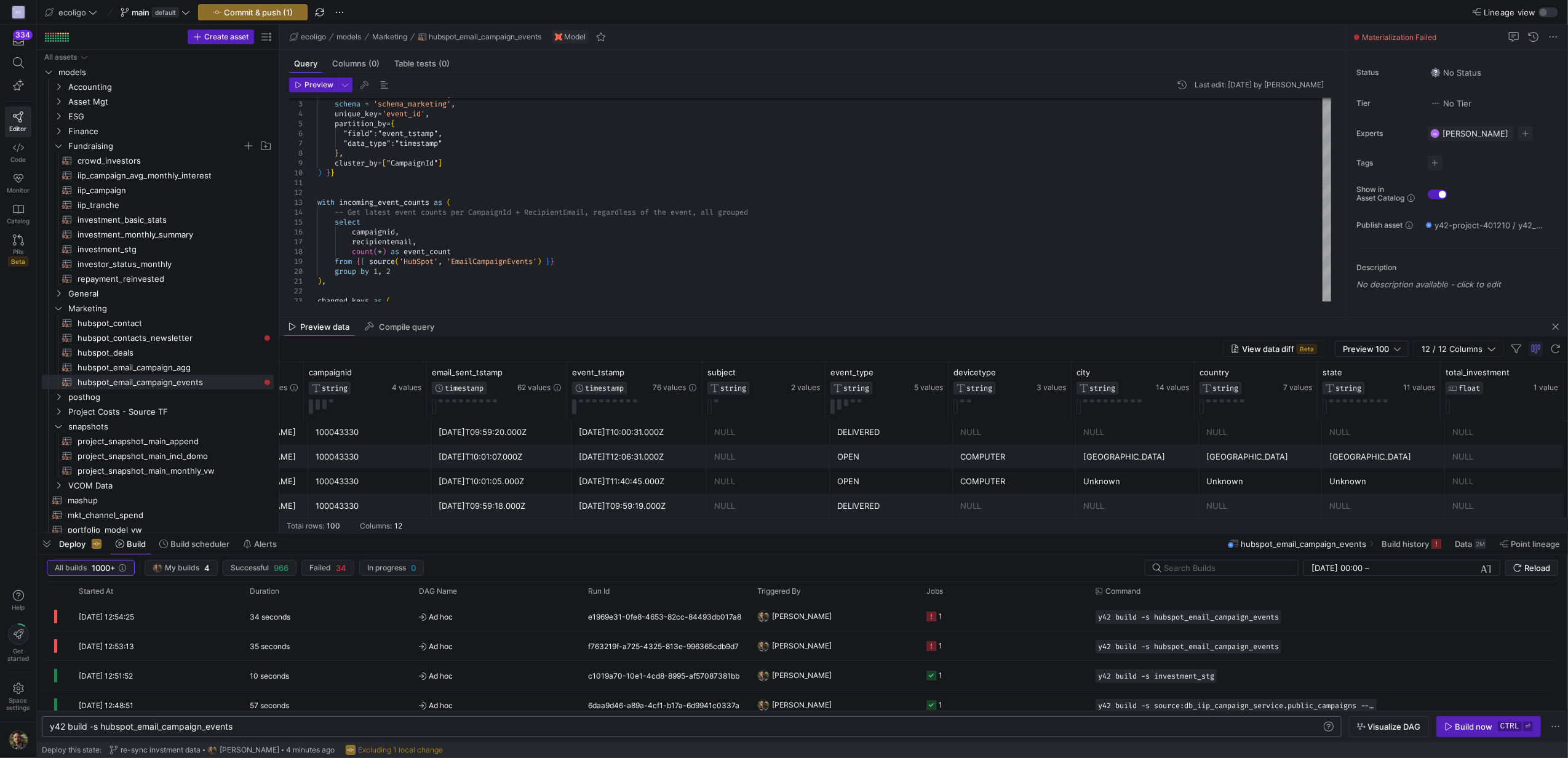
scroll to position [1159, 0]
click at [1540, 371] on icon at bounding box center [1539, 372] width 4 height 8
click at [1538, 373] on icon at bounding box center [1538, 373] width 10 height 10
click at [1556, 371] on icon at bounding box center [1553, 372] width 10 height 10
click at [1558, 387] on span "Filtering operator" at bounding box center [1557, 391] width 8 height 8
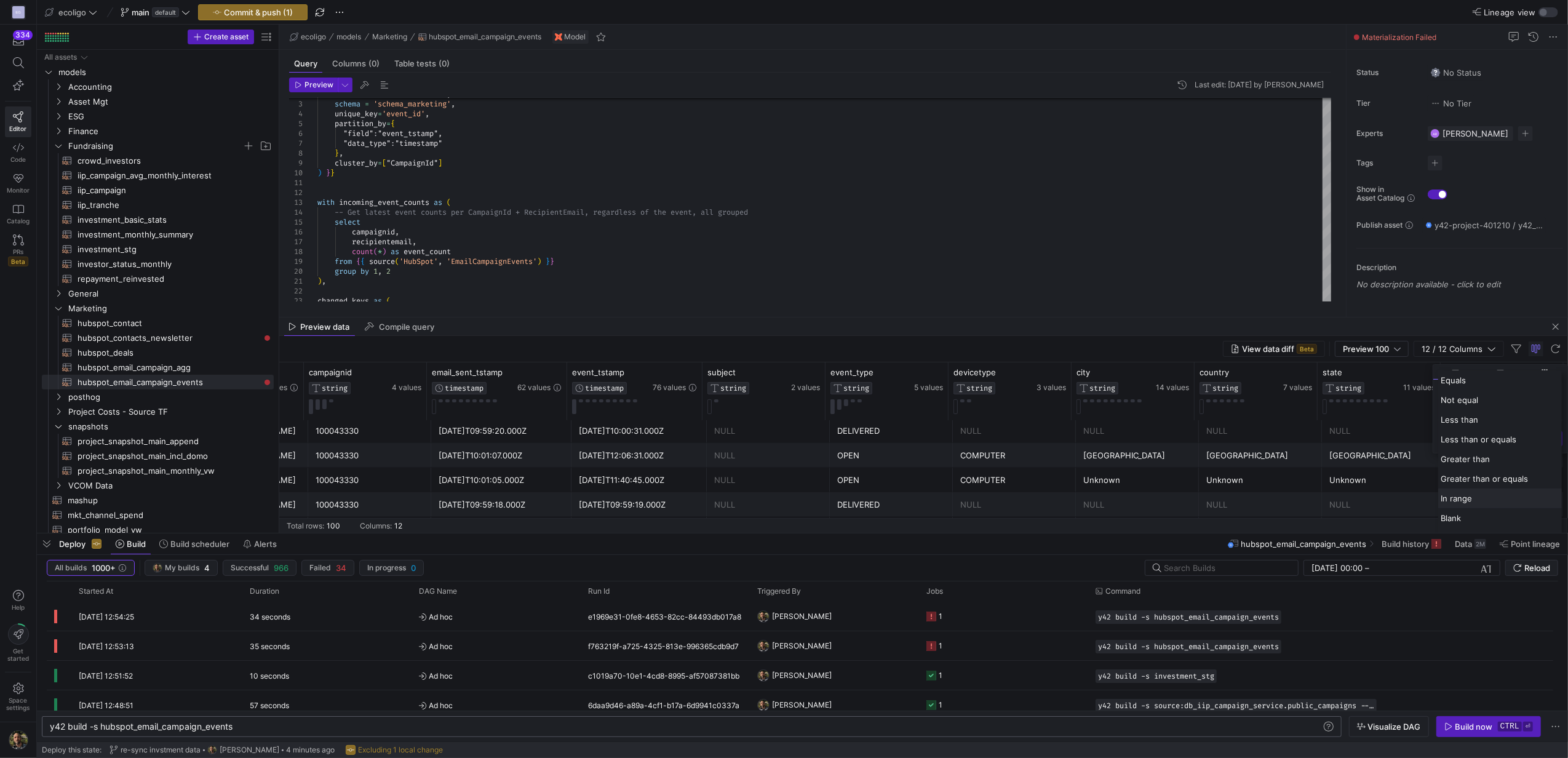
click at [1468, 501] on span "In range" at bounding box center [1456, 498] width 31 height 10
click at [1462, 414] on input "Filter from value" at bounding box center [1500, 414] width 124 height 15
type input "0"
click at [1462, 438] on input "Filter to Value" at bounding box center [1500, 433] width 124 height 15
type input "999999"
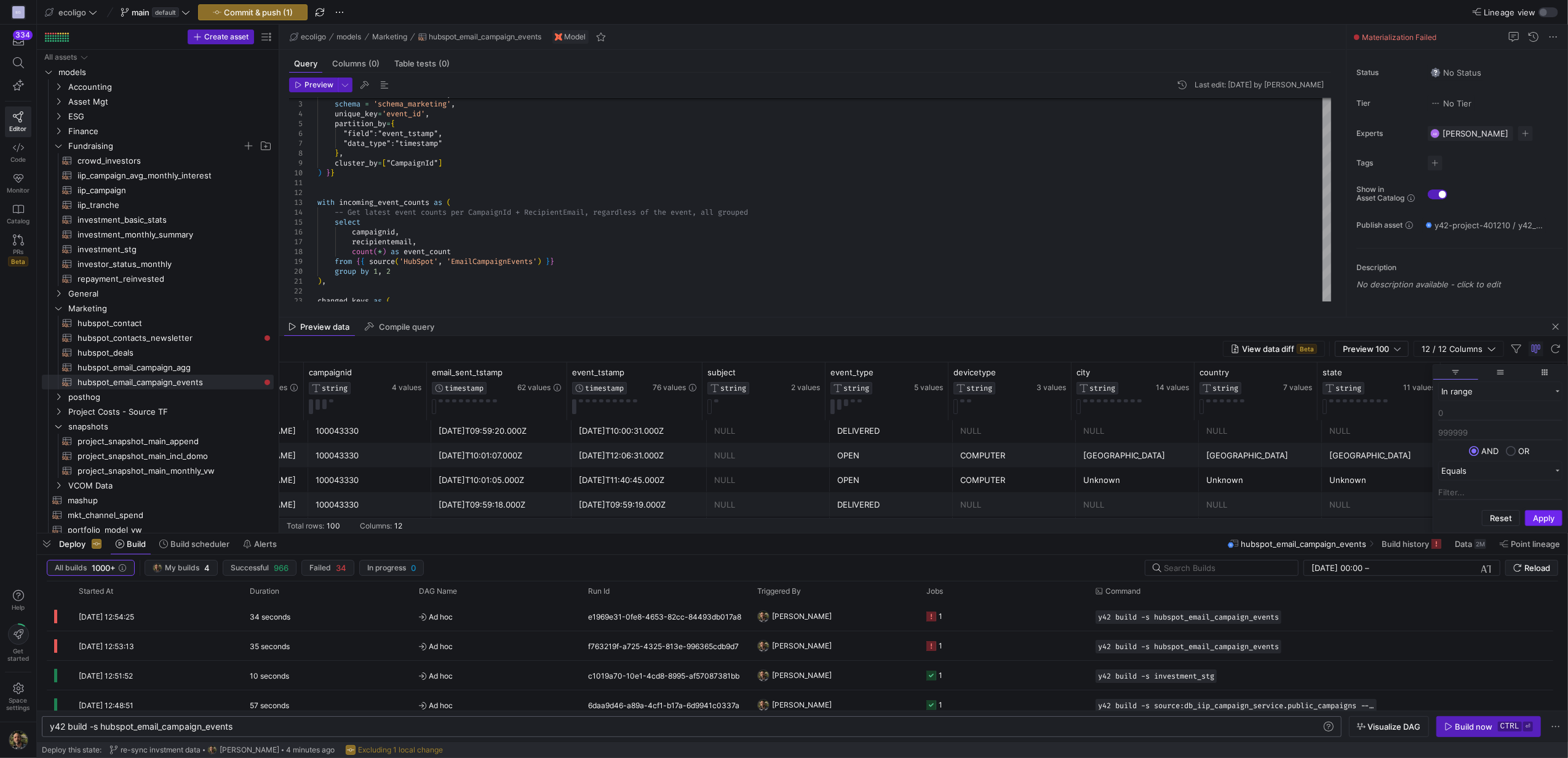
click at [1546, 524] on button "Apply" at bounding box center [1543, 517] width 38 height 16
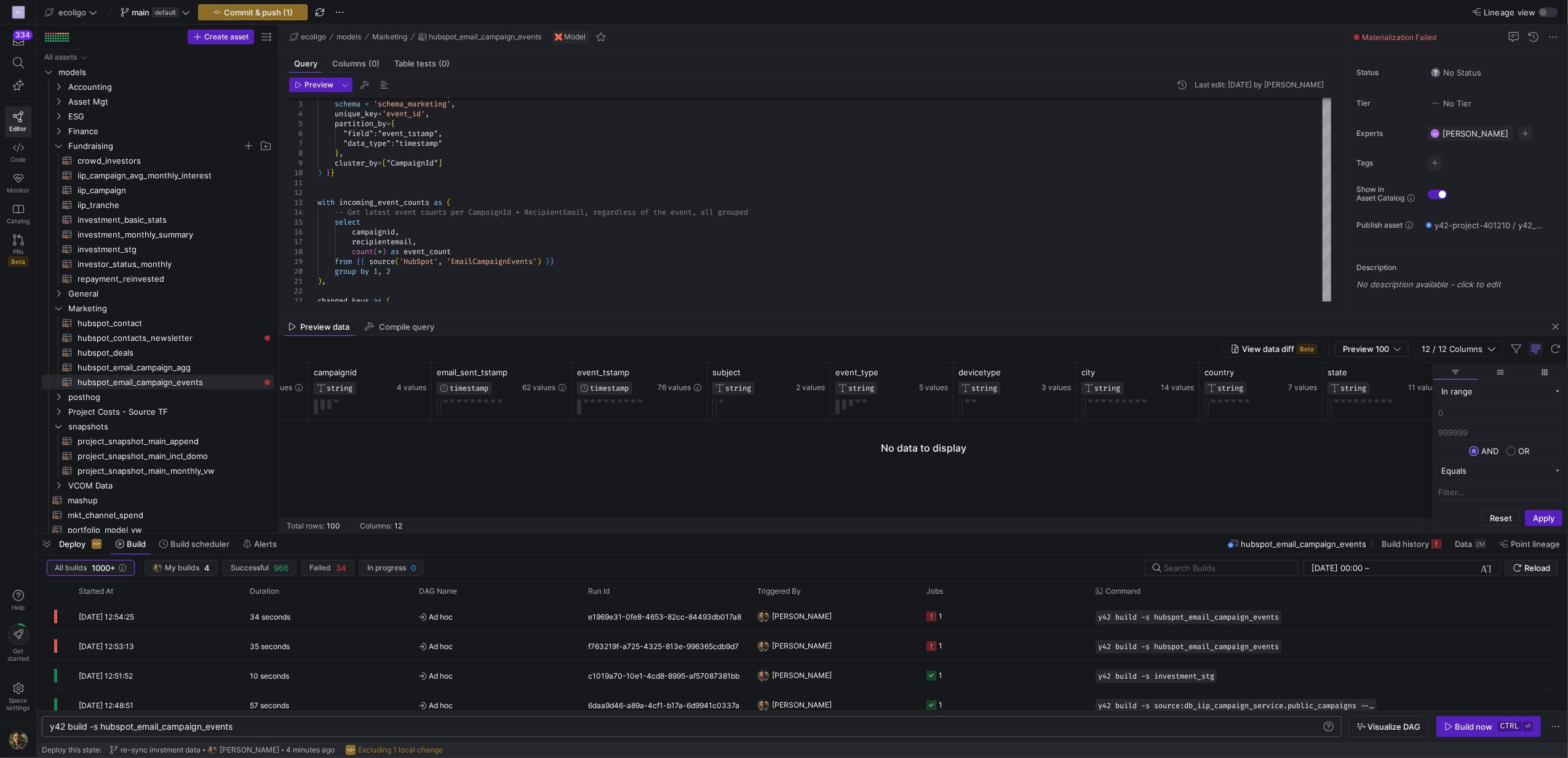
click at [1390, 438] on div at bounding box center [923, 477] width 1288 height 112
click at [1553, 325] on span "button" at bounding box center [1556, 327] width 15 height 15
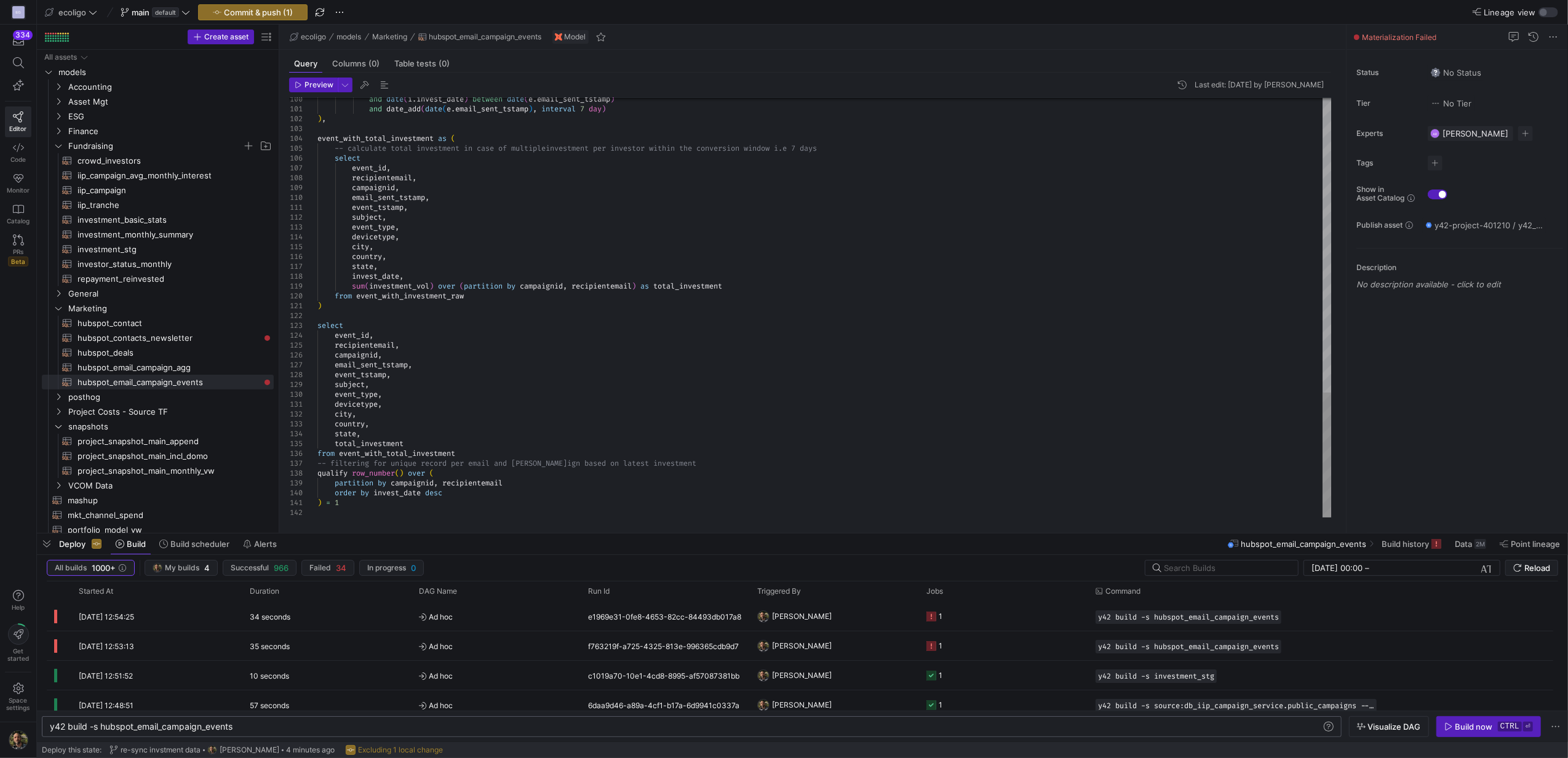
scroll to position [0, 0]
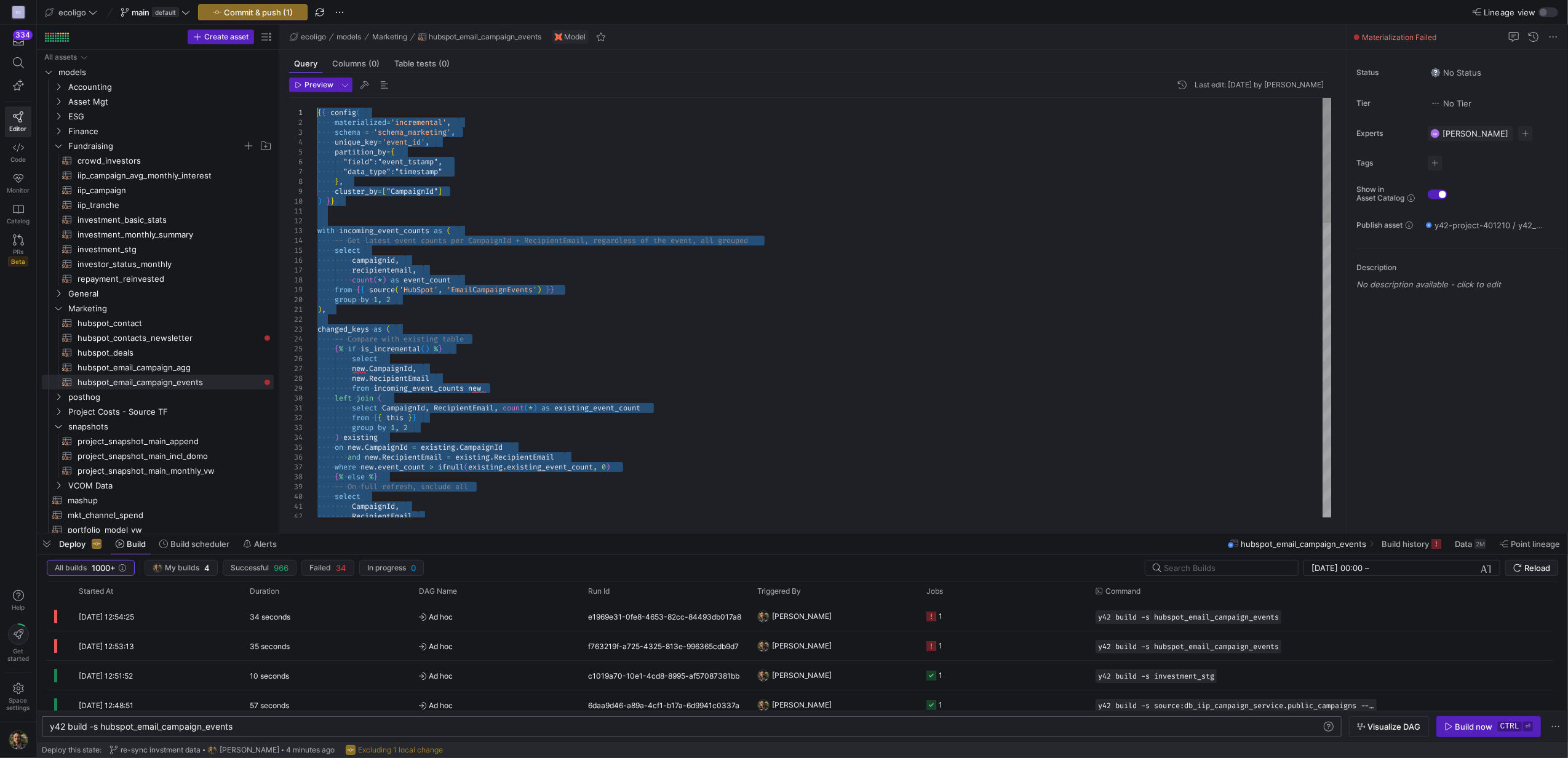
drag, startPoint x: 355, startPoint y: 505, endPoint x: 271, endPoint y: -86, distance: 596.9
click at [968, 634] on y42-job-status-cell-renderer "1" at bounding box center [1003, 646] width 154 height 28
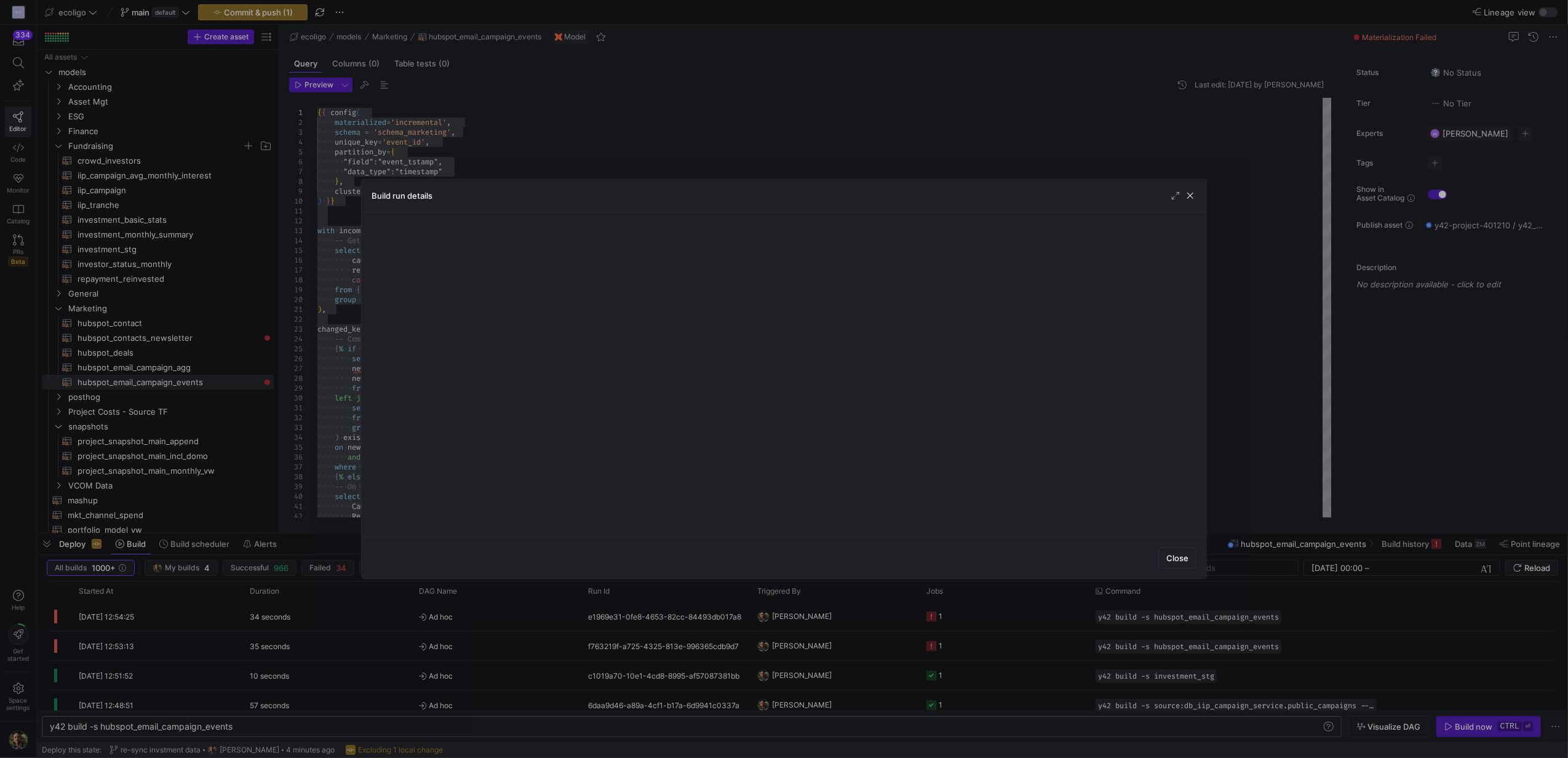
click at [1002, 620] on div at bounding box center [784, 379] width 1568 height 758
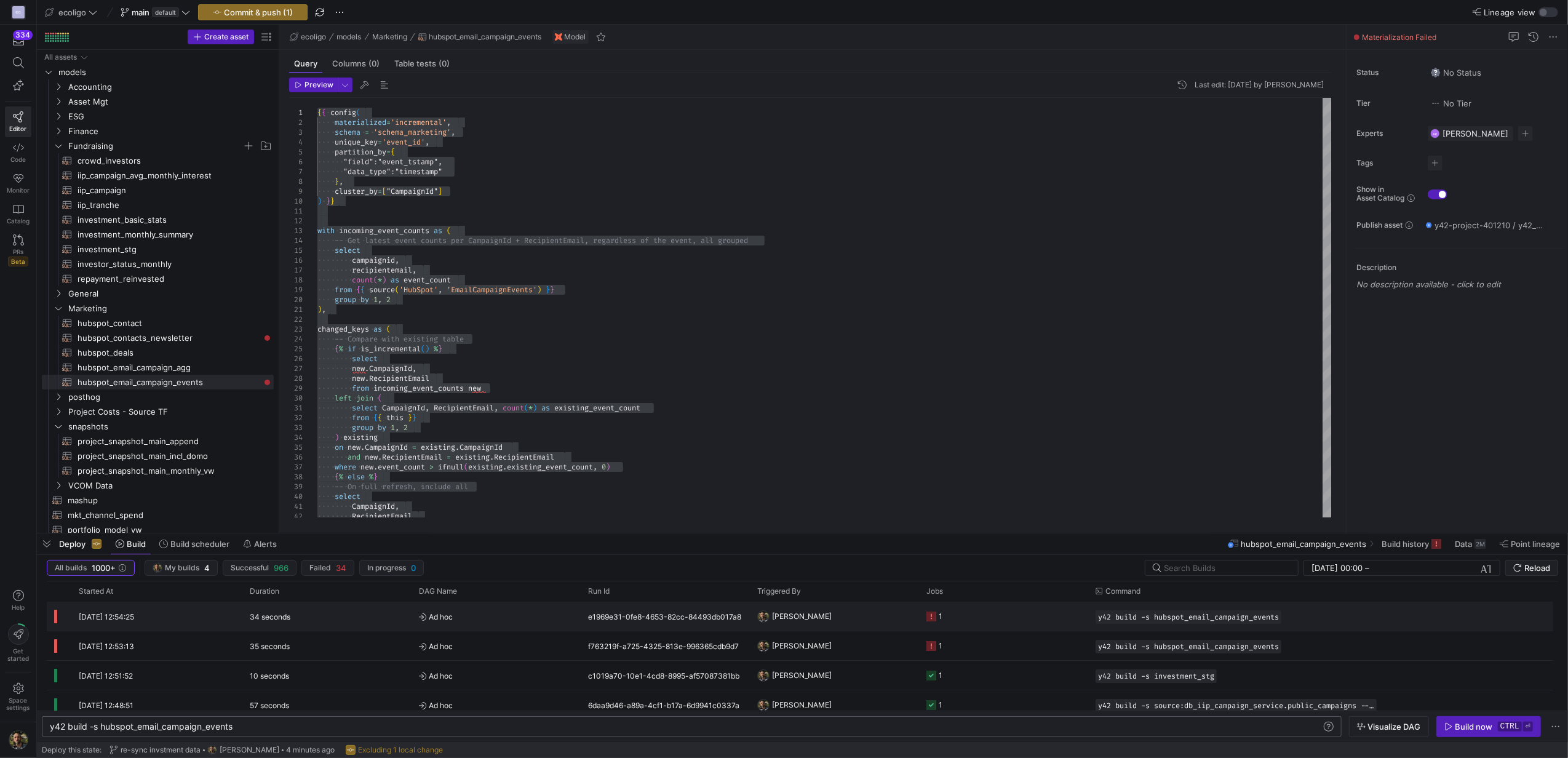
click at [987, 620] on y42-job-status-cell-renderer "1" at bounding box center [1003, 616] width 154 height 28
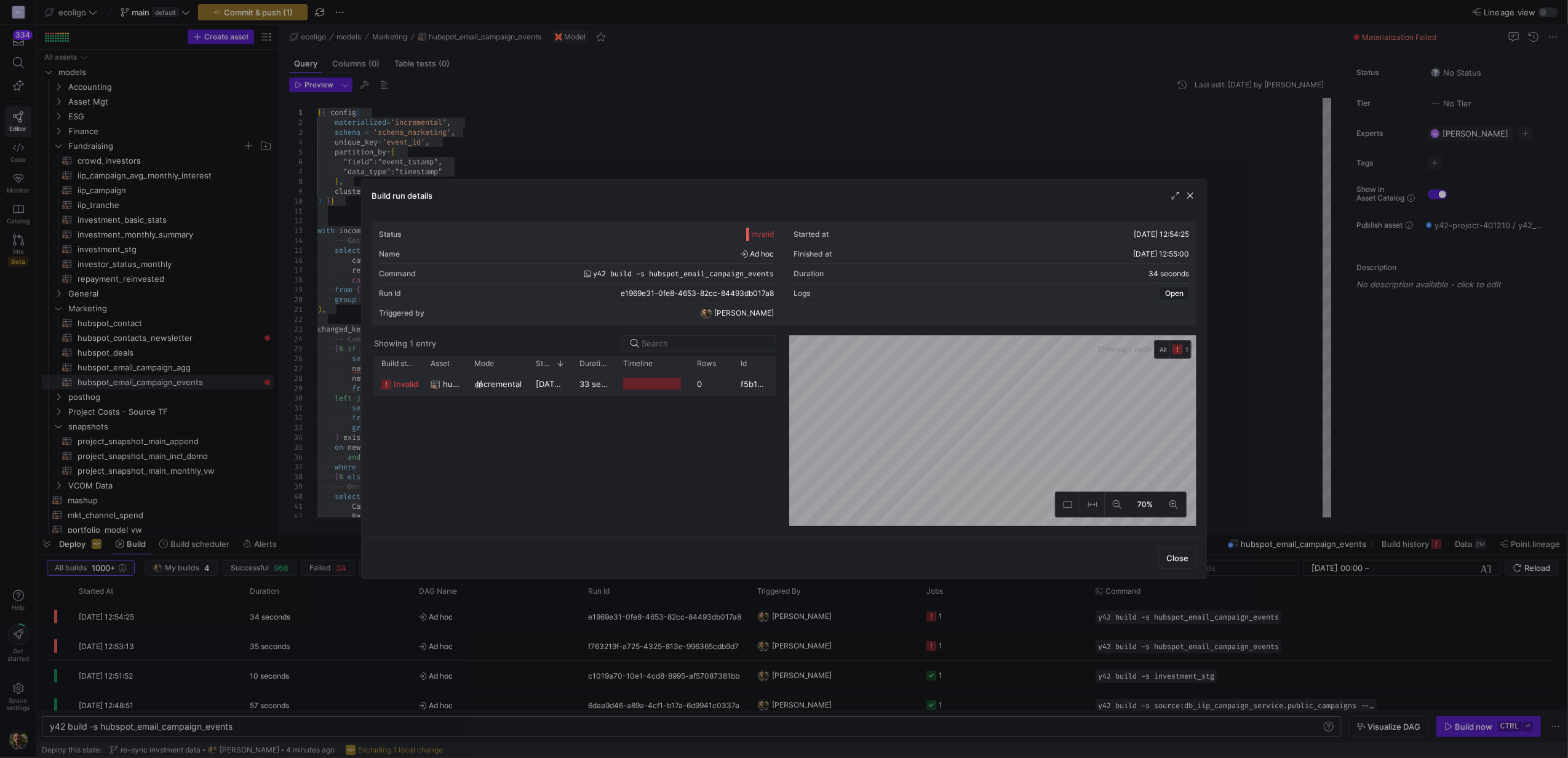
click at [594, 379] on div "33 seconds" at bounding box center [593, 383] width 44 height 24
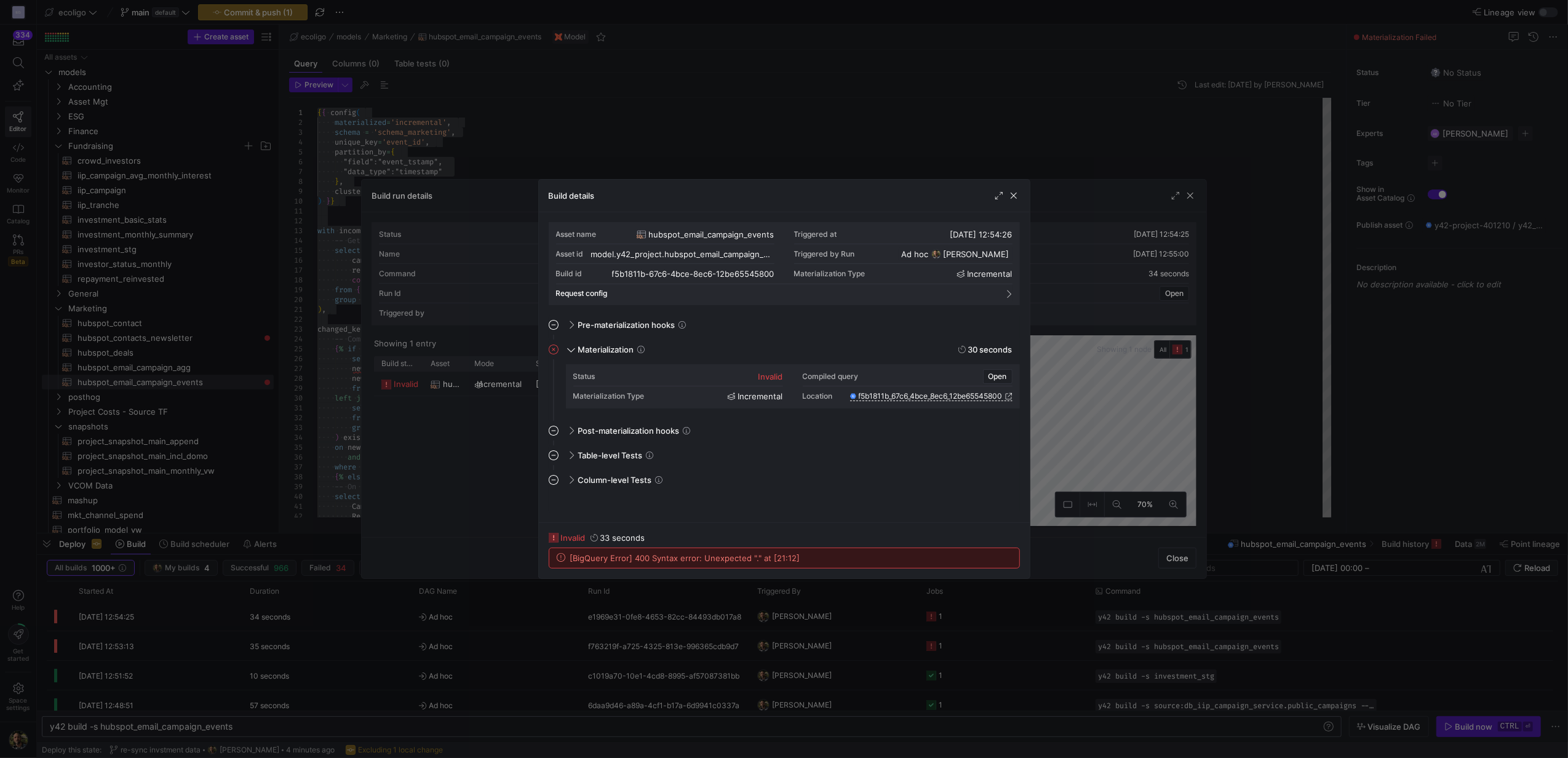
drag, startPoint x: 810, startPoint y: 561, endPoint x: 560, endPoint y: 563, distance: 250.0
click at [560, 563] on div "[BigQuery Error] 400 Syntax error: Unexpected "." at [21:12]" at bounding box center [784, 558] width 470 height 20
copy span "[BigQuery Error] 400 Syntax error: Unexpected "." at [21:12]"
click at [695, 109] on div at bounding box center [784, 379] width 1568 height 758
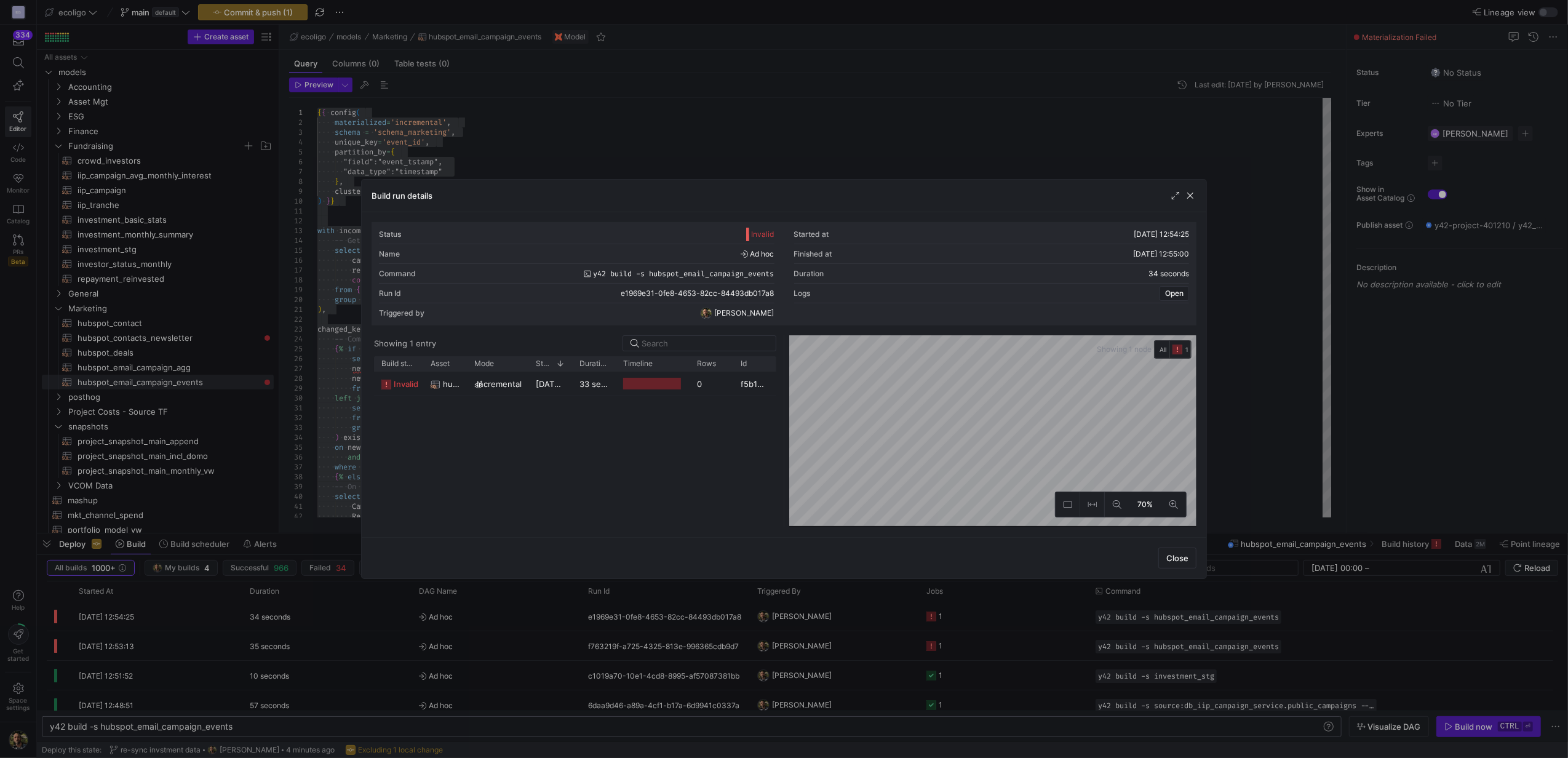
click at [492, 133] on div at bounding box center [784, 379] width 1568 height 758
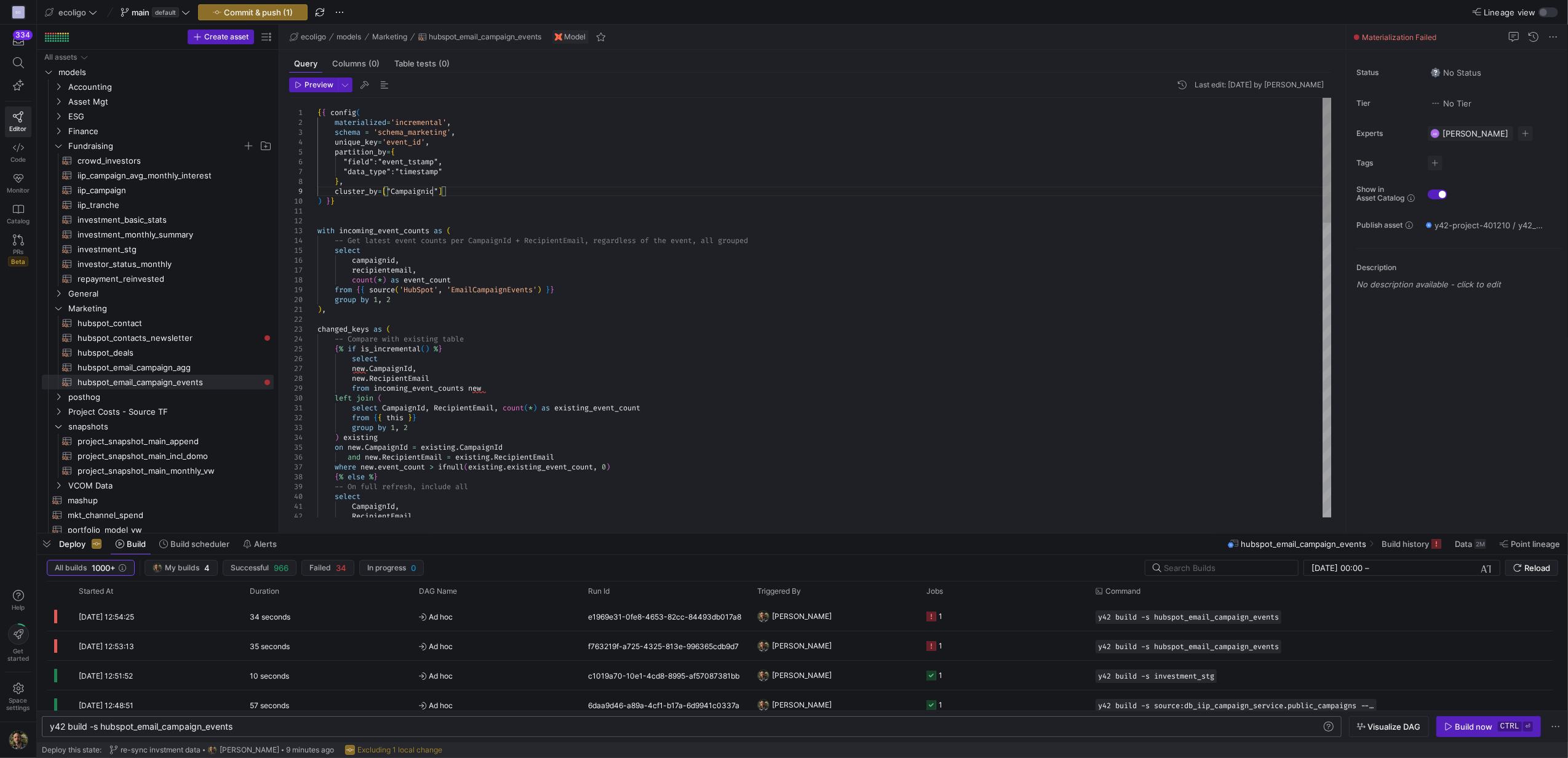
scroll to position [79, 114]
type textarea "{{ config( materialized='incremental', schema = 'schema_marketing', unique_key=…"
click at [245, 4] on button "Commit & push (1)" at bounding box center [252, 12] width 110 height 16
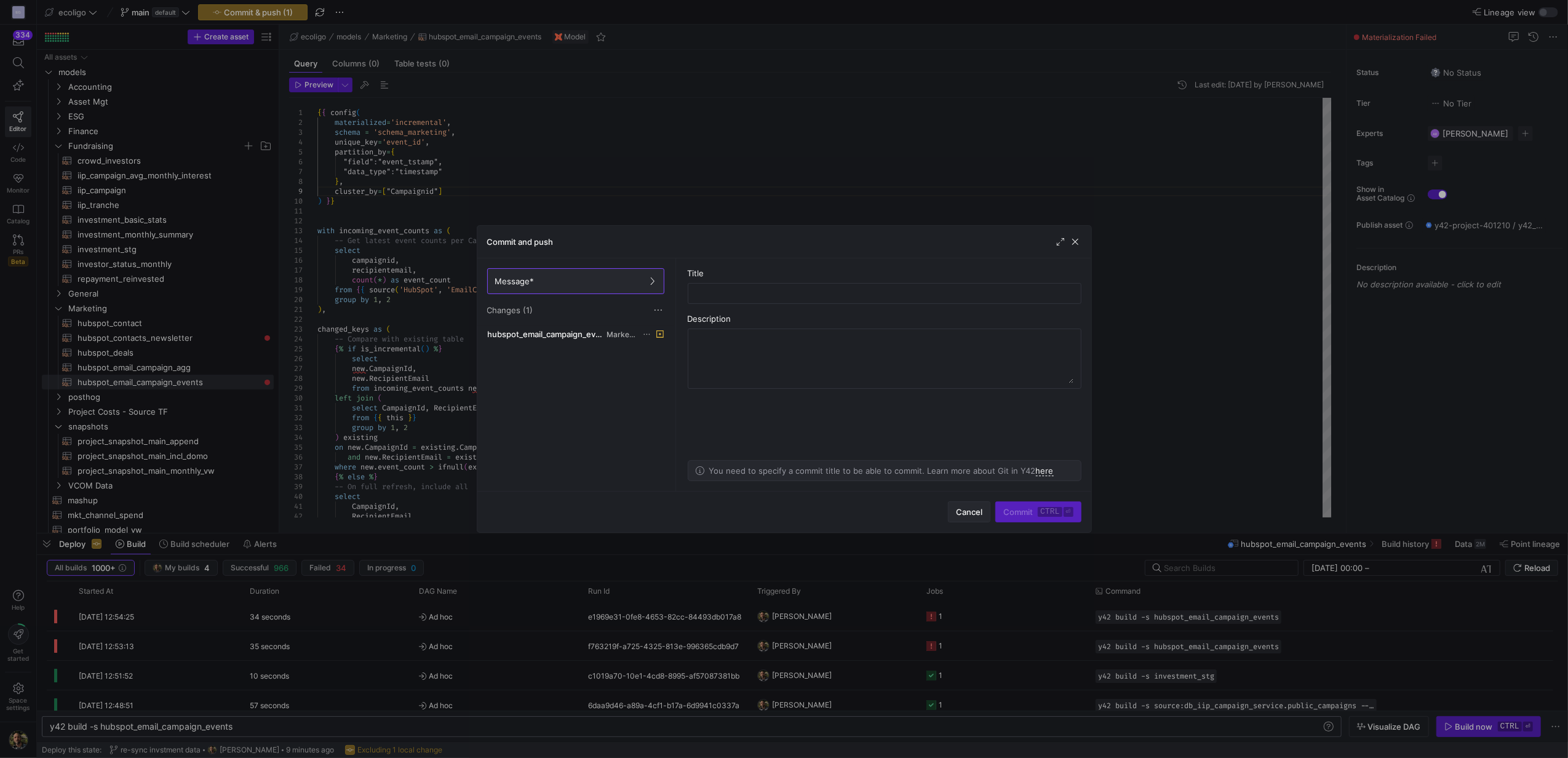
click at [975, 510] on span "Cancel" at bounding box center [968, 512] width 26 height 10
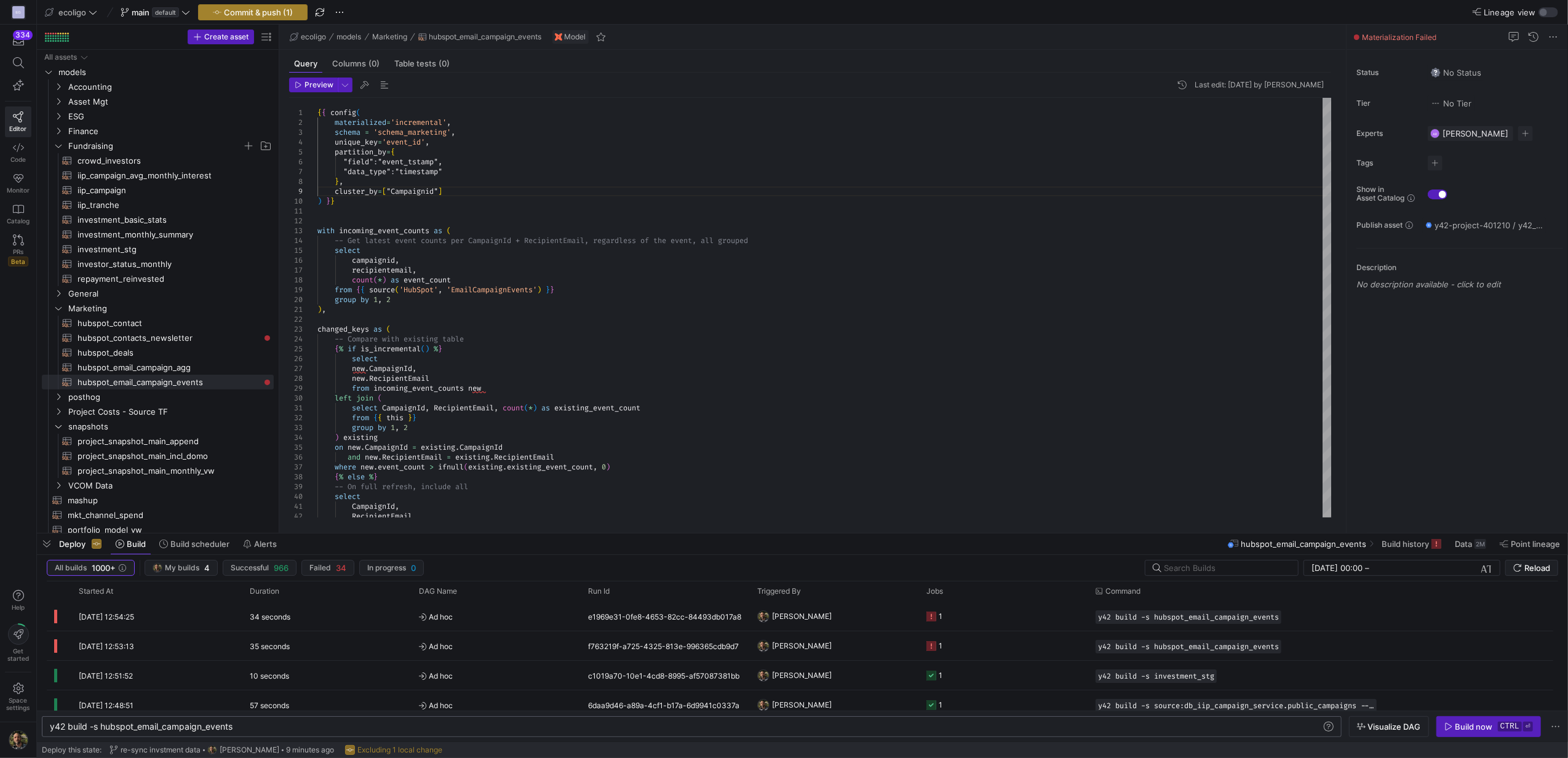
click at [262, 8] on span "Commit & push (1)" at bounding box center [259, 12] width 69 height 10
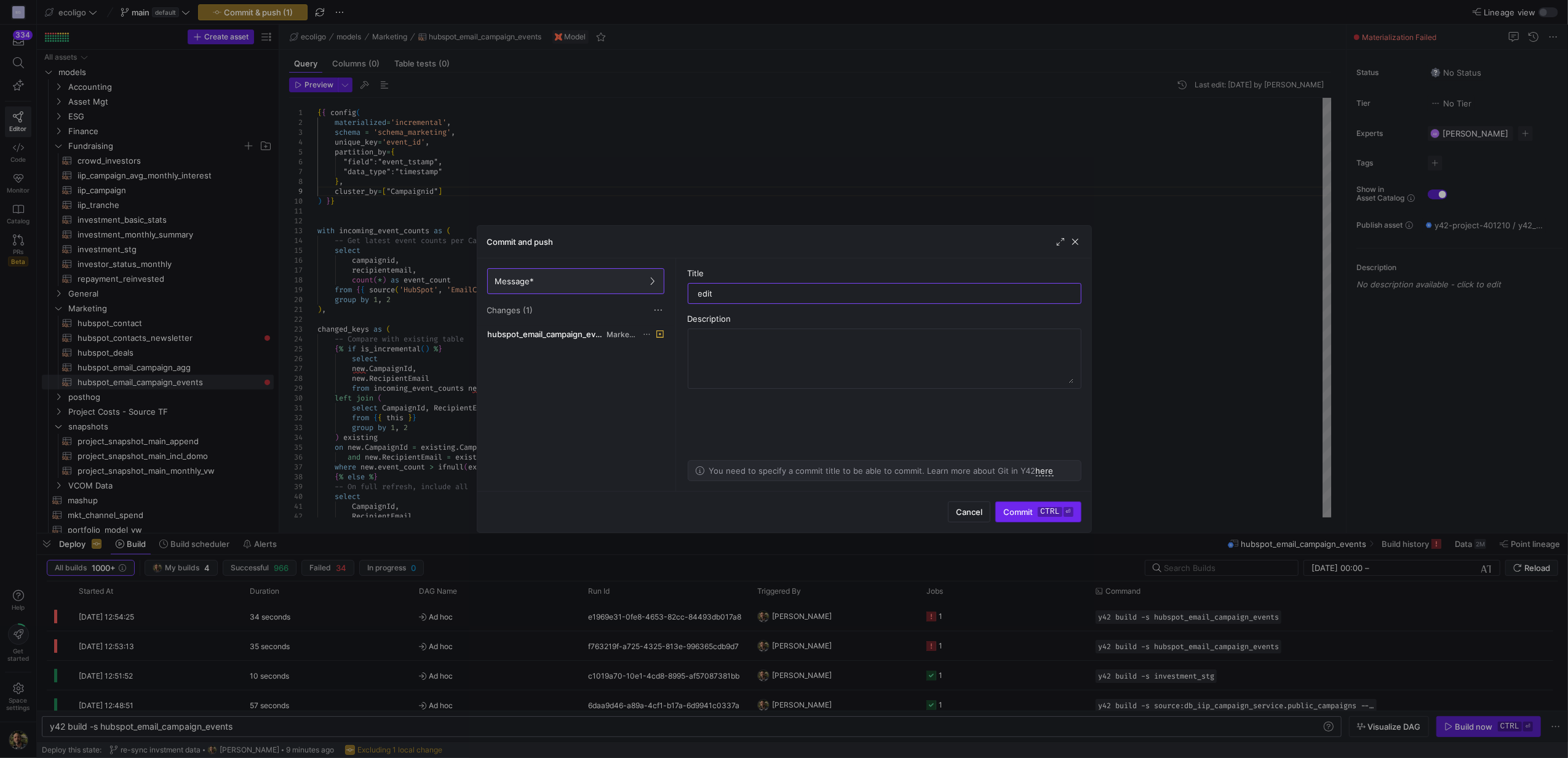
type input "edit"
click at [999, 510] on span "submit" at bounding box center [1038, 512] width 84 height 20
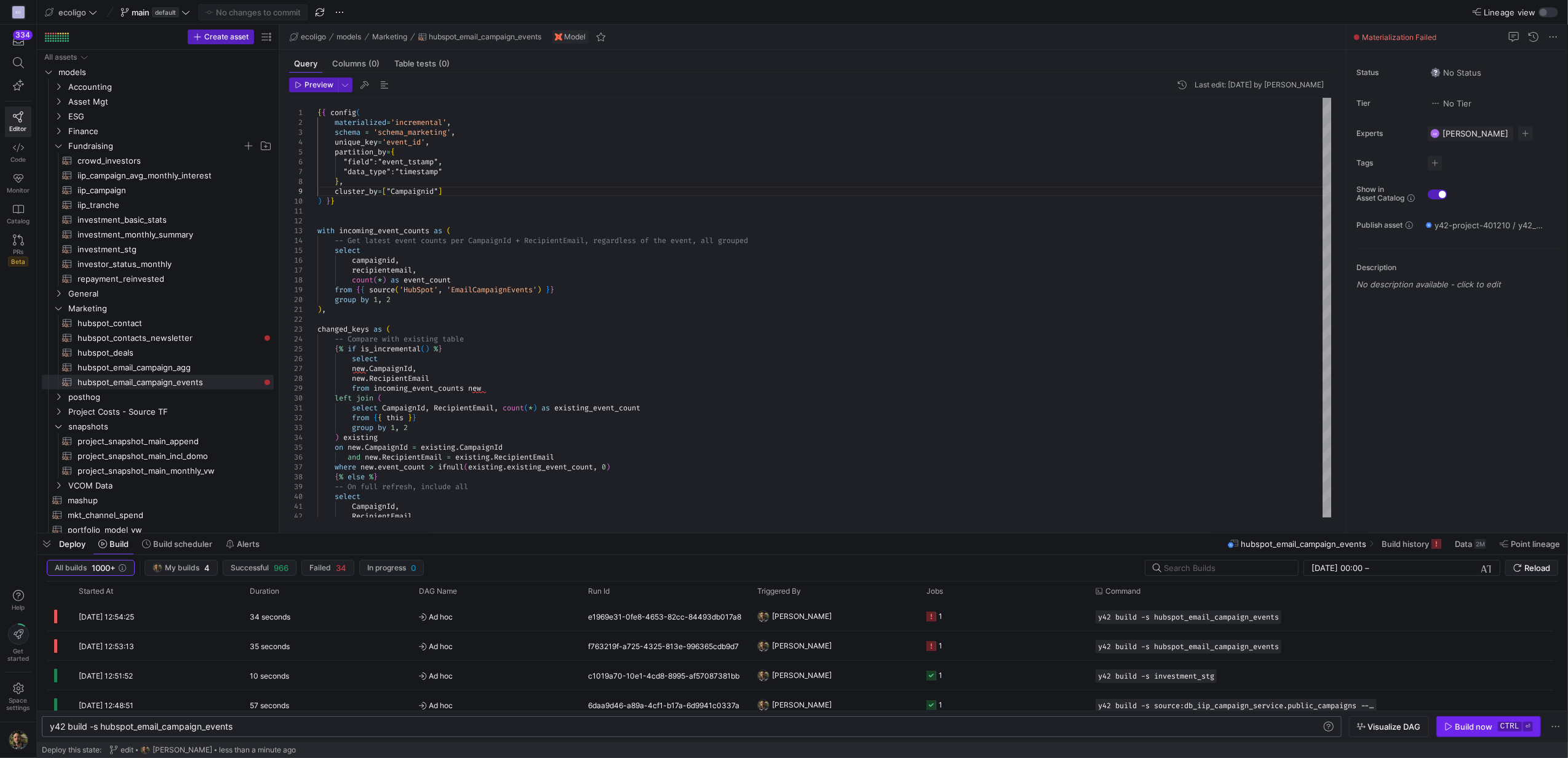
click at [1463, 726] on div "Build now" at bounding box center [1474, 727] width 38 height 10
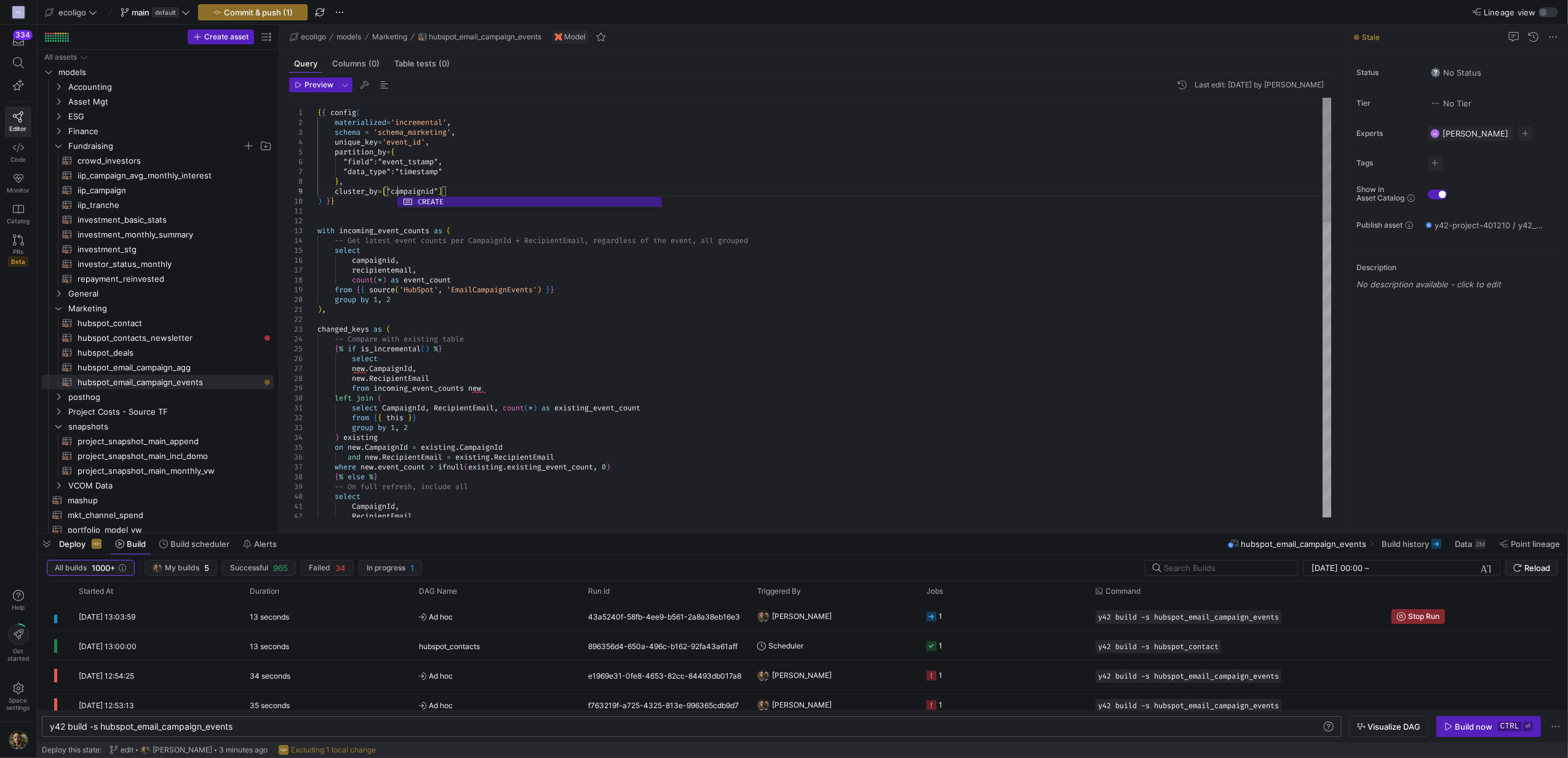
scroll to position [79, 80]
type textarea "with incoming_event_counts as ( -- Get latest event counts per CampaignId + Rec…"
click at [261, 8] on span "Commit & push (1)" at bounding box center [259, 12] width 69 height 10
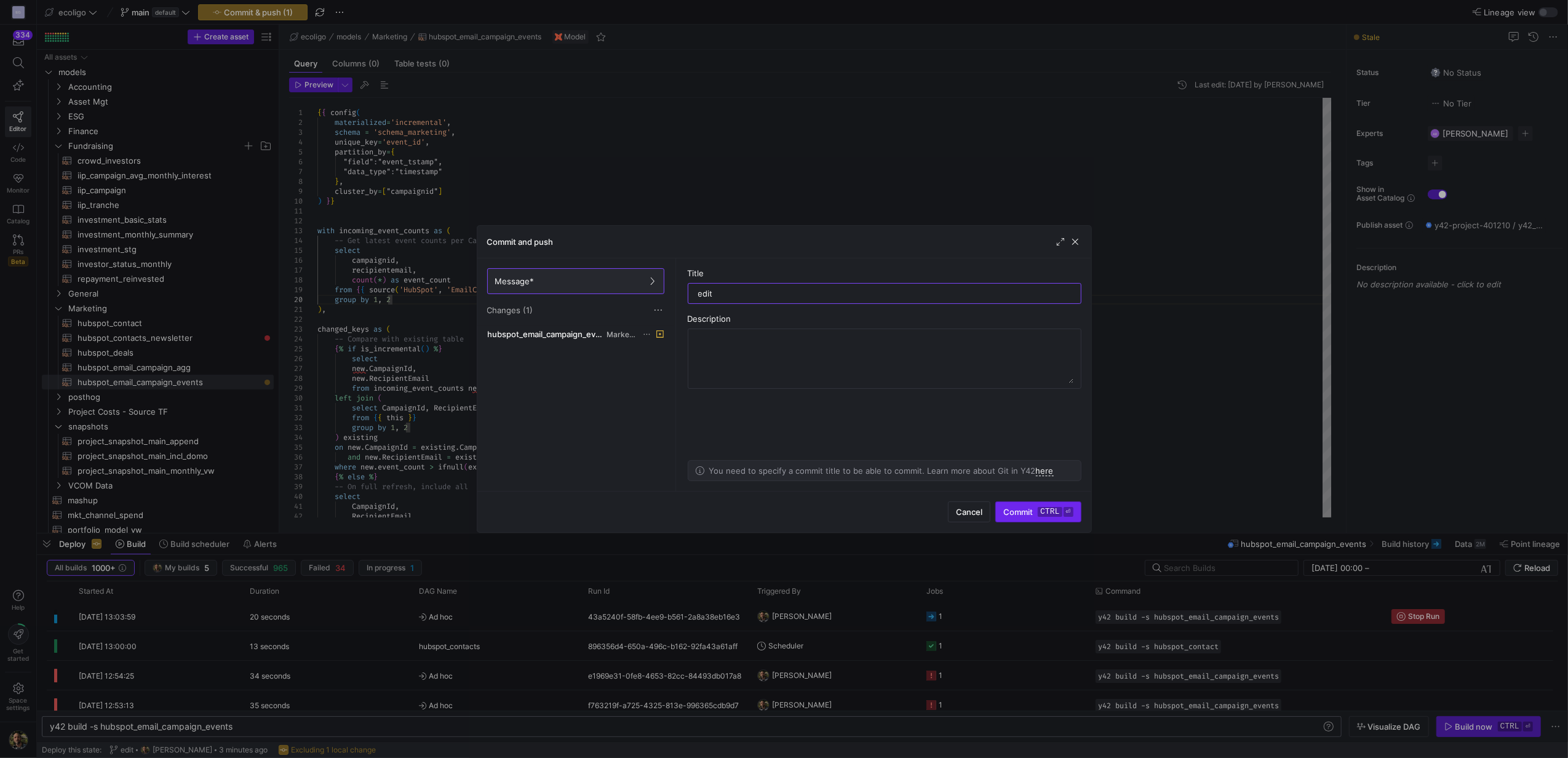
type input "edit"
click at [1016, 509] on span "Commit ctrl ⏎" at bounding box center [1038, 512] width 69 height 10
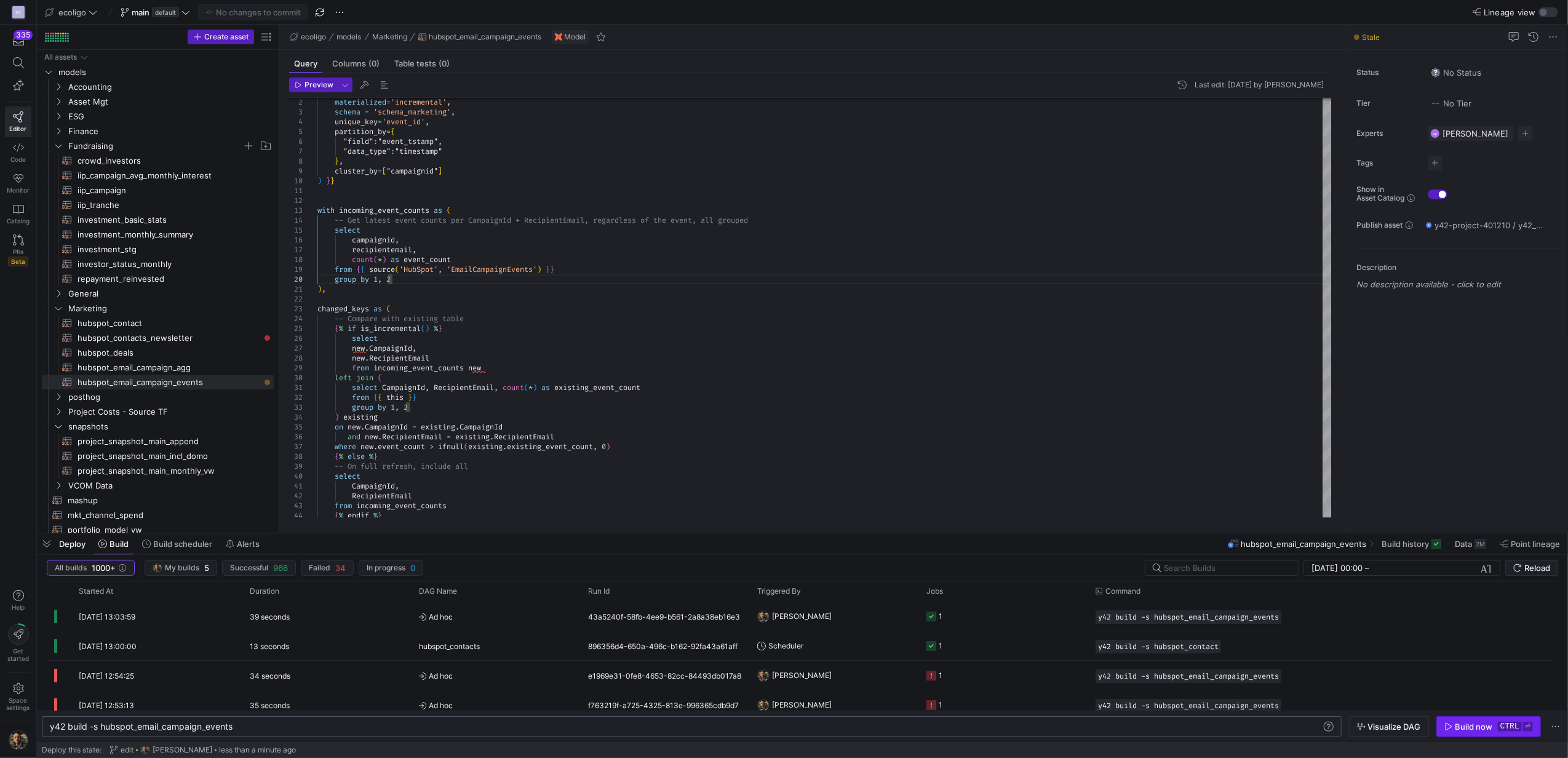
click at [1474, 734] on span "button" at bounding box center [1487, 727] width 103 height 20
click at [975, 648] on y42-job-status-cell-renderer "1" at bounding box center [1003, 646] width 154 height 28
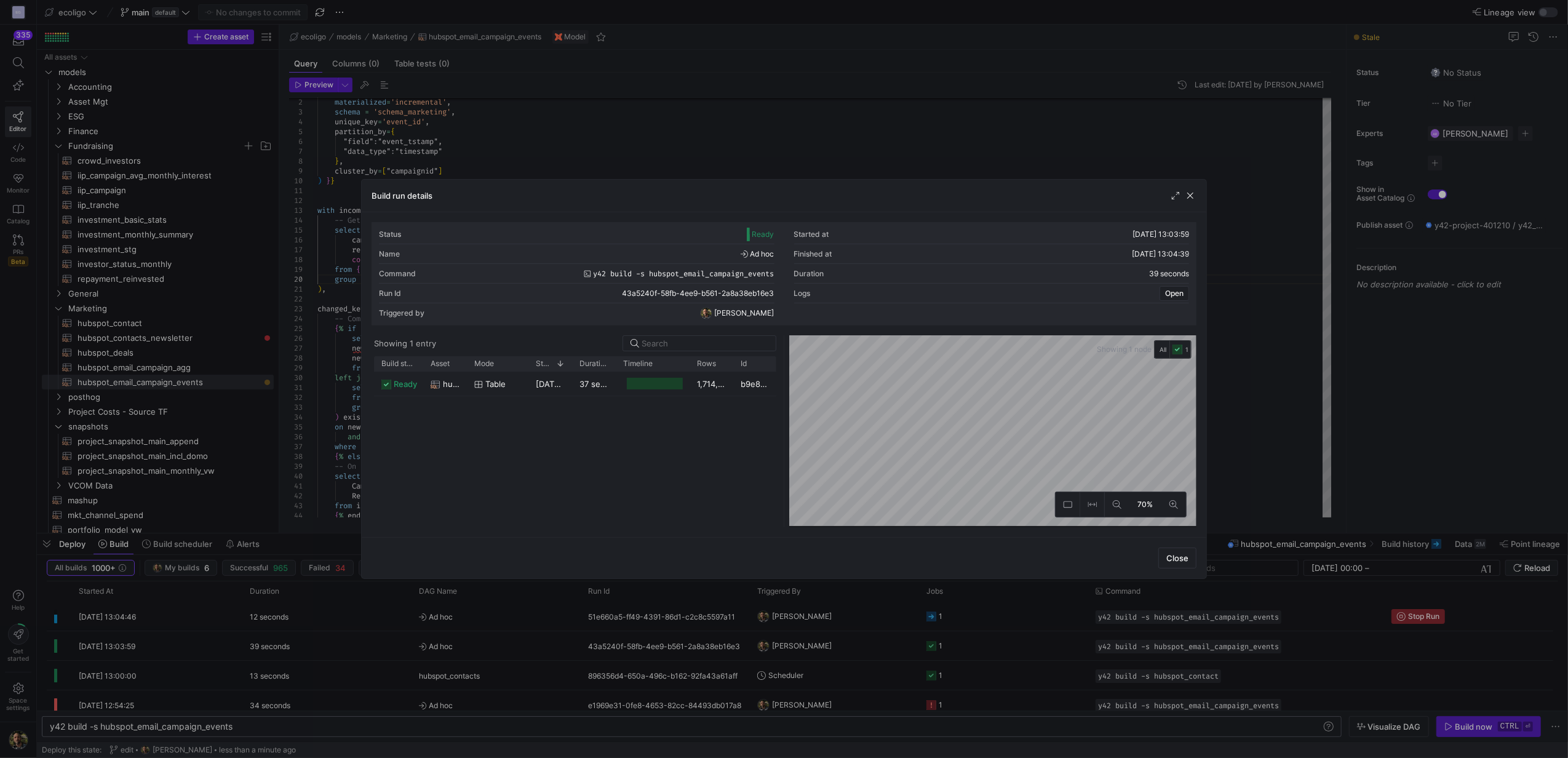
click at [1027, 102] on div at bounding box center [784, 379] width 1568 height 758
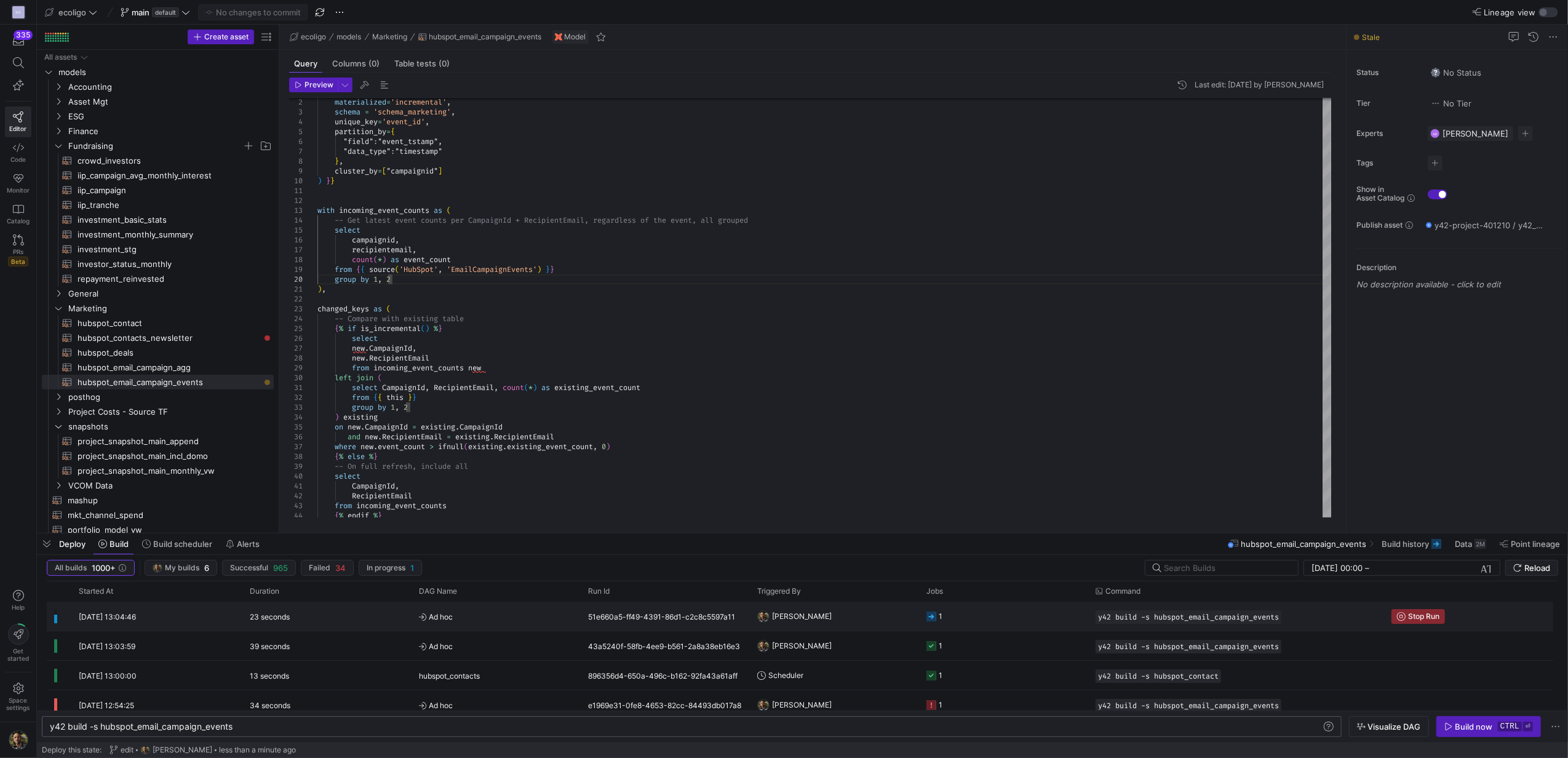
click at [989, 623] on y42-job-status-cell-renderer "1" at bounding box center [1003, 616] width 154 height 28
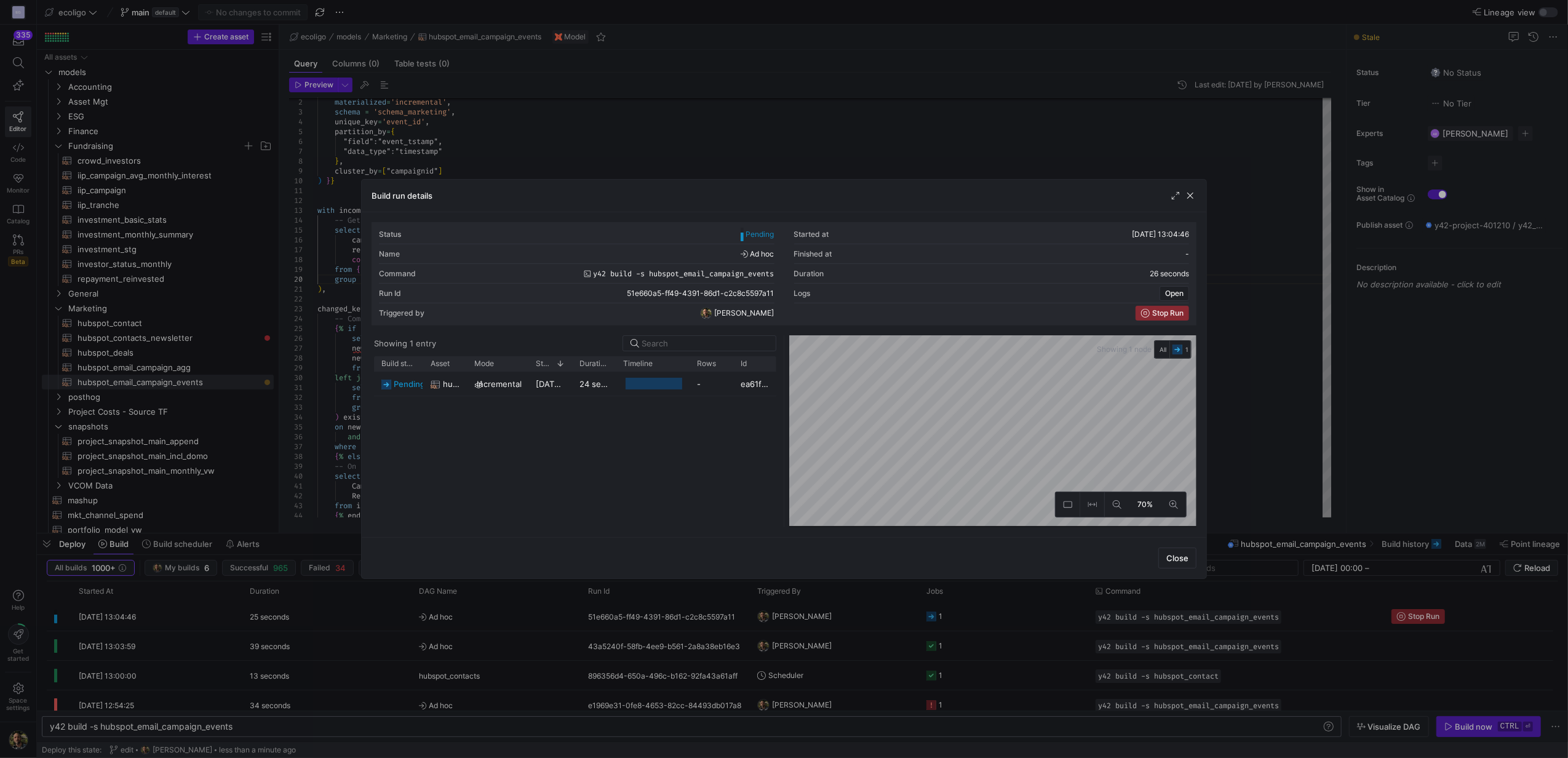
click at [847, 91] on div at bounding box center [784, 379] width 1568 height 758
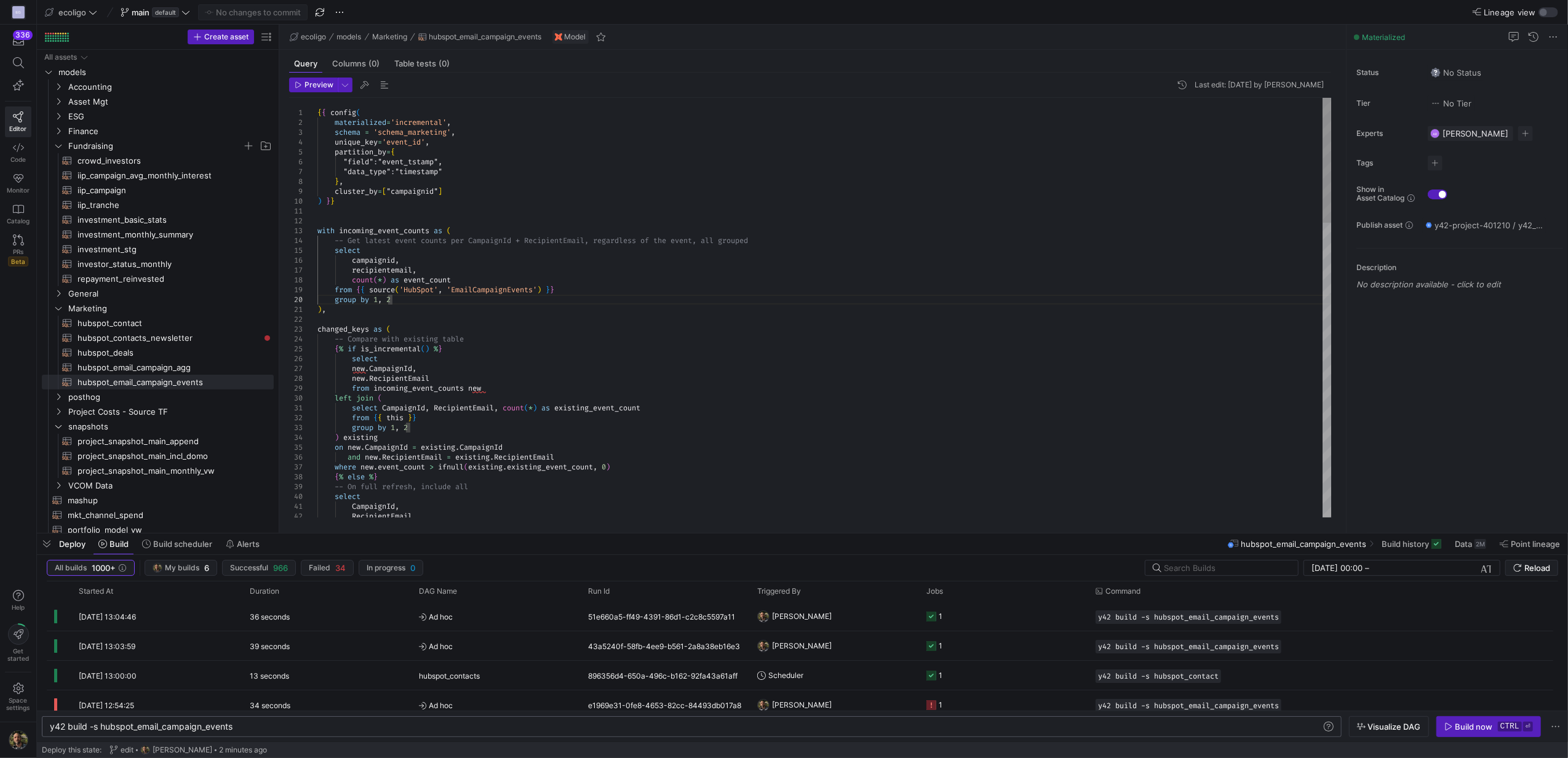
scroll to position [79, 74]
drag, startPoint x: 448, startPoint y: 193, endPoint x: 391, endPoint y: 183, distance: 57.9
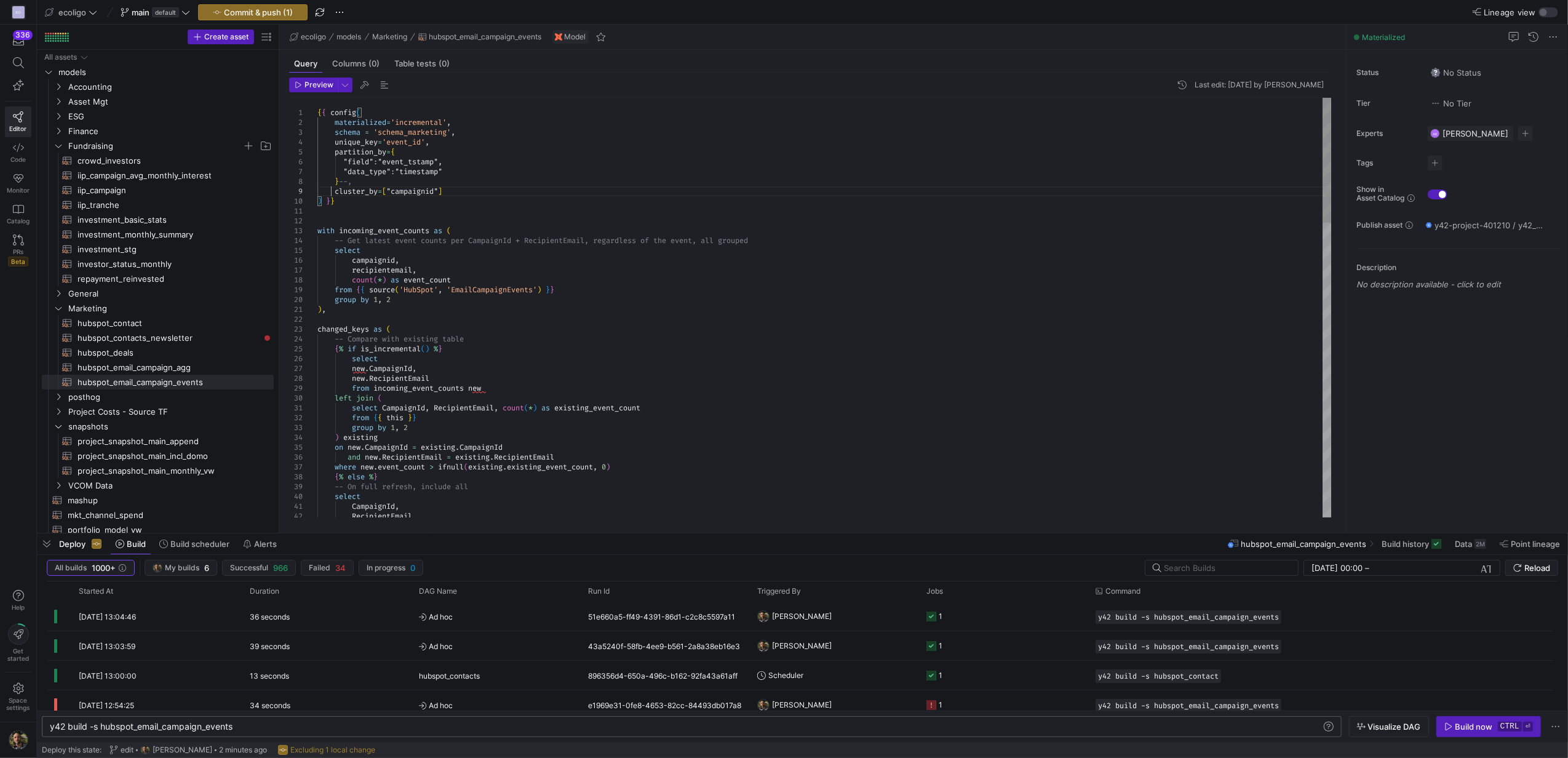
type textarea "{{ config( materialized='incremental', schema = 'schema_marketing', unique_key=…"
click at [247, 11] on span "Commit & push (1)" at bounding box center [259, 12] width 69 height 10
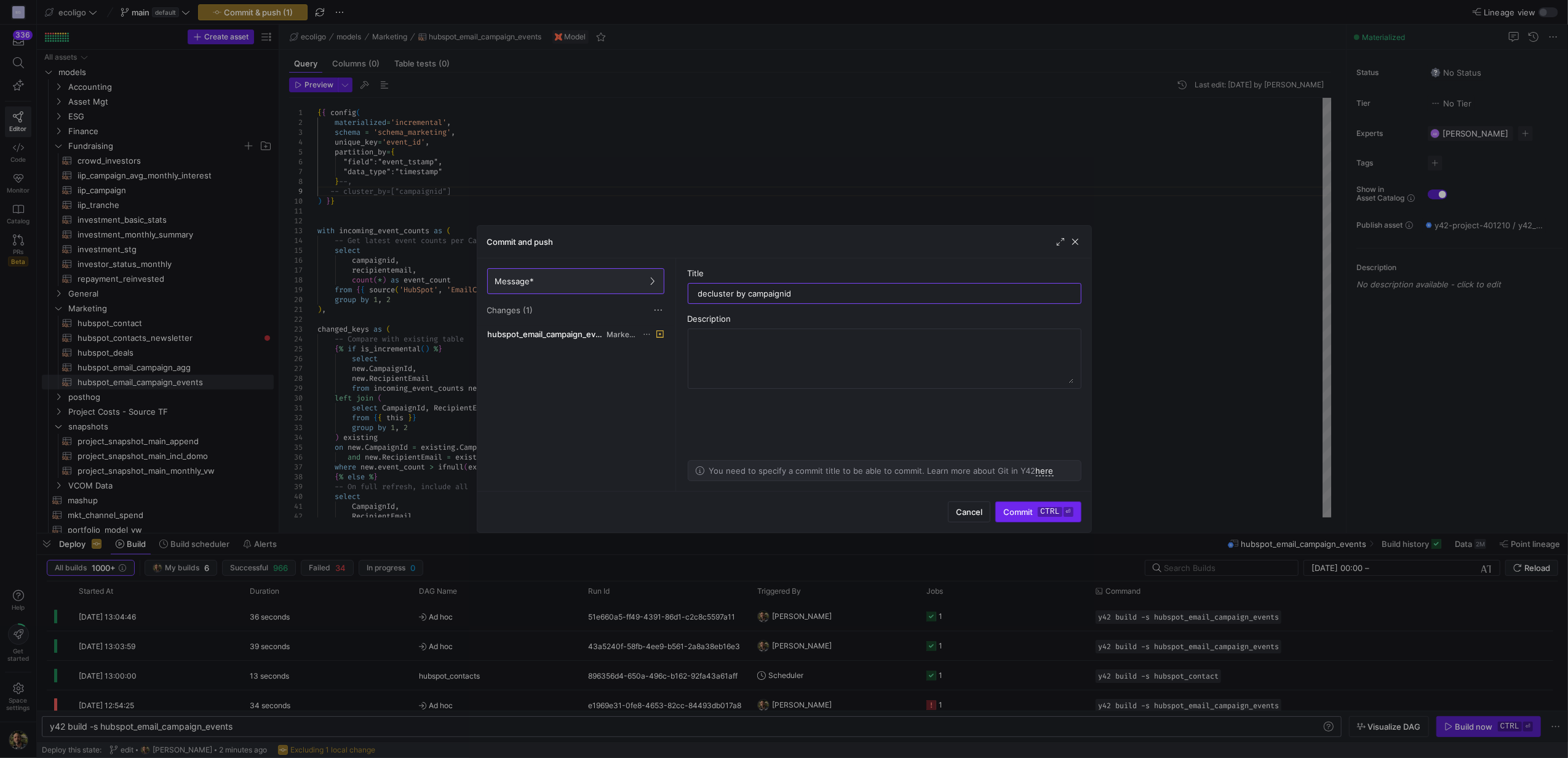
type input "decluster by campaignid"
click at [1026, 518] on span "submit" at bounding box center [1038, 512] width 84 height 20
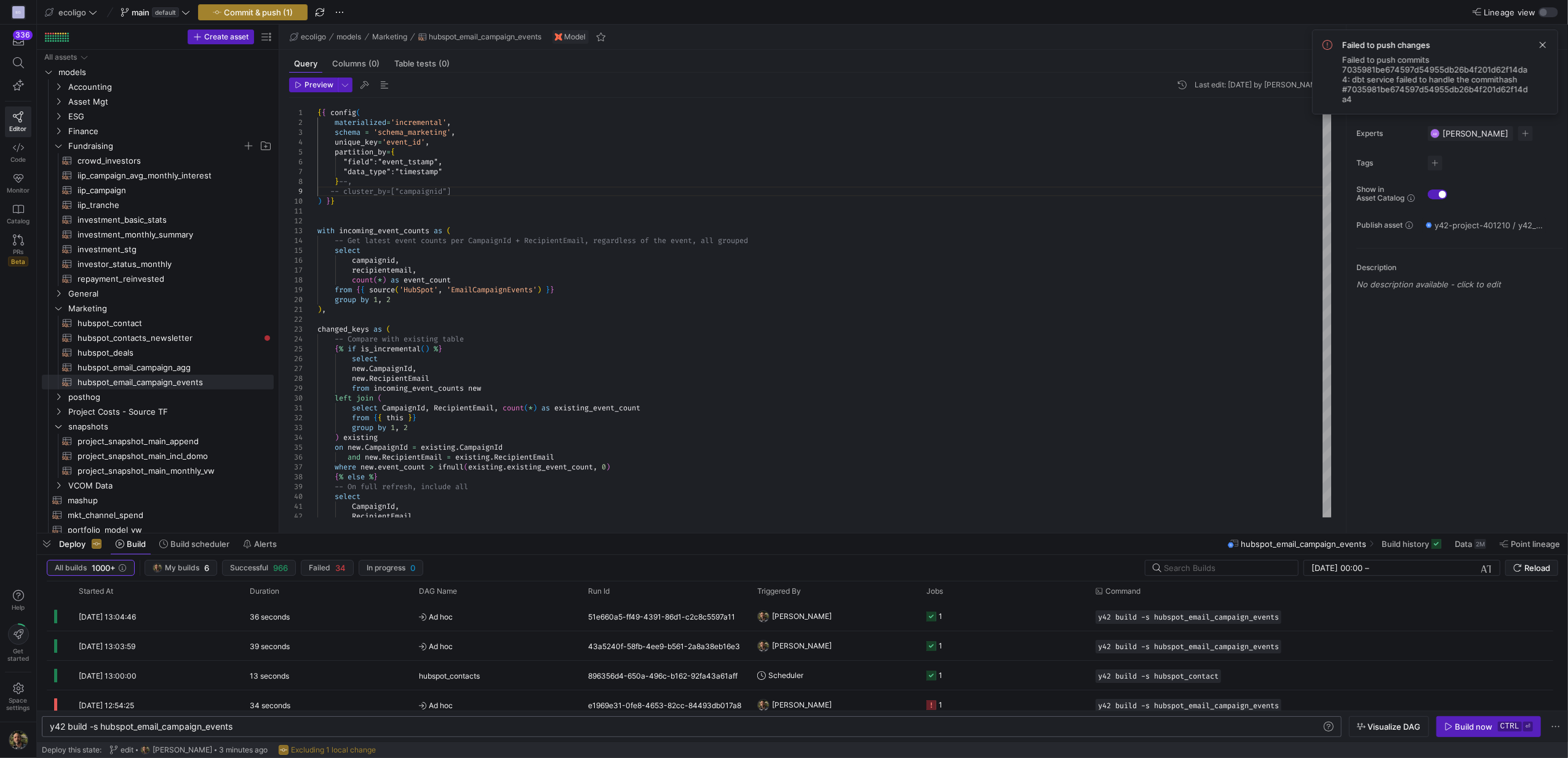
click at [266, 18] on span "button" at bounding box center [252, 12] width 108 height 15
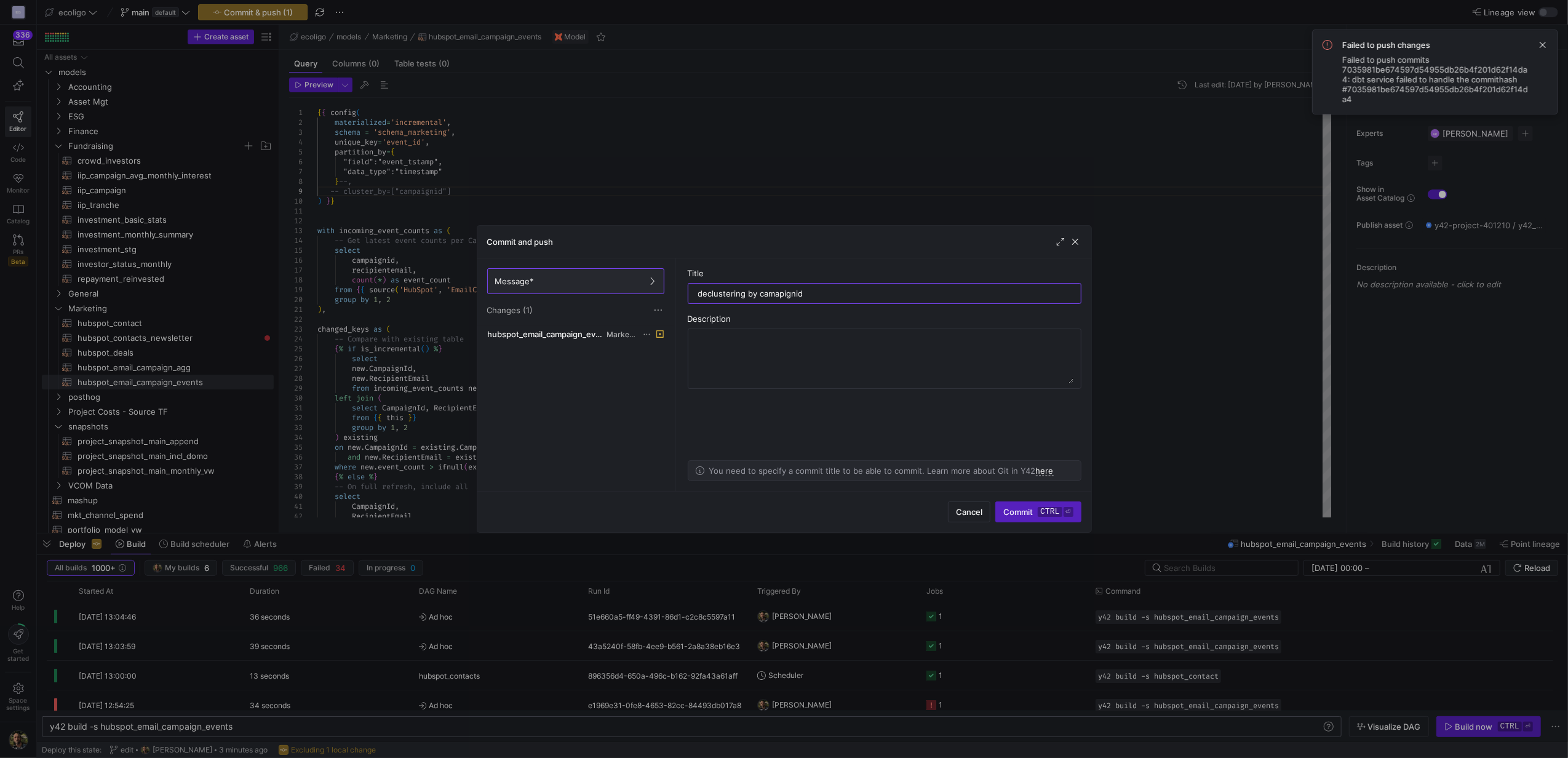
type input "declustering by camapignid"
click at [1024, 512] on span "Commit ctrl ⏎" at bounding box center [1038, 512] width 69 height 10
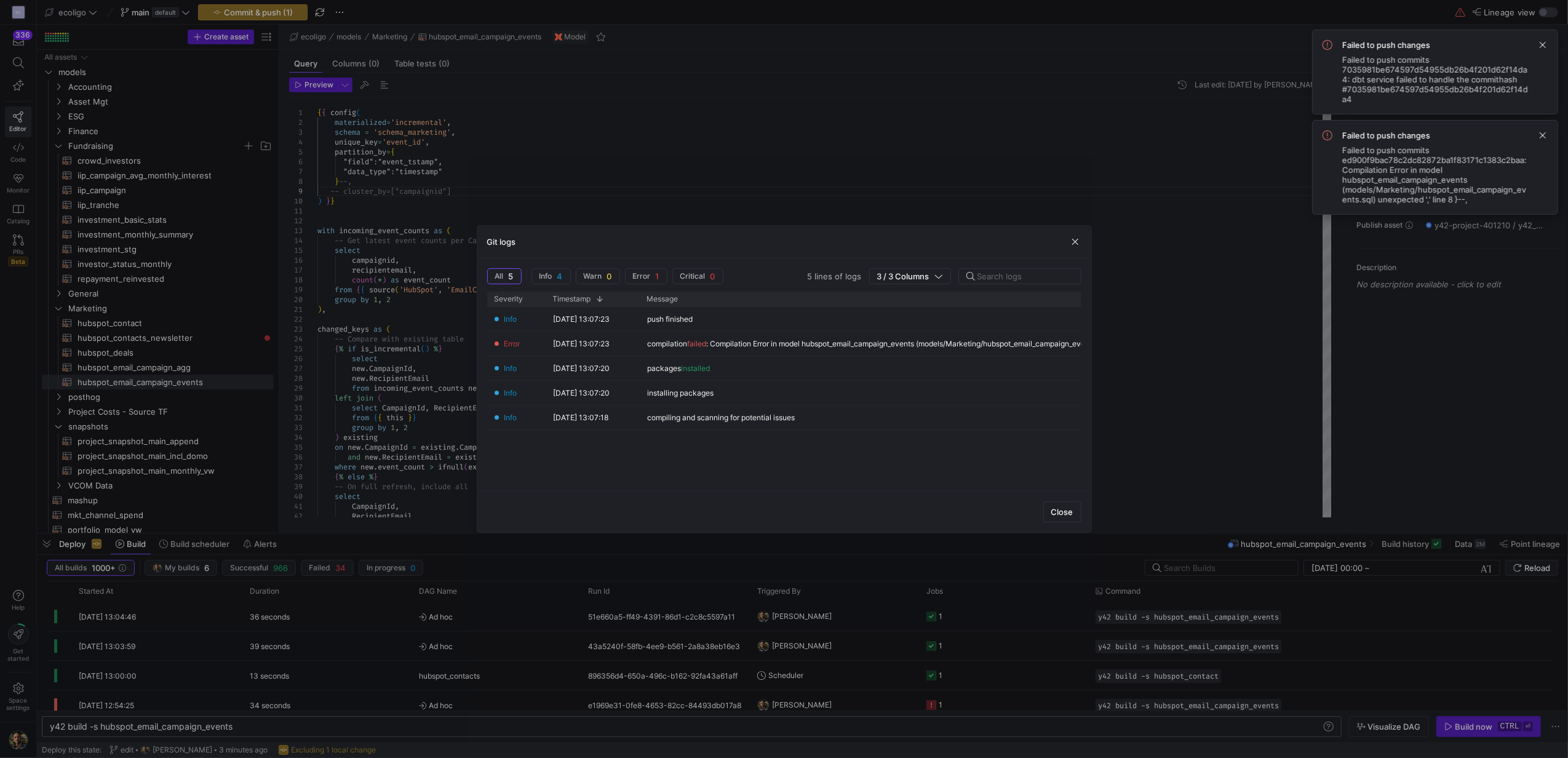
click at [775, 102] on div at bounding box center [784, 379] width 1568 height 758
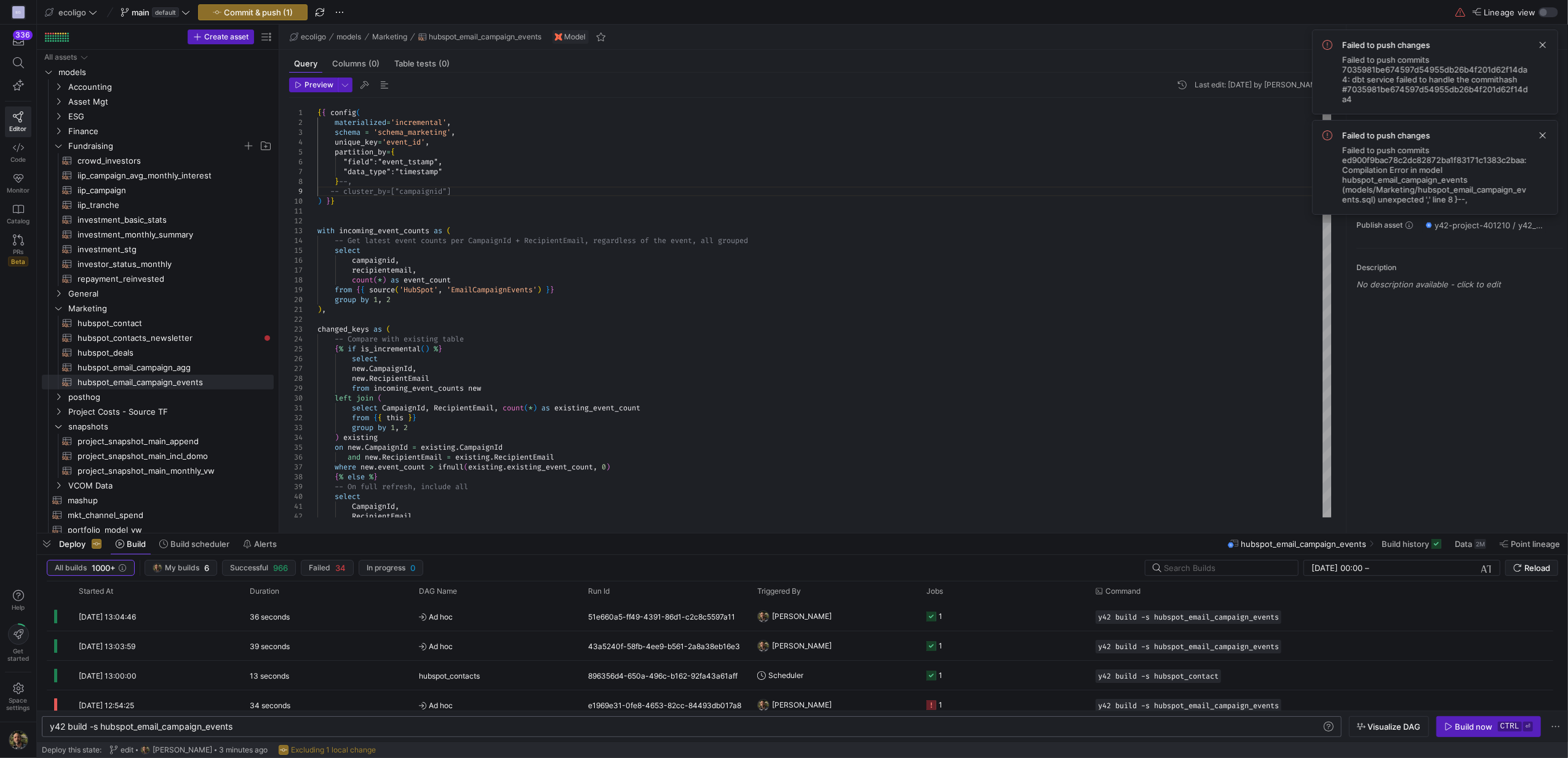
scroll to position [79, 22]
type textarea "{{ config( materialized='incremental', schema = 'schema_marketing', unique_key=…"
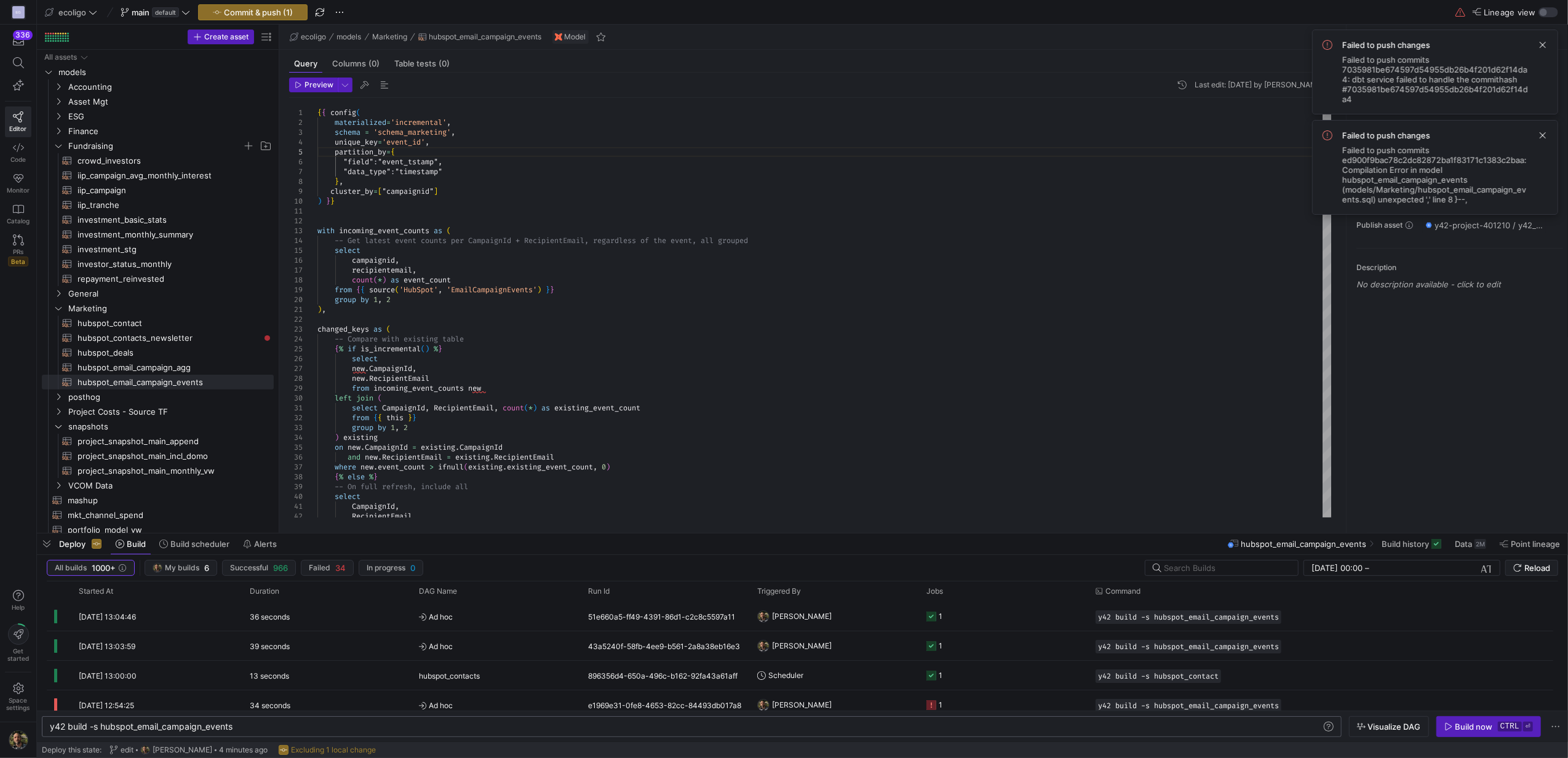
click at [246, 2] on y42-top-nav "ecoligo main default Commit & push (1) Lineage view" at bounding box center [802, 12] width 1531 height 25
click at [246, 11] on span "Commit & push (1)" at bounding box center [259, 12] width 69 height 10
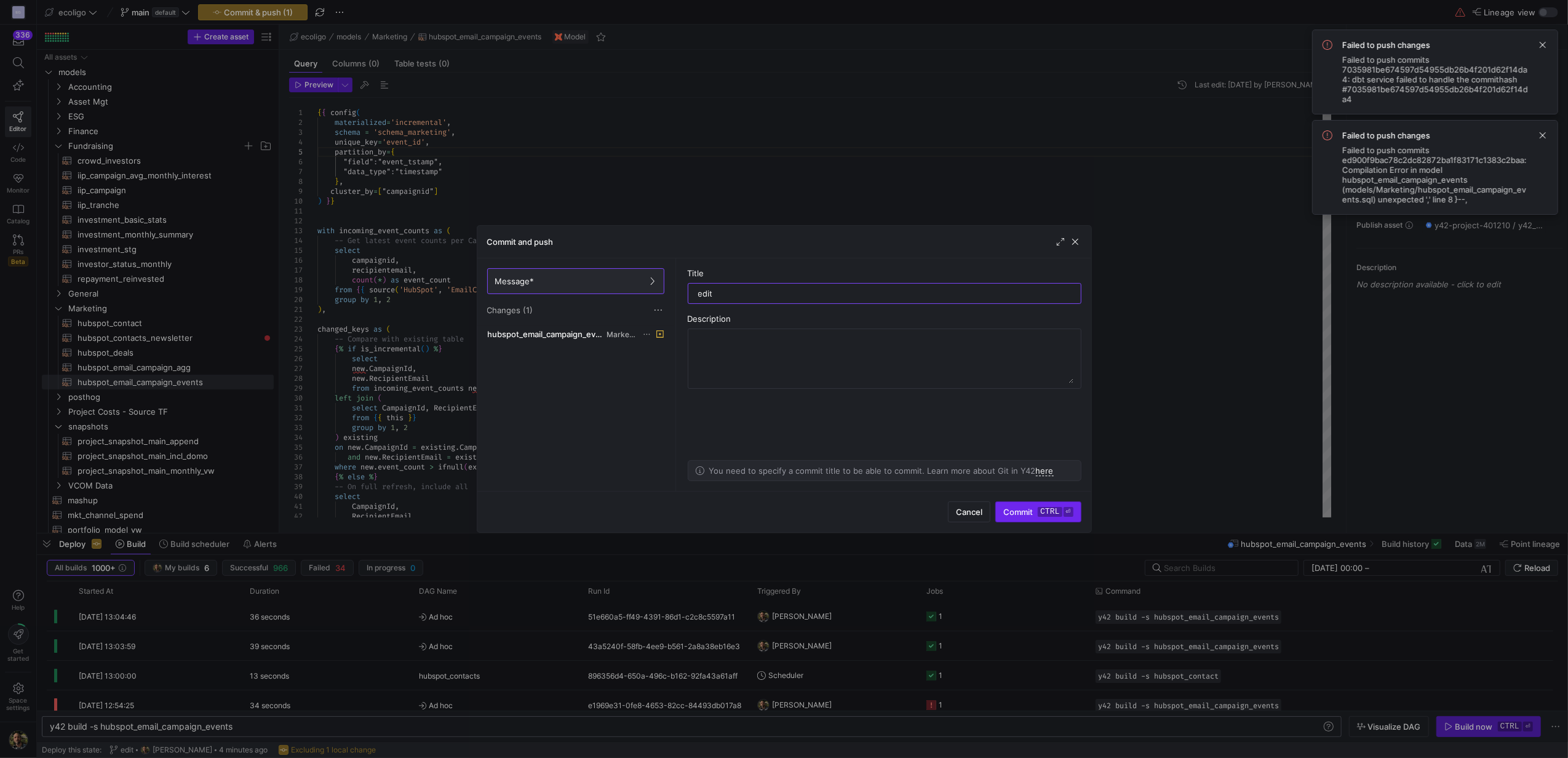
type input "edit"
click at [1026, 515] on span "Commit ctrl ⏎" at bounding box center [1038, 512] width 69 height 10
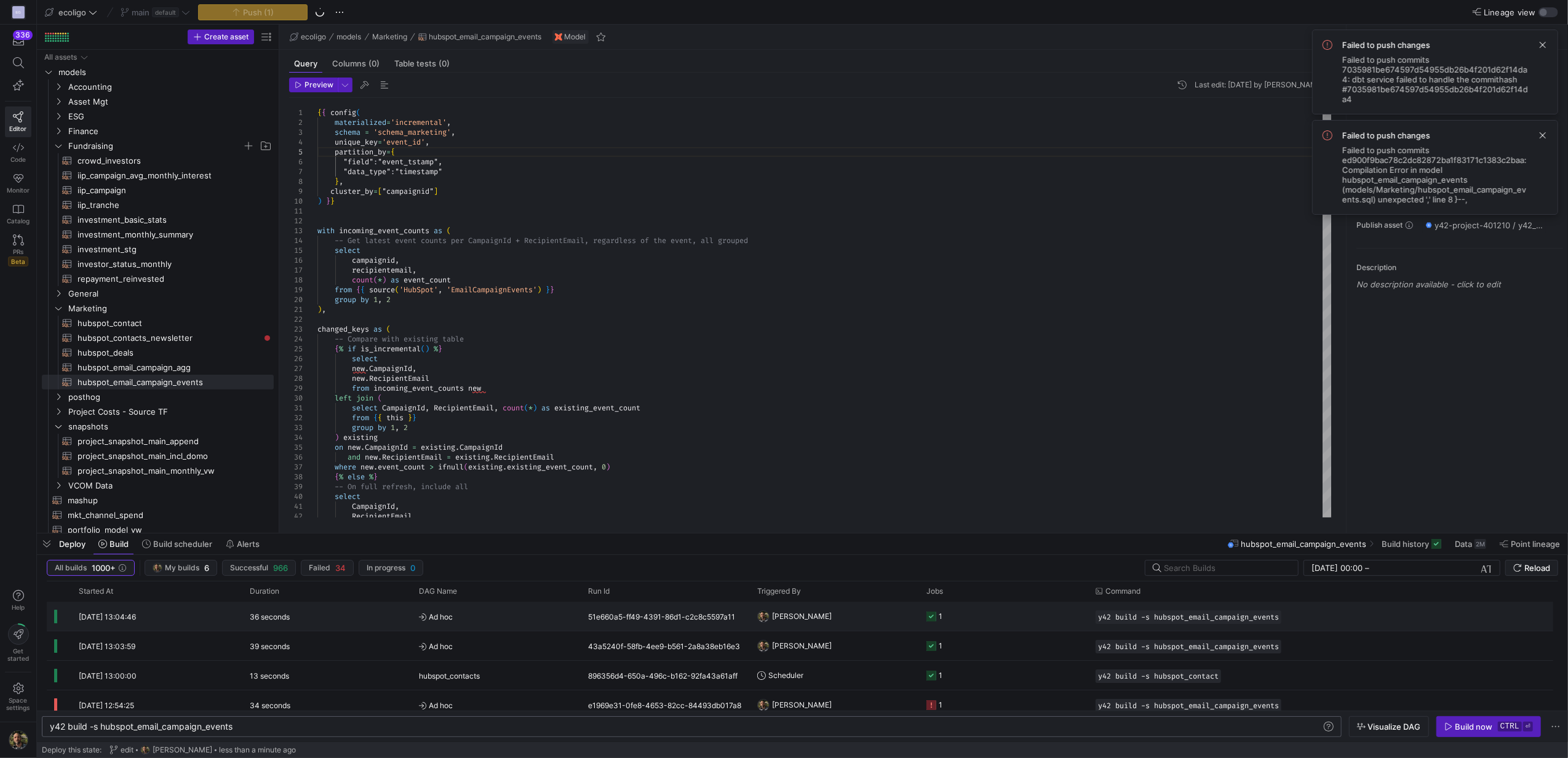
click at [824, 616] on y42-orchestration-triggered-by "[PERSON_NAME]" at bounding box center [833, 616] width 154 height 28
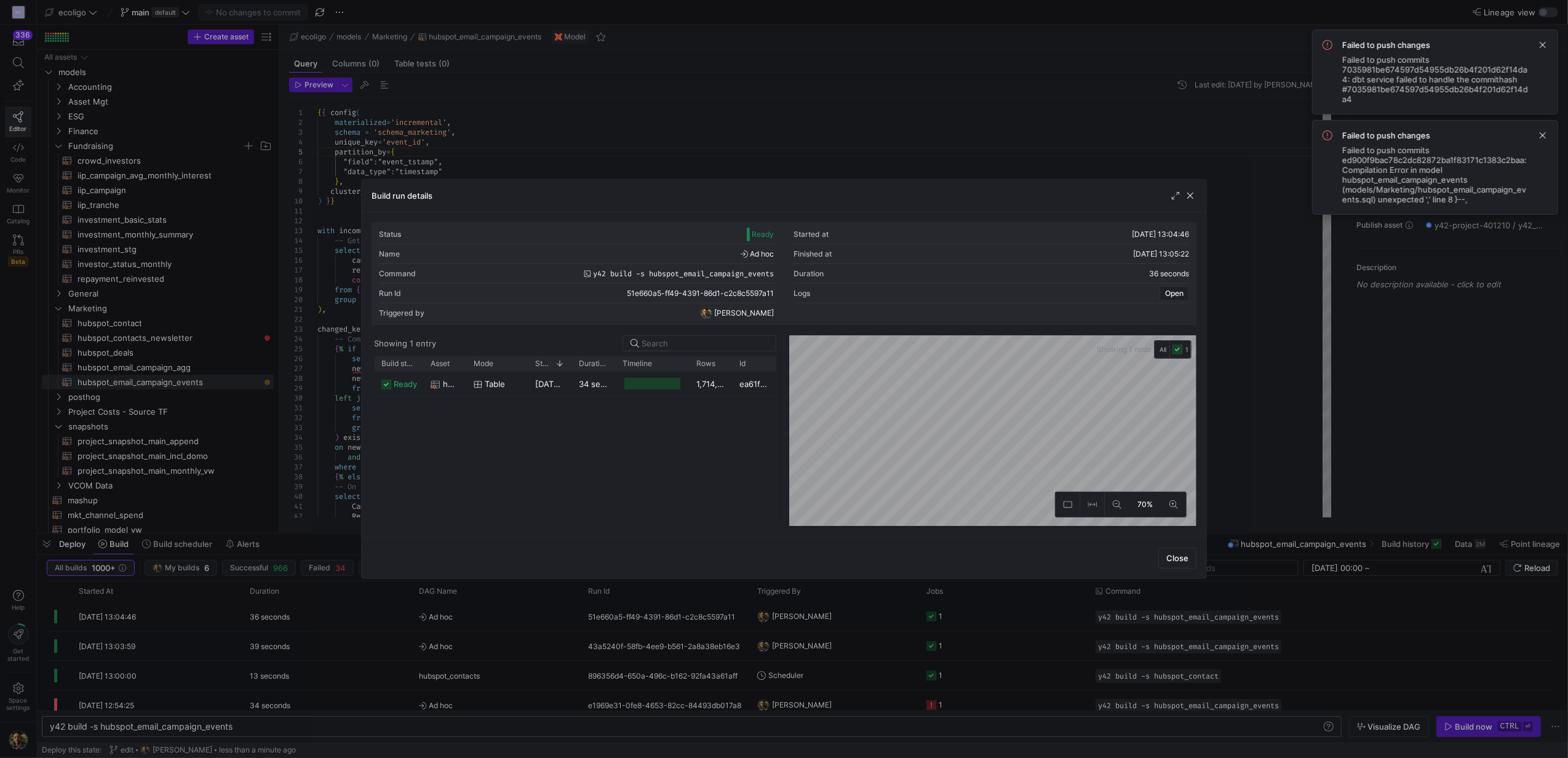
click at [854, 115] on div at bounding box center [784, 379] width 1568 height 758
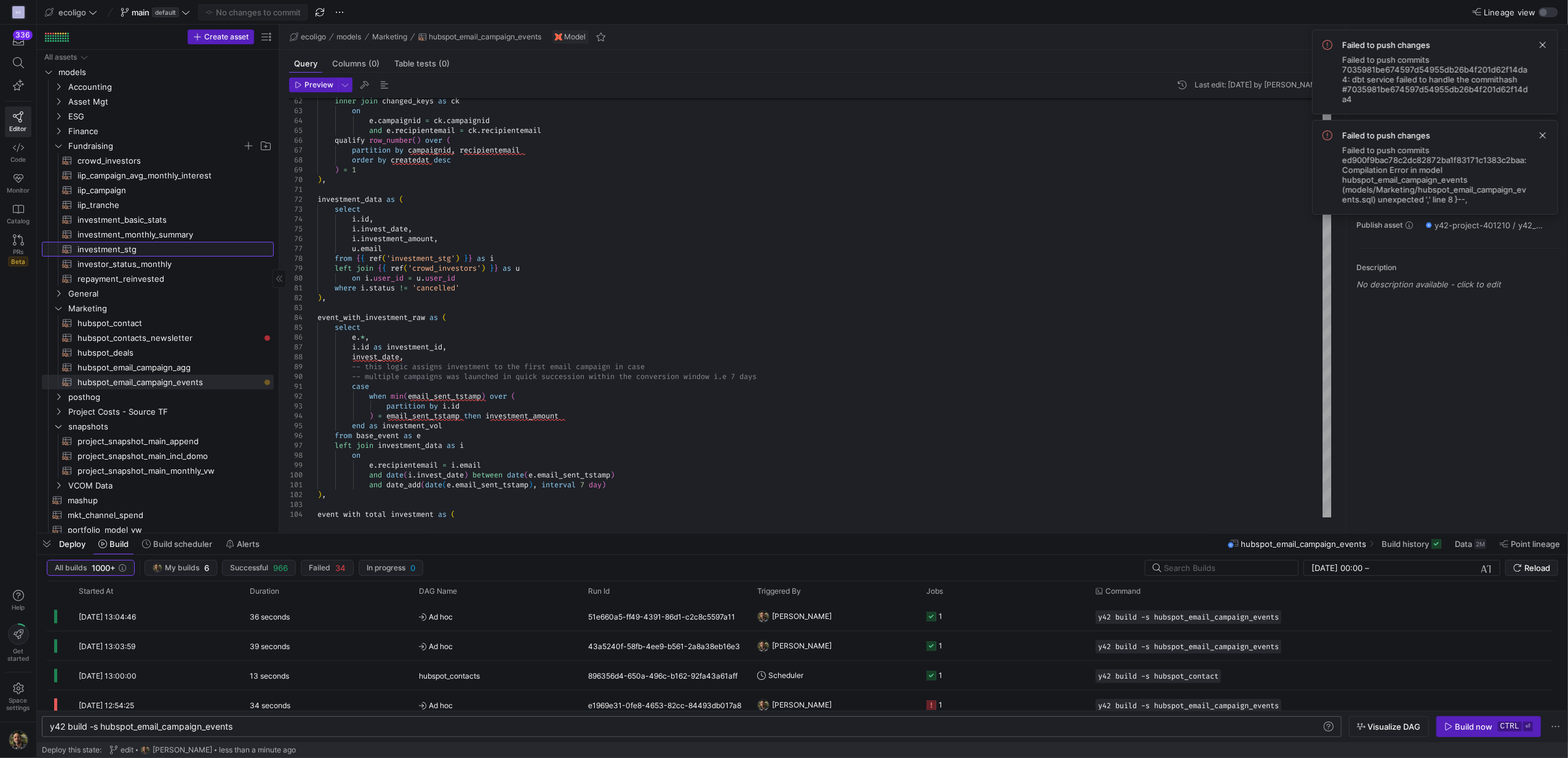
click at [131, 250] on span "investment_stg​​​​​​​​​​" at bounding box center [168, 249] width 182 height 14
type textarea "y42 build -s investment_stg"
type textarea "{{ config( materialized='table', schema = 'schema_projectfunding' ) }} WITH bas…"
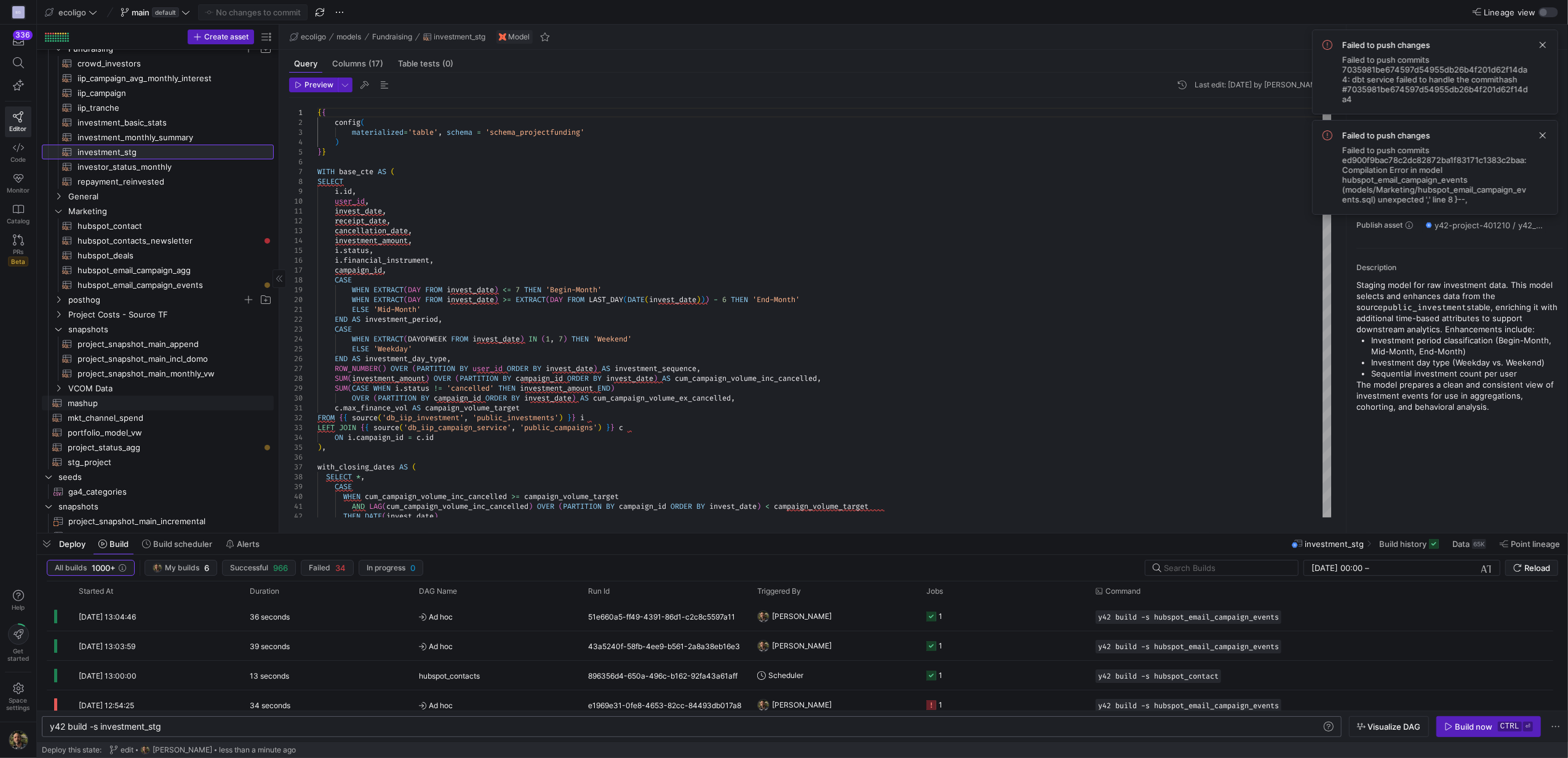
scroll to position [77, 0]
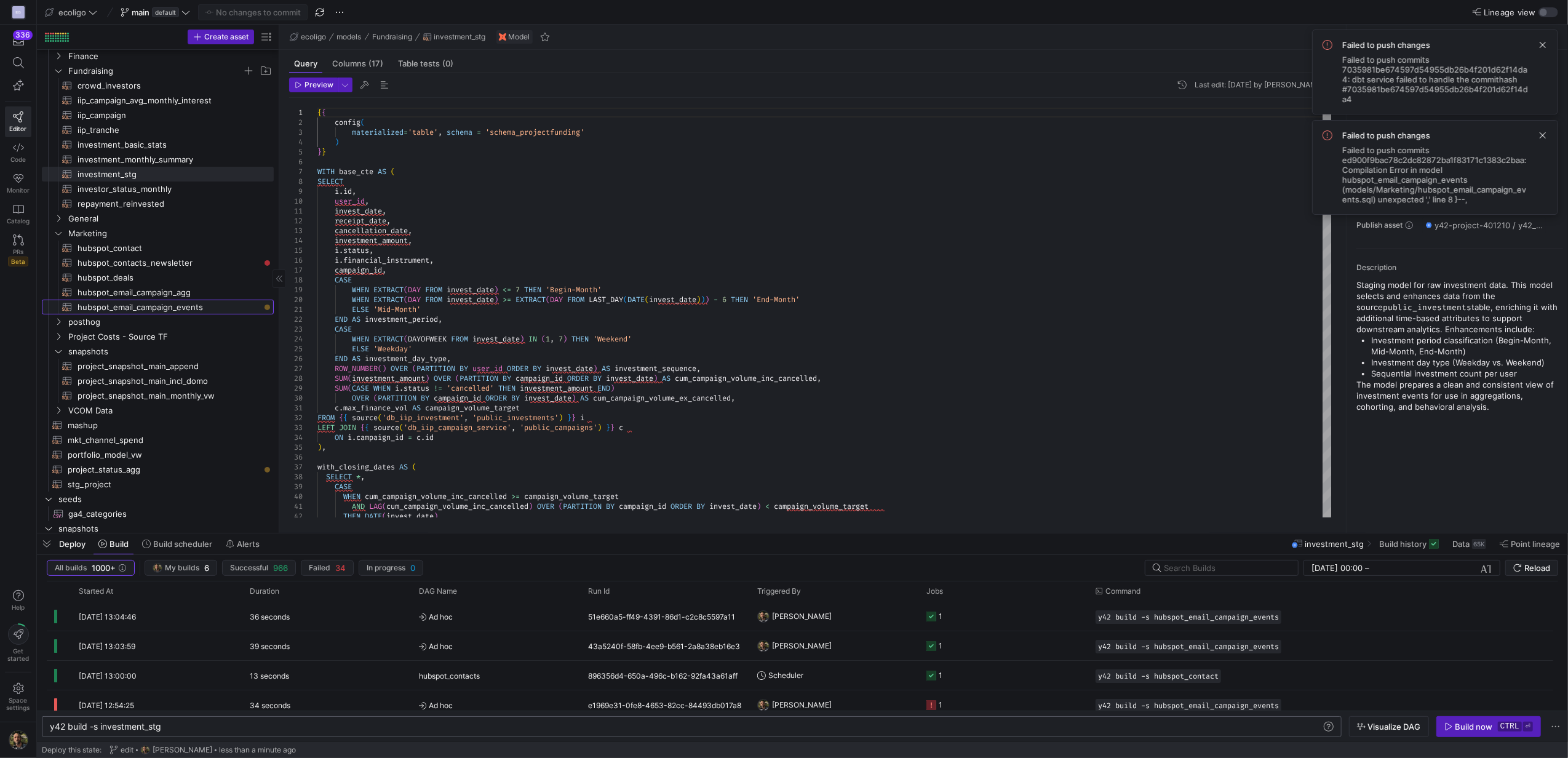
click at [182, 306] on span "hubspot_email_campaign_events​​​​​​​​​​" at bounding box center [168, 306] width 182 height 14
type textarea "y42 build -s hubspot_email_campaign_events"
type textarea "{{ config( materialized='incremental', schema = 'schema_marketing', unique_key=…"
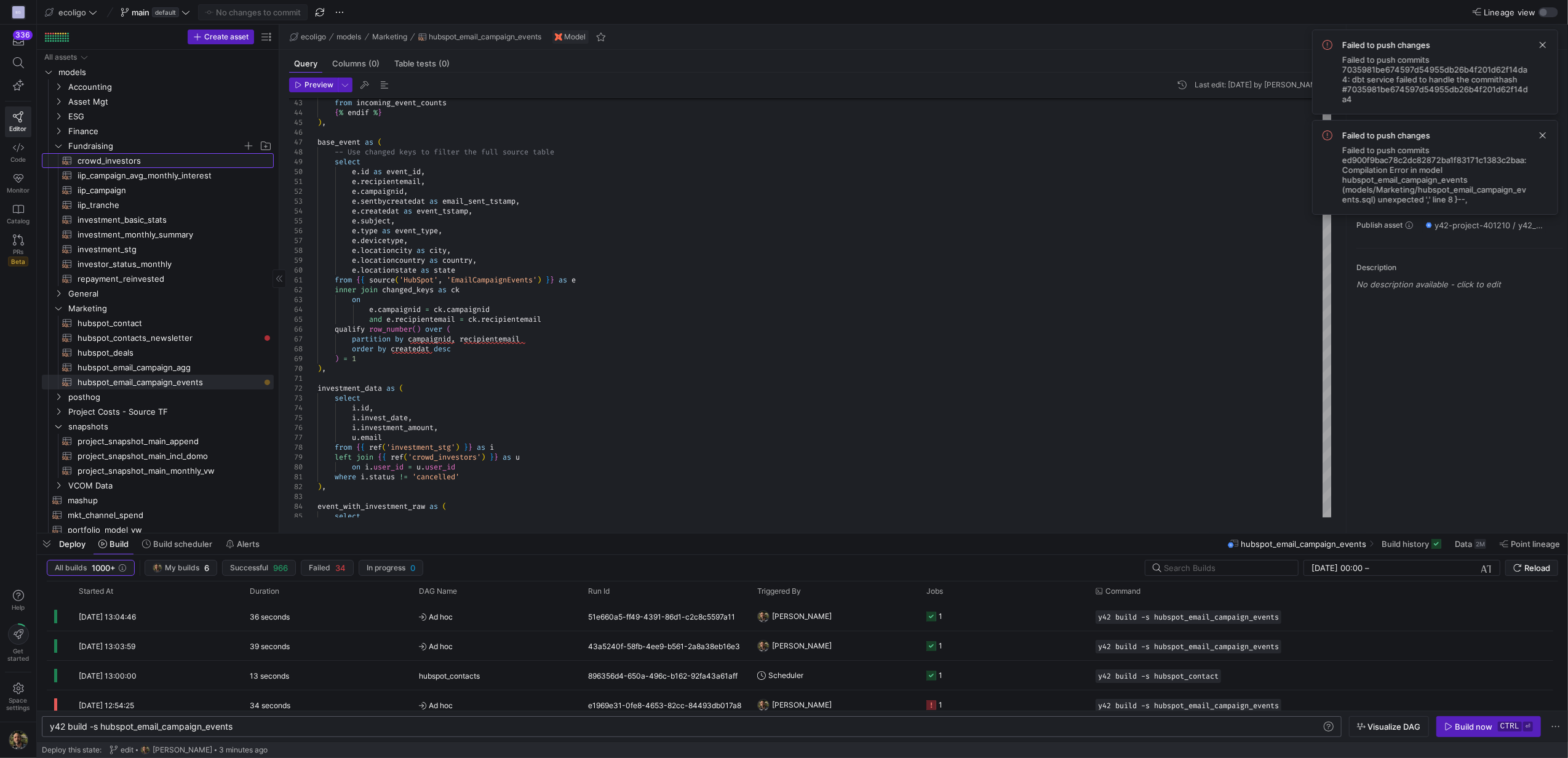
click at [170, 159] on span "crowd_investors​​​​​​​​​​" at bounding box center [168, 161] width 182 height 14
type textarea "y42 build -s crowd_investors"
type textarea "{{ config( materialized='view', schema = 'schema_projectfunding' ) }} With inve…"
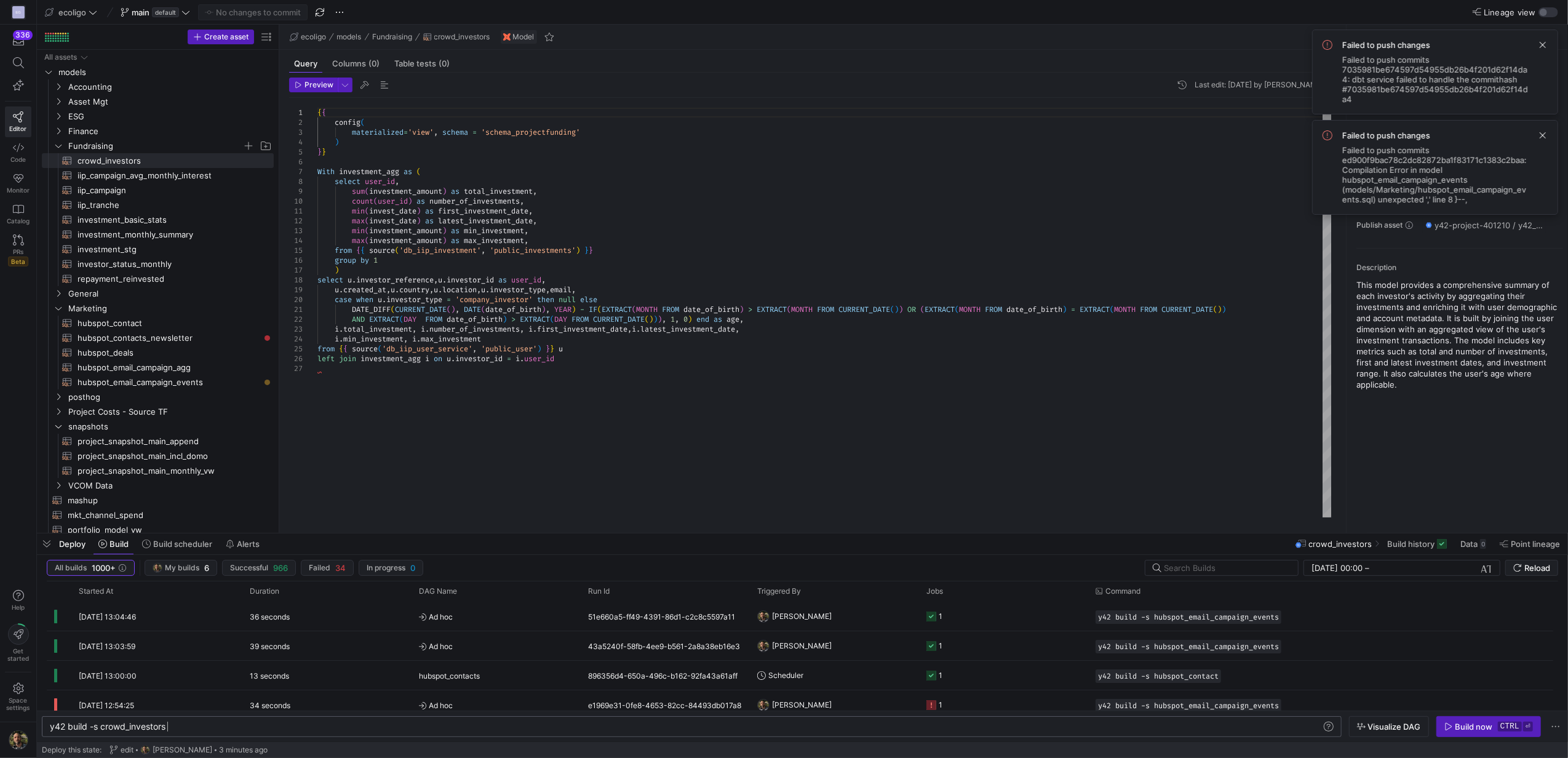
click at [195, 729] on div "y42 build -s crowd_investors" at bounding box center [684, 727] width 1271 height 10
type textarea "y42 build -s crowd_investors --full-refresh"
click at [1467, 731] on div "Build now" at bounding box center [1474, 727] width 38 height 10
click at [48, 541] on span "button" at bounding box center [47, 543] width 20 height 21
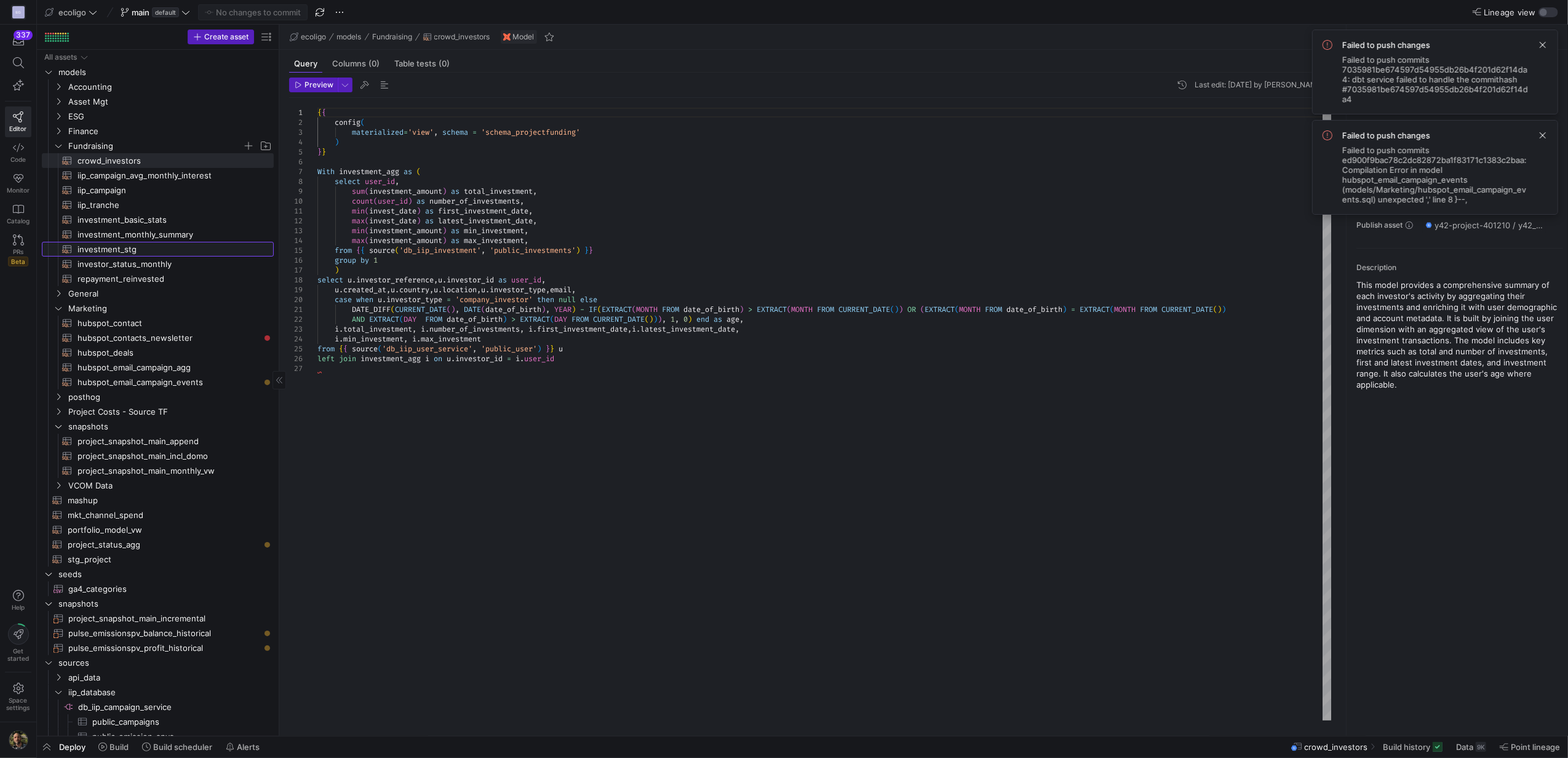
click at [104, 251] on span "investment_stg​​​​​​​​​​" at bounding box center [168, 249] width 182 height 14
type textarea "{{ config( materialized='table', schema = 'schema_projectfunding' ) }} WITH bas…"
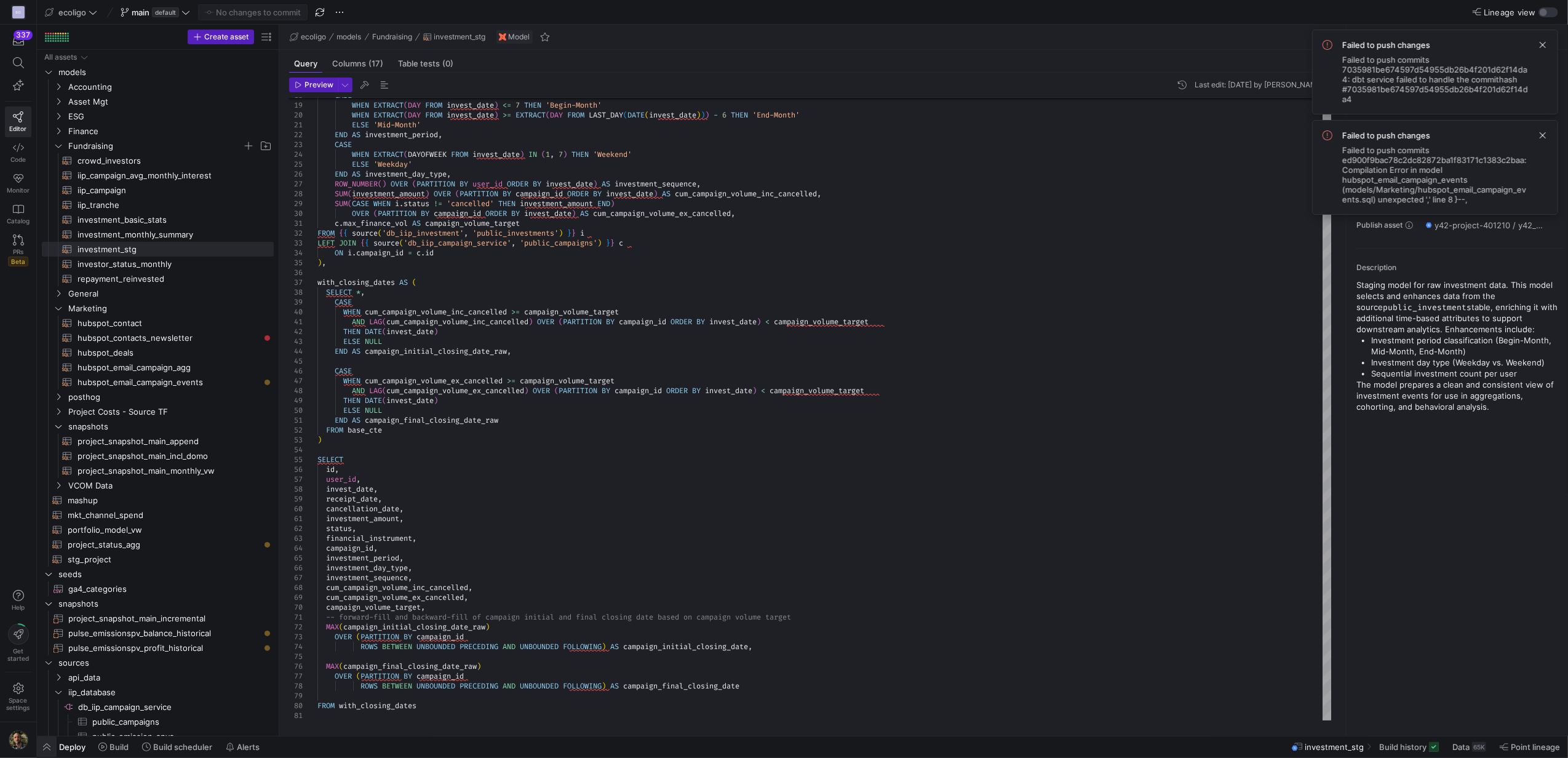
click at [43, 751] on span "button" at bounding box center [47, 746] width 20 height 21
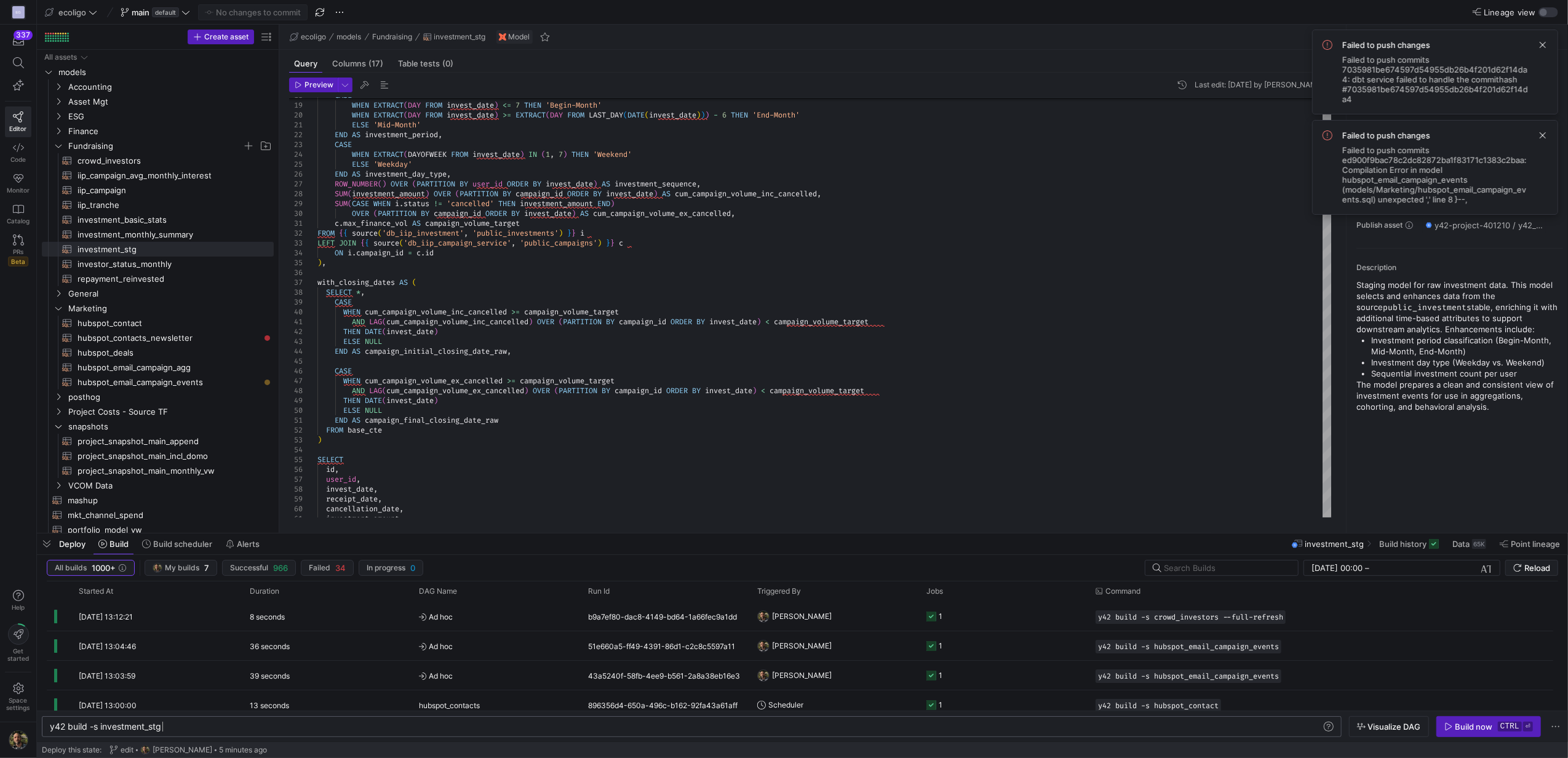
click at [477, 722] on div "y42 build -s investment_stg" at bounding box center [684, 727] width 1271 height 10
type textarea "y42 build -s investment_stg --full-refresh"
click at [1465, 720] on span "button" at bounding box center [1487, 727] width 103 height 20
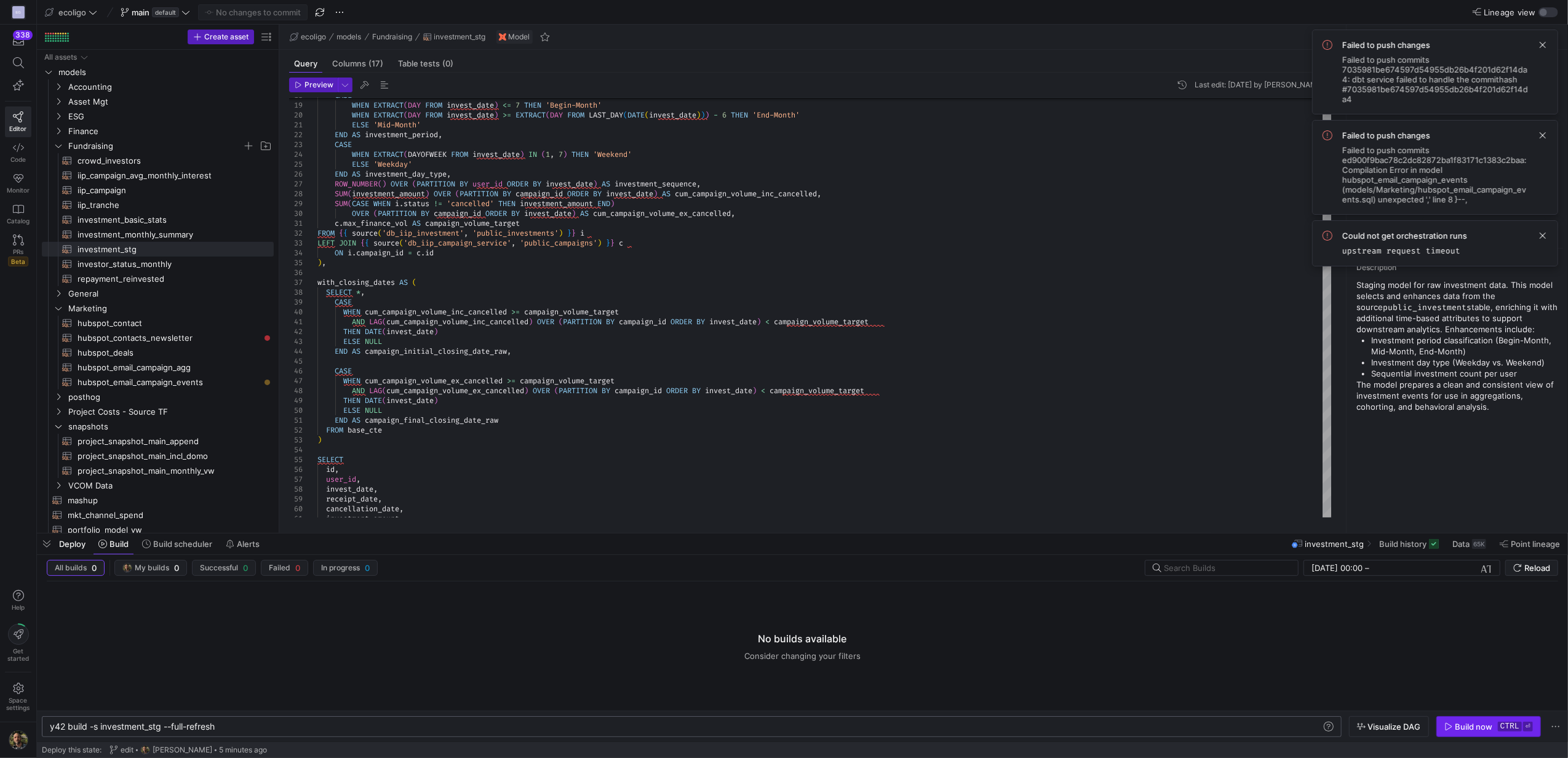
click at [1462, 724] on div "Build now" at bounding box center [1474, 727] width 38 height 10
click at [79, 543] on span "Deploy" at bounding box center [72, 544] width 26 height 10
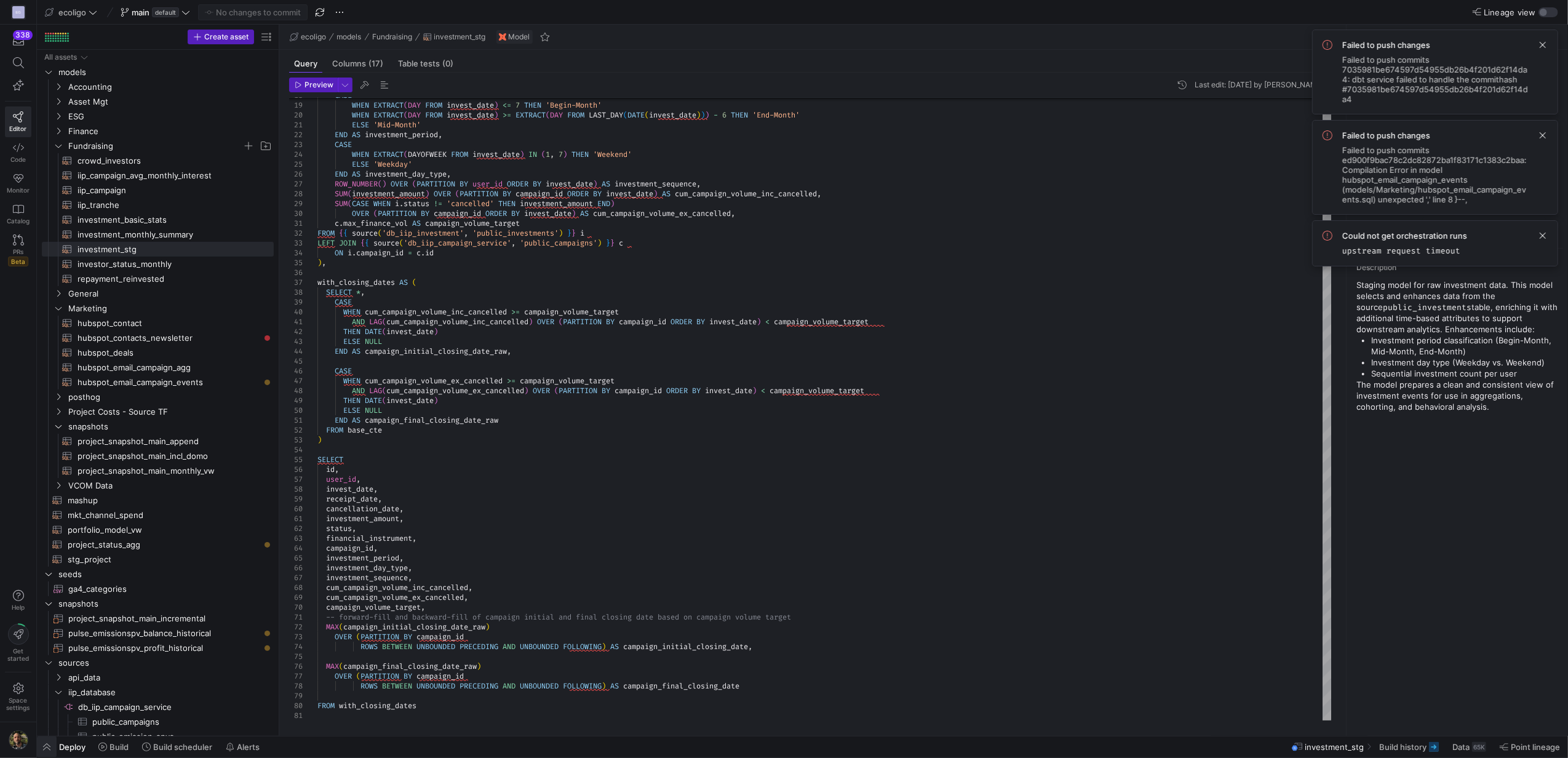
click at [49, 748] on span "button" at bounding box center [47, 746] width 20 height 21
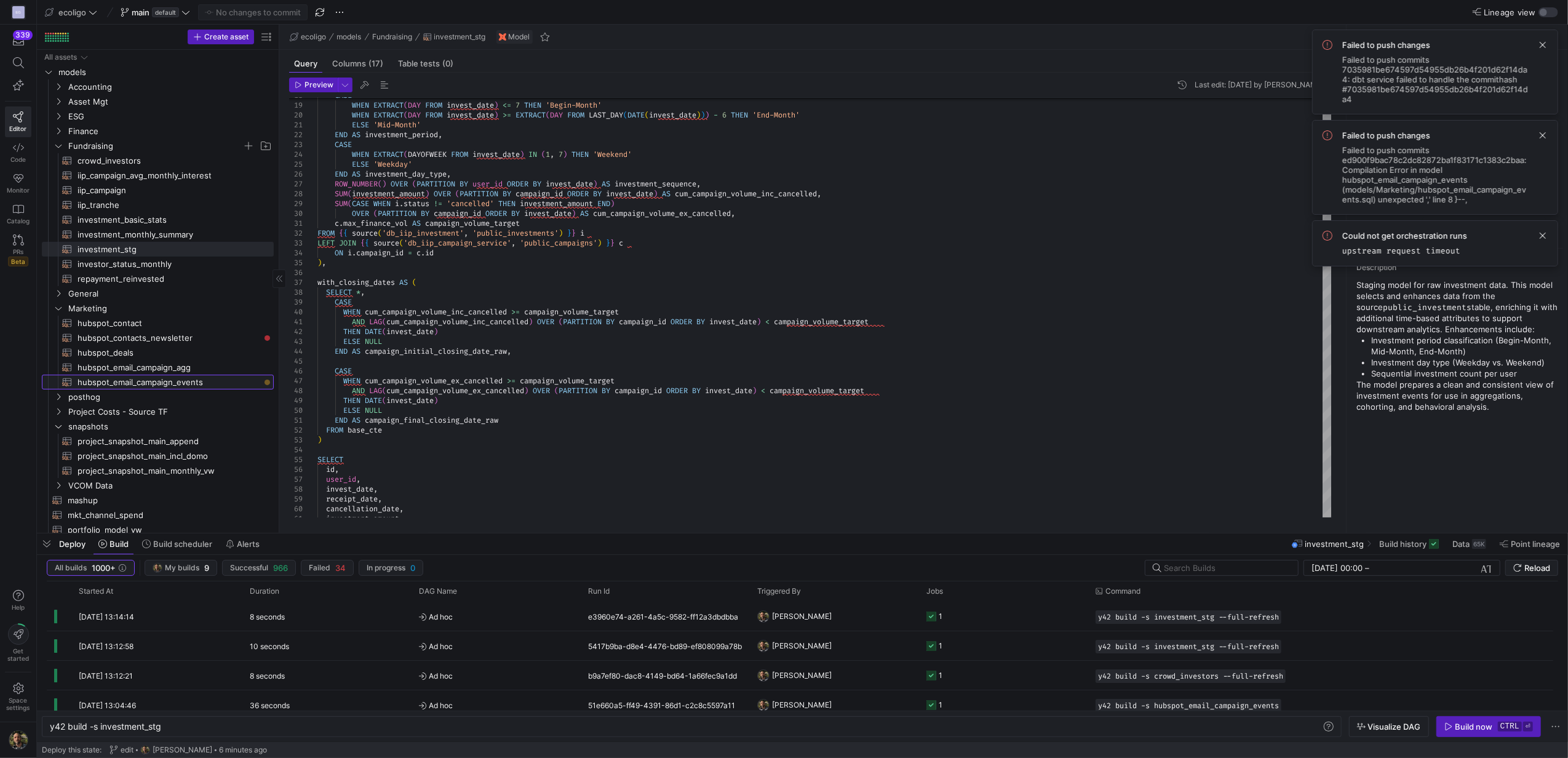
click at [156, 379] on span "hubspot_email_campaign_events​​​​​​​​​​" at bounding box center [168, 382] width 182 height 14
type textarea "{{ config( materialized='incremental', schema = 'schema_marketing', unique_key=…"
type textarea "y42 build -s hubspot_email_campaign_events"
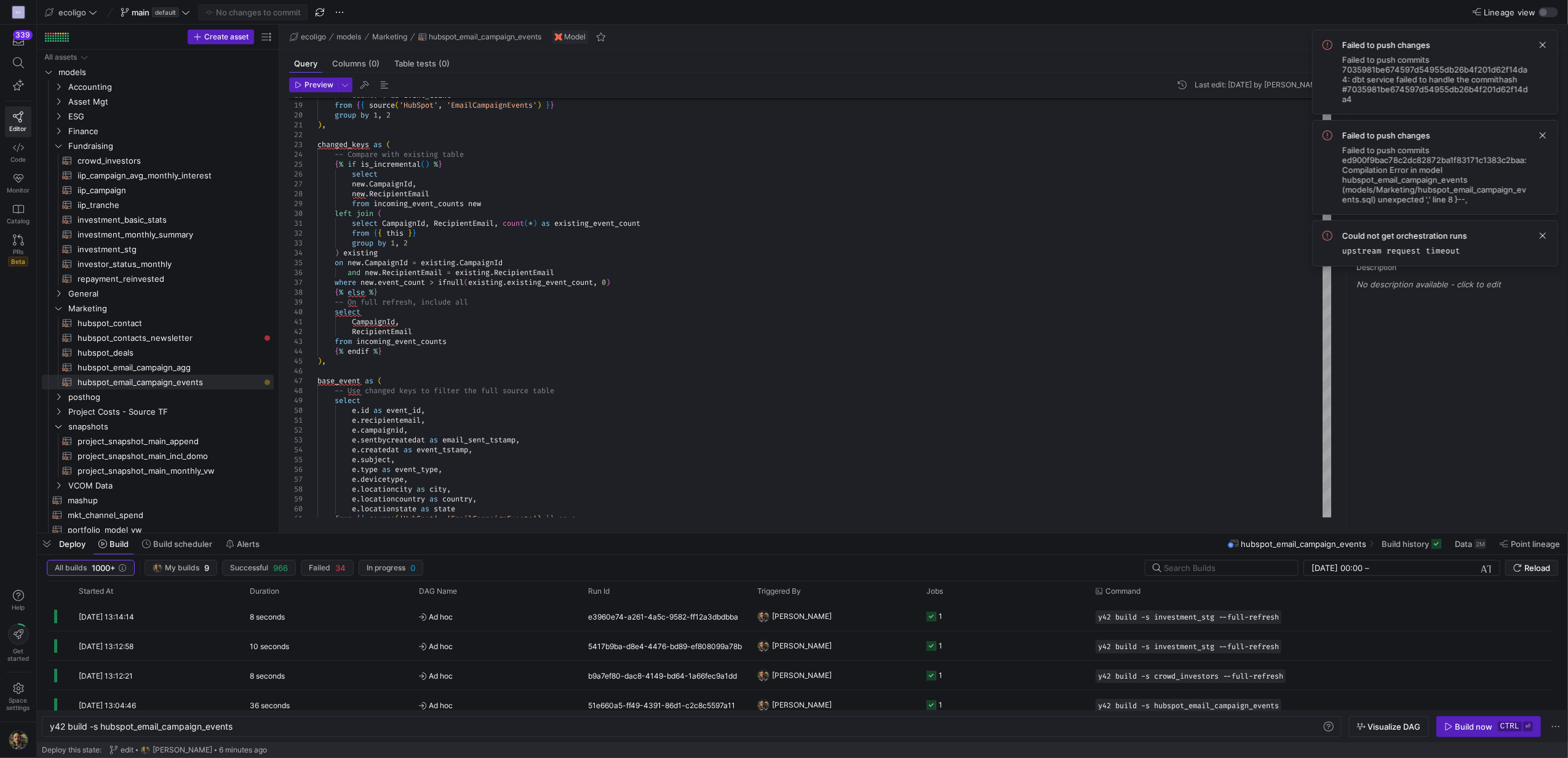
scroll to position [79, 22]
click at [271, 723] on div "y42 build -s hubspot_email_campaign_events" at bounding box center [684, 727] width 1271 height 10
type textarea "y42 build -s hubspot_email_campaign_events --full-refresh"
click at [1461, 723] on div "Build now" at bounding box center [1474, 727] width 38 height 10
